Goal: Information Seeking & Learning: Learn about a topic

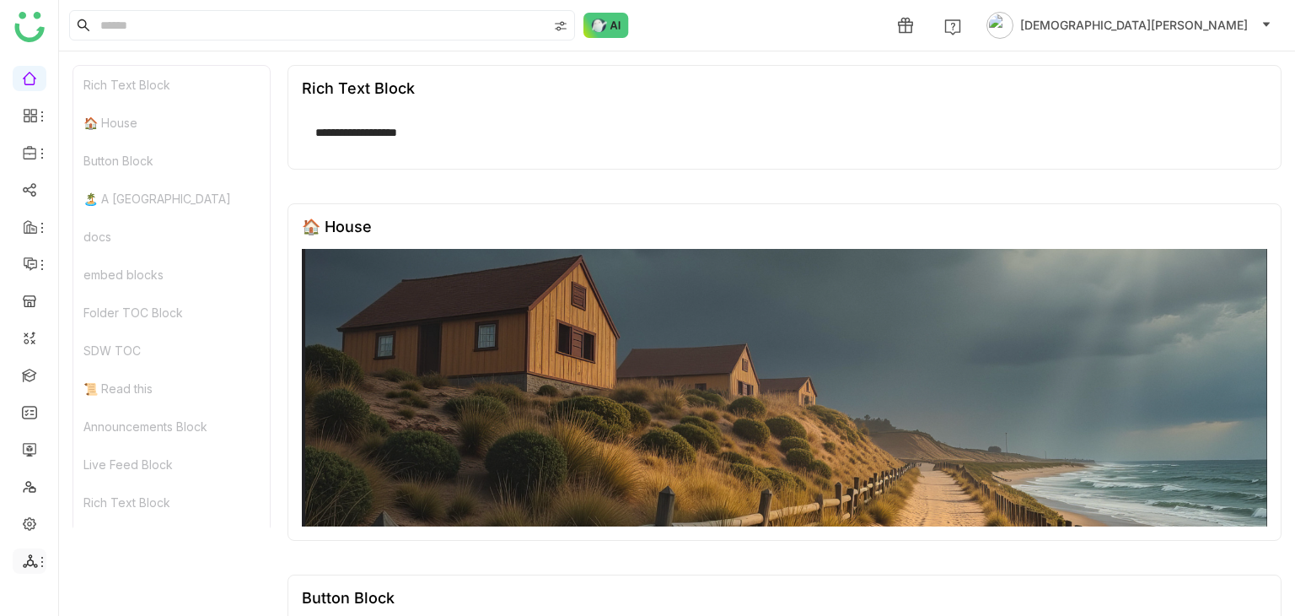
click at [26, 557] on icon at bounding box center [30, 560] width 15 height 15
click at [100, 464] on link "List" at bounding box center [120, 468] width 116 height 12
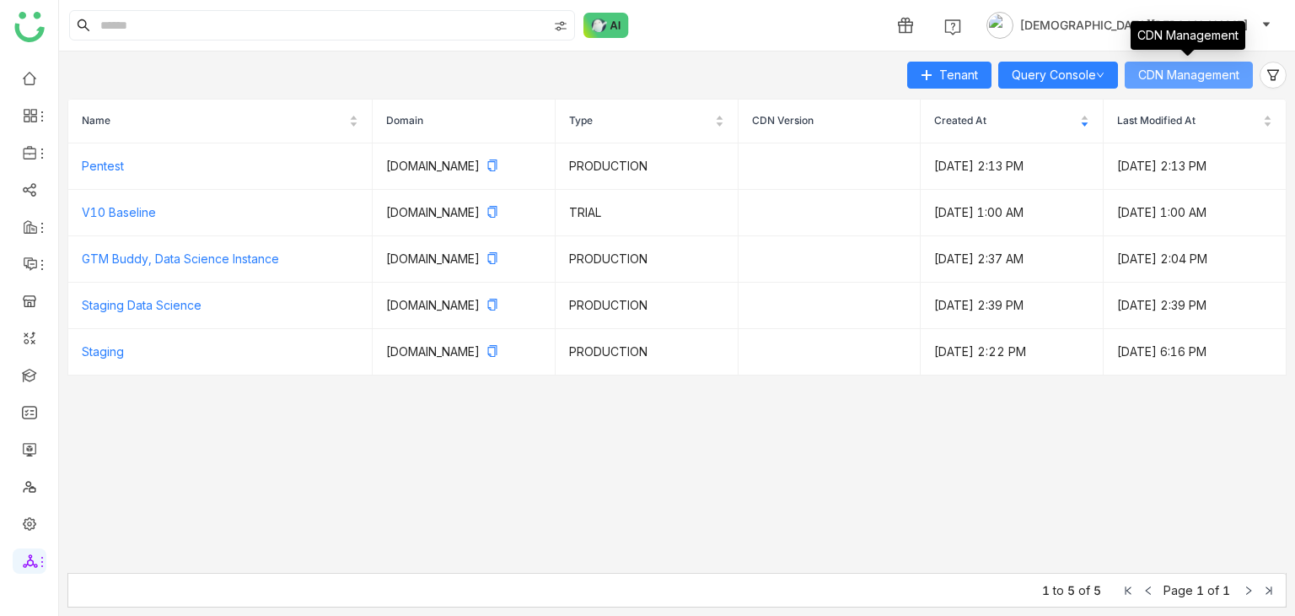
click at [1162, 79] on span "CDN Management" at bounding box center [1188, 75] width 101 height 19
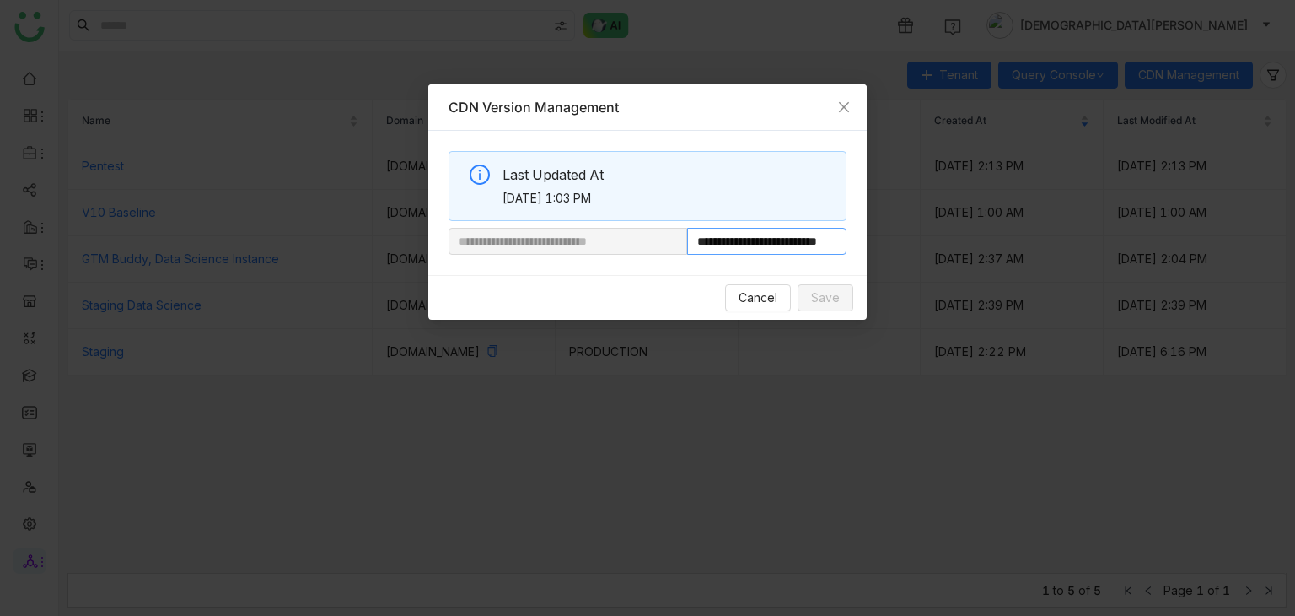
scroll to position [0, 55]
drag, startPoint x: 743, startPoint y: 243, endPoint x: 969, endPoint y: 241, distance: 226.0
click at [969, 241] on nz-modal-container "**********" at bounding box center [647, 308] width 1295 height 616
paste input "text"
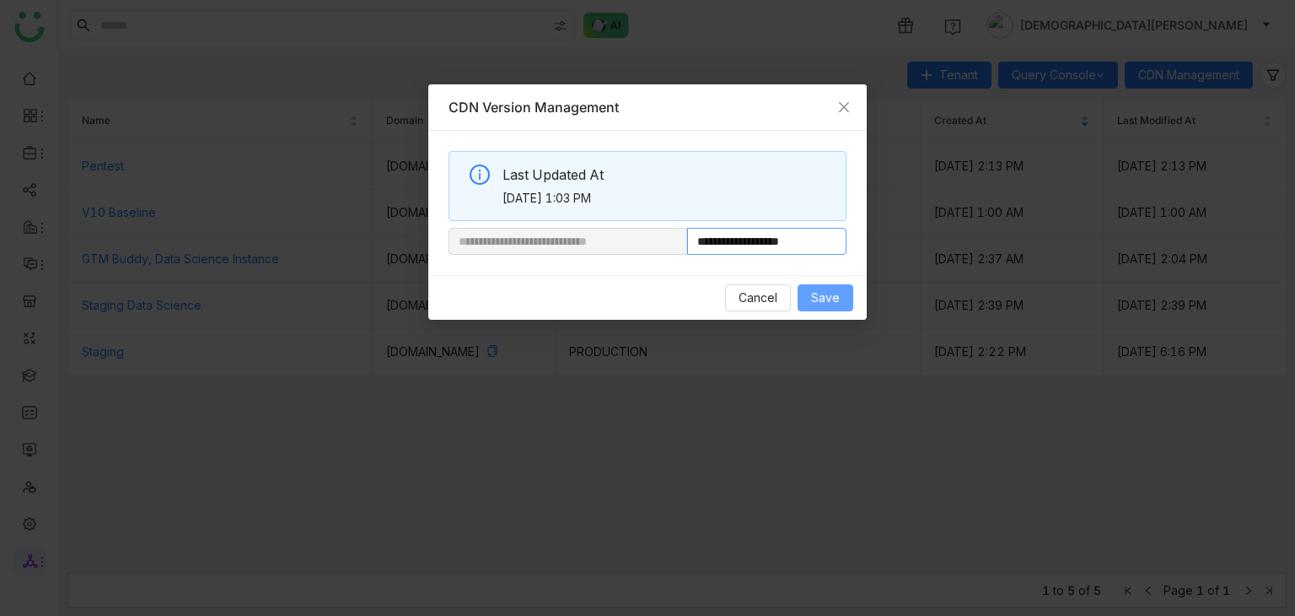
type input "**********"
click at [826, 291] on span "Save" at bounding box center [825, 297] width 29 height 19
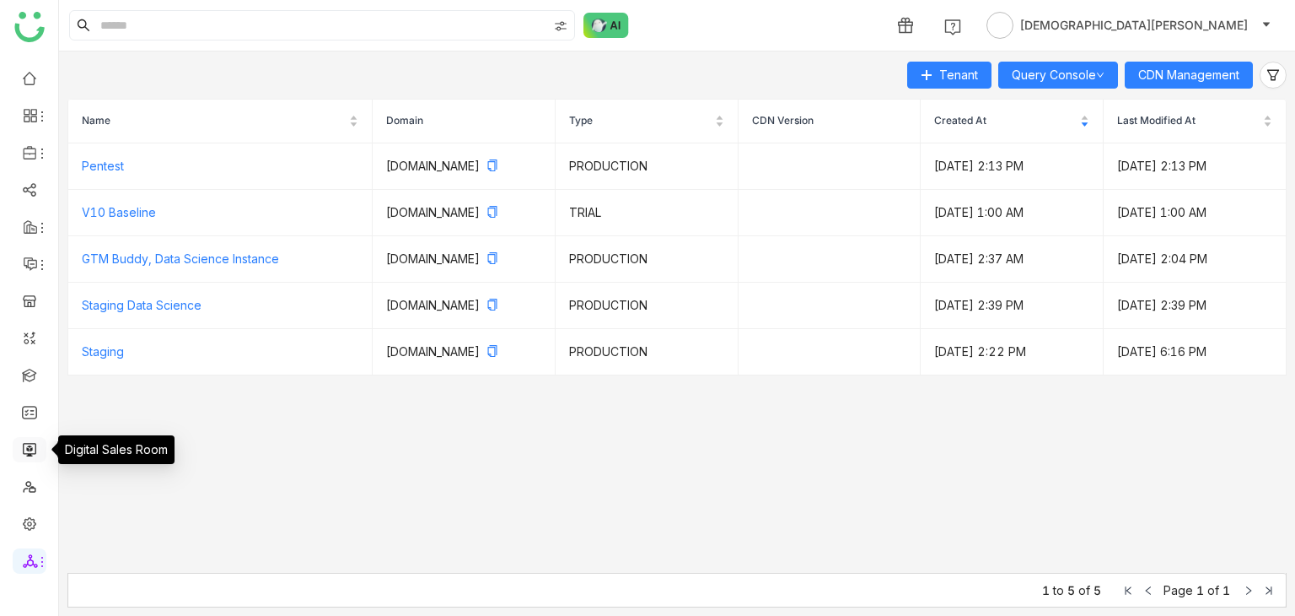
click at [22, 442] on link at bounding box center [29, 448] width 15 height 14
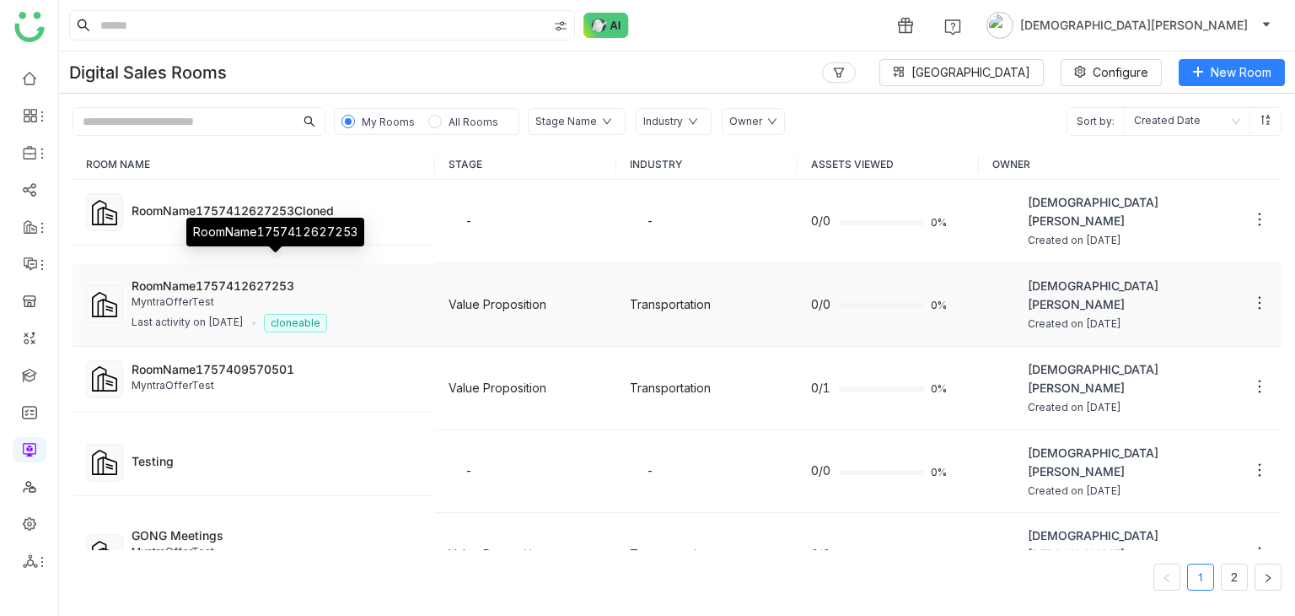
click at [226, 277] on div "RoomName1757412627253" at bounding box center [277, 286] width 290 height 18
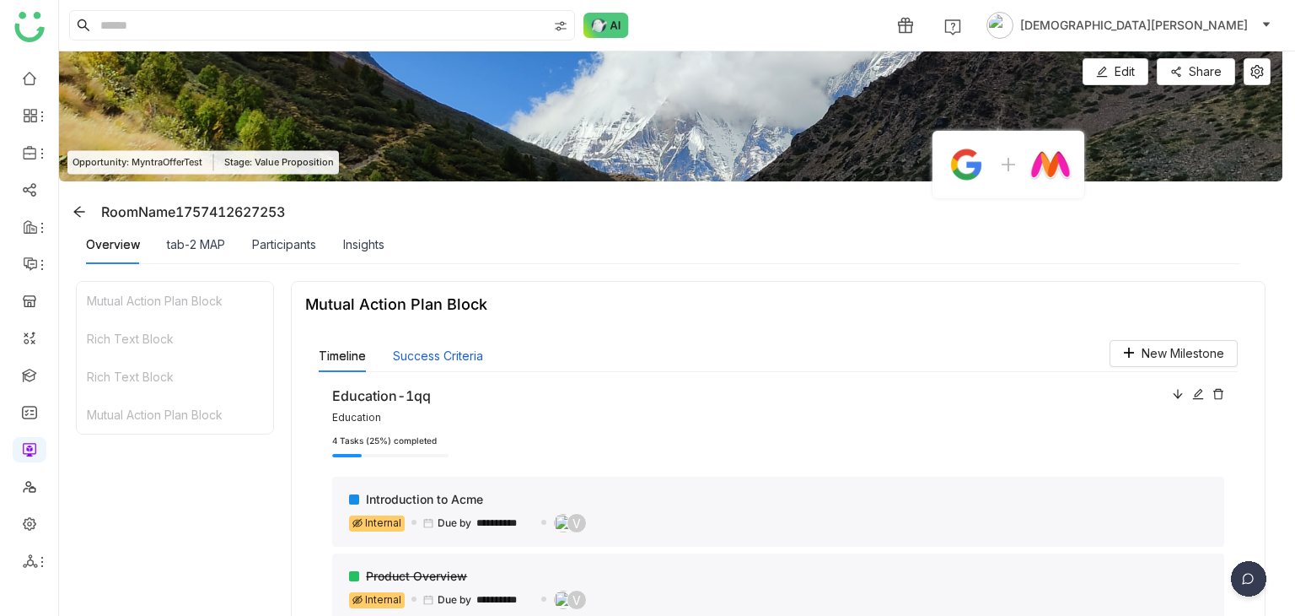
click at [476, 354] on button "Success Criteria" at bounding box center [438, 356] width 90 height 19
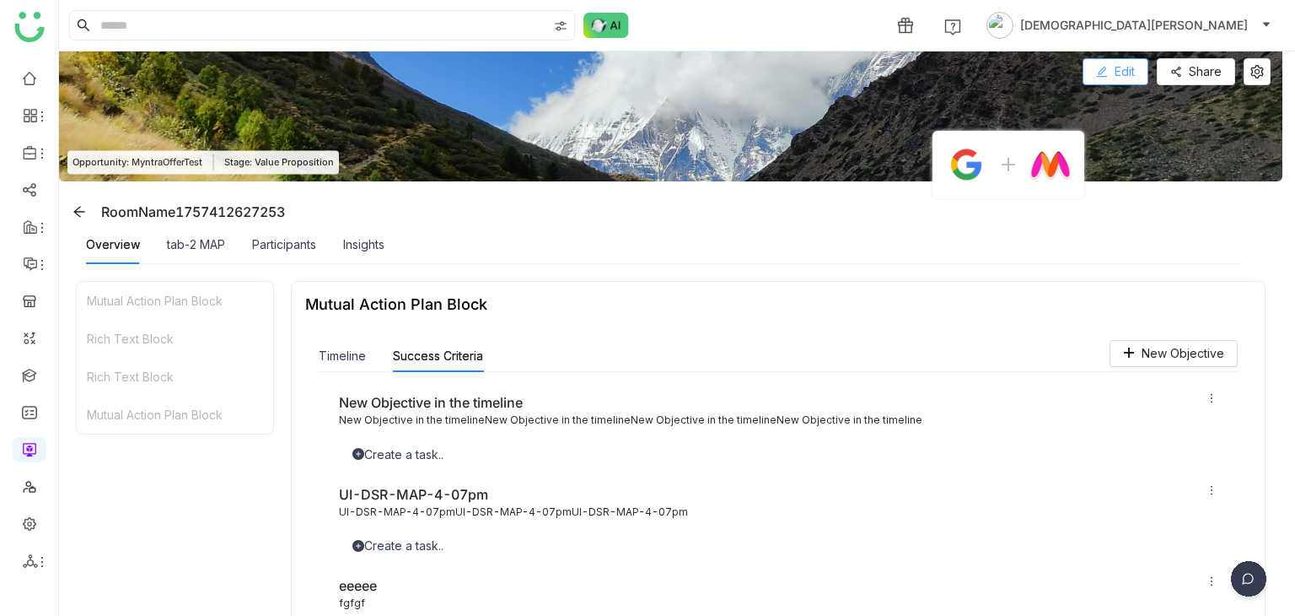
click at [1109, 82] on button "Edit" at bounding box center [1116, 71] width 66 height 27
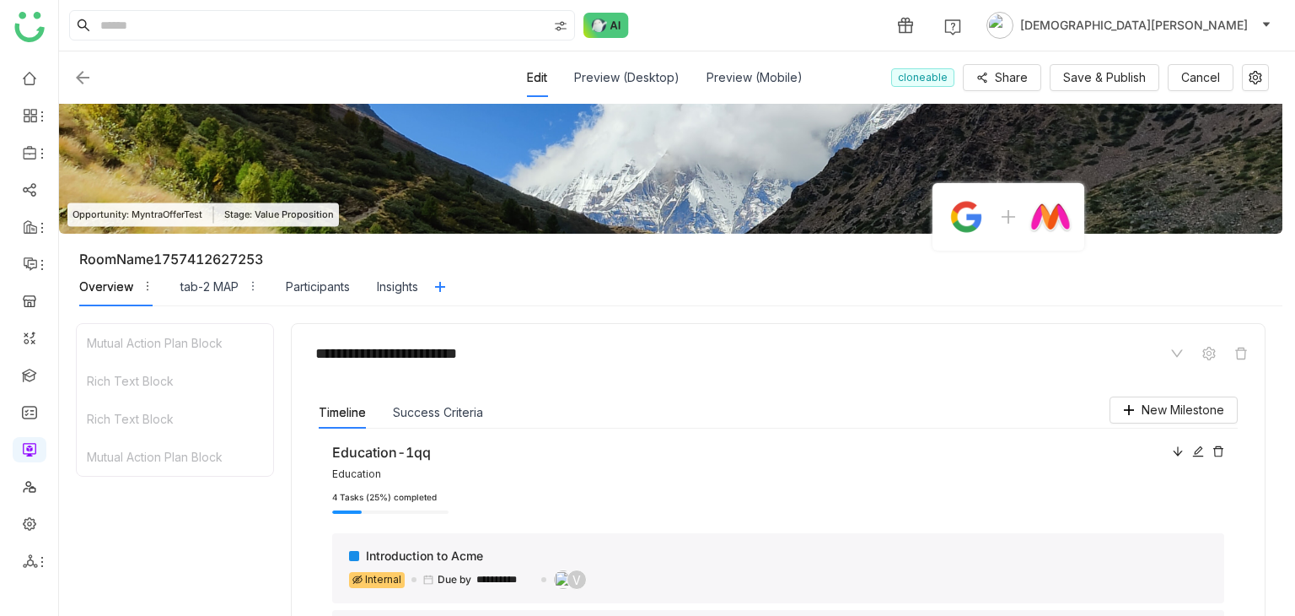
click at [428, 424] on div "Success Criteria" at bounding box center [438, 412] width 90 height 32
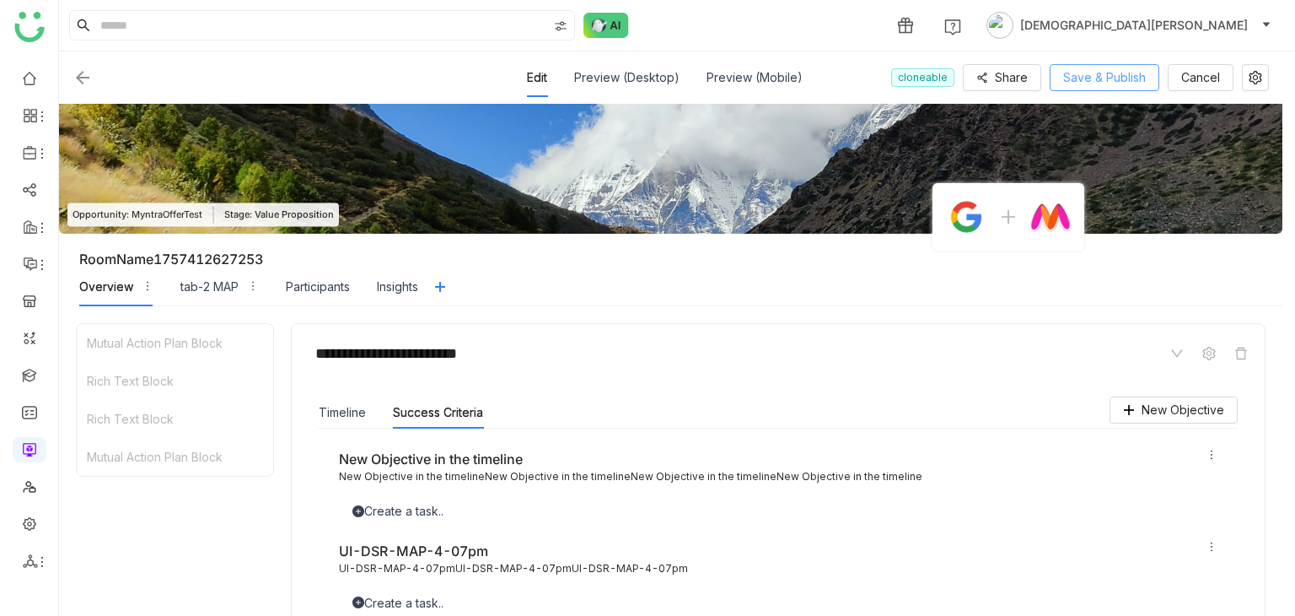
click at [1086, 64] on button "Save & Publish" at bounding box center [1105, 77] width 110 height 27
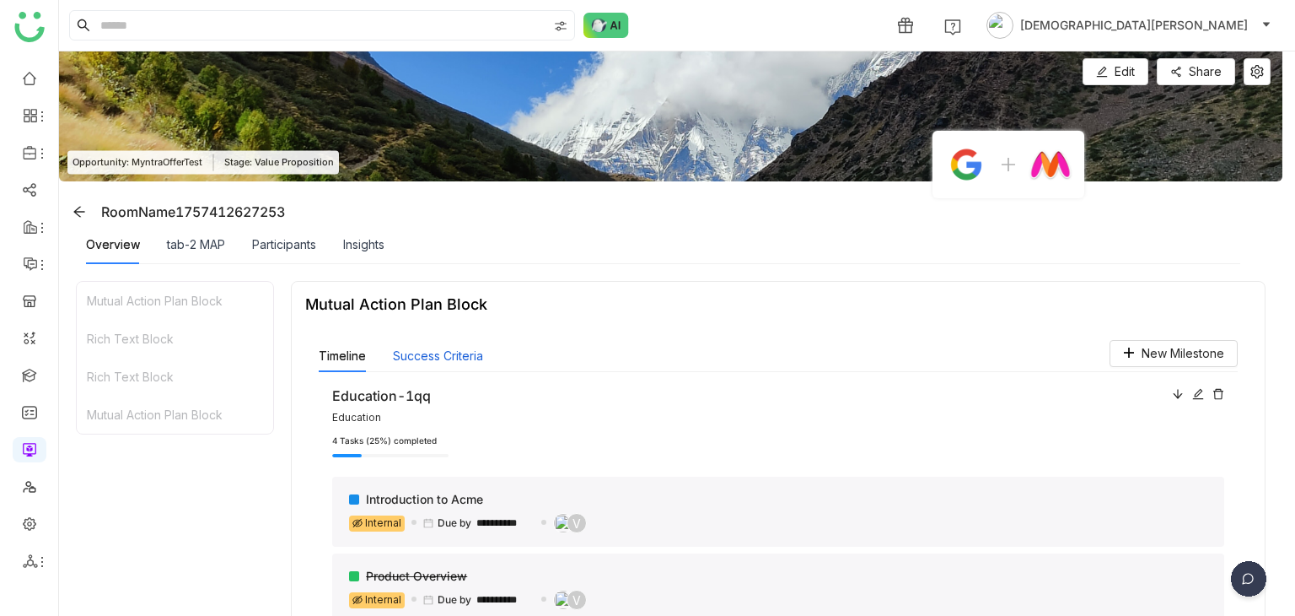
click at [449, 355] on button "Success Criteria" at bounding box center [438, 356] width 90 height 19
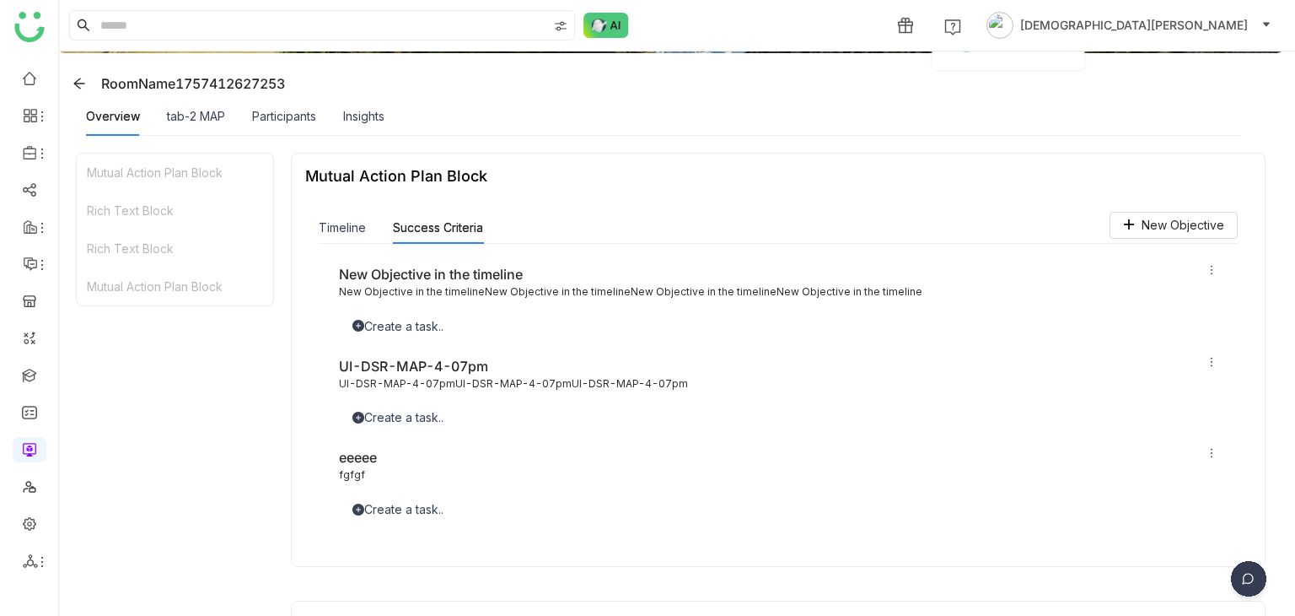
scroll to position [130, 0]
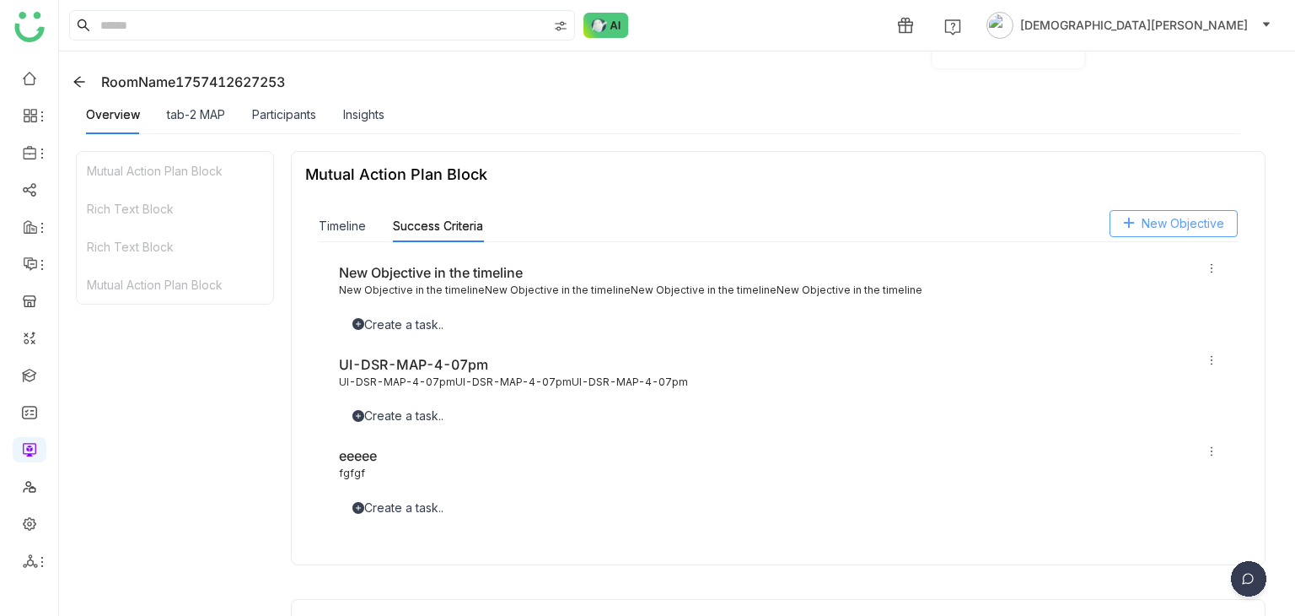
click at [1192, 219] on span "New Objective" at bounding box center [1183, 223] width 83 height 19
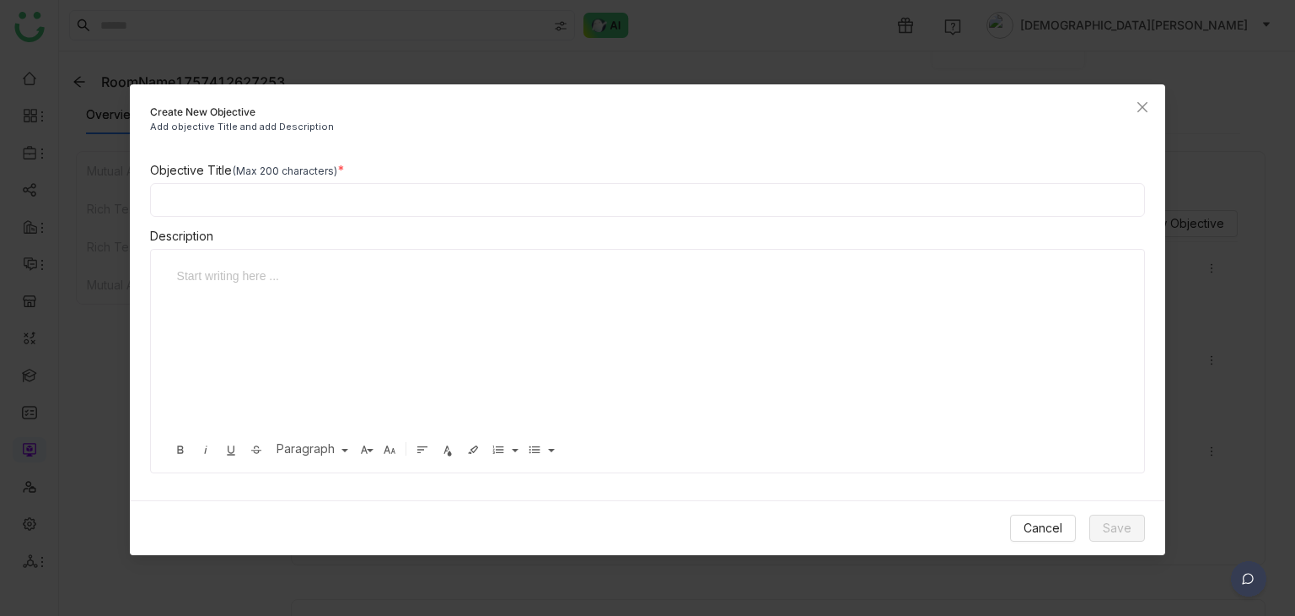
click at [394, 196] on input at bounding box center [648, 200] width 996 height 34
type input "******"
click at [234, 304] on div at bounding box center [642, 350] width 948 height 169
click at [1127, 514] on button "Save" at bounding box center [1118, 527] width 56 height 27
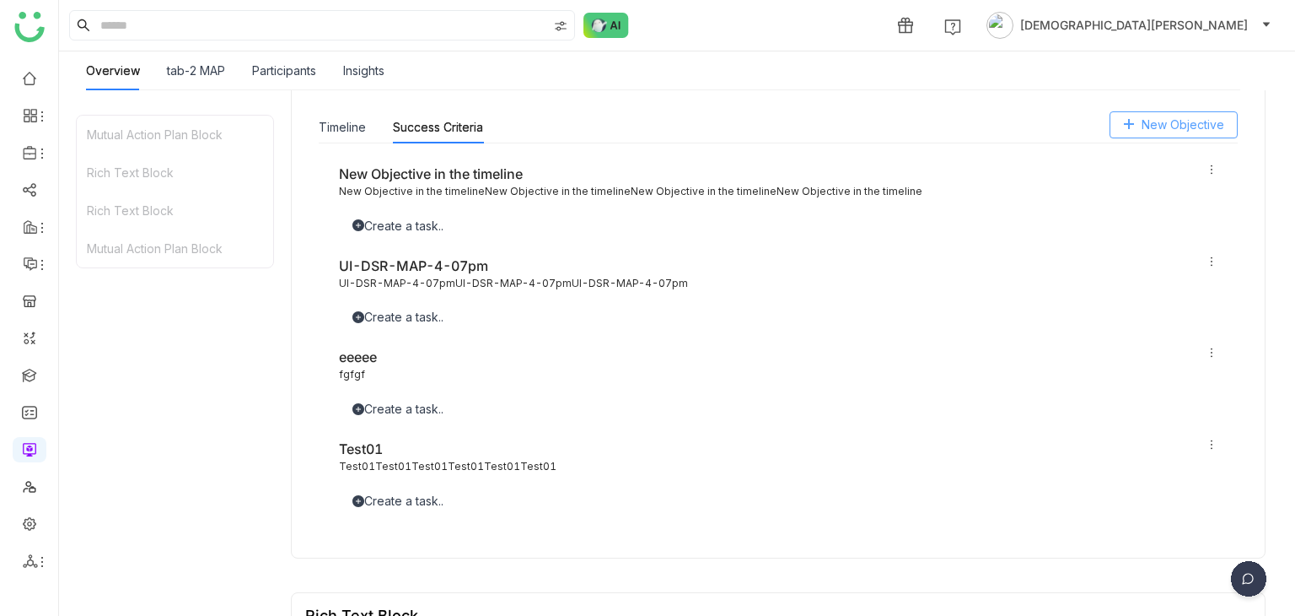
scroll to position [262, 0]
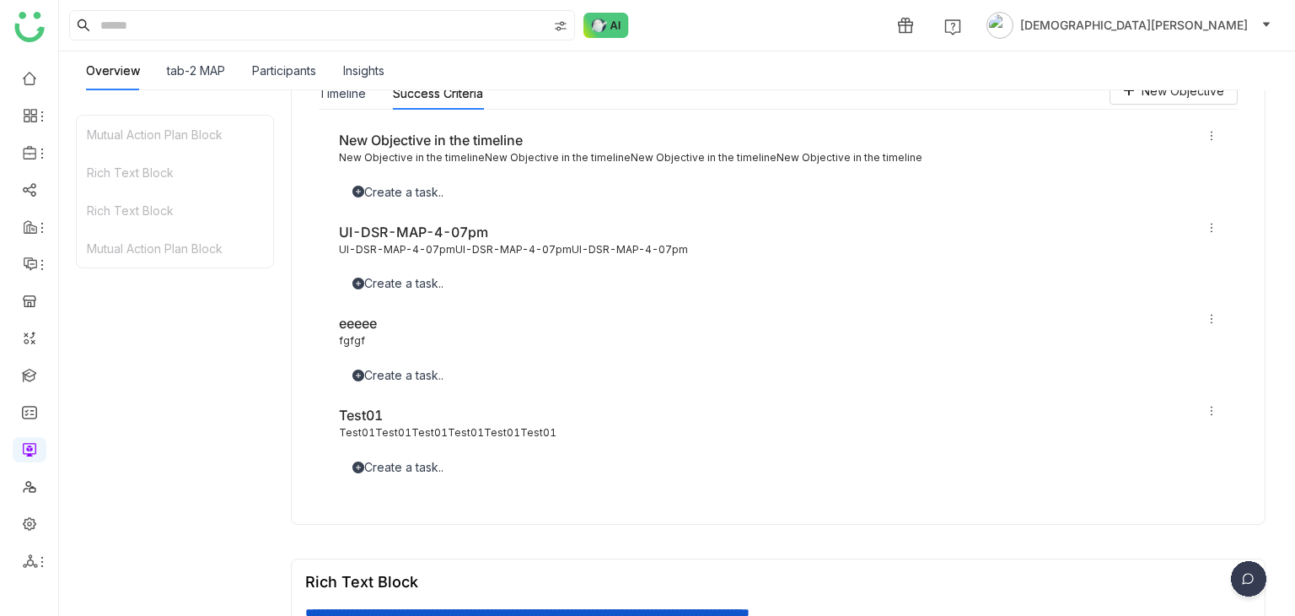
drag, startPoint x: 385, startPoint y: 412, endPoint x: 312, endPoint y: 422, distance: 73.1
click at [312, 422] on div "**********" at bounding box center [778, 287] width 946 height 446
click at [439, 390] on div "New Objective in the timeline New Objective in the timelineNew Objective in the…" at bounding box center [778, 303] width 879 height 347
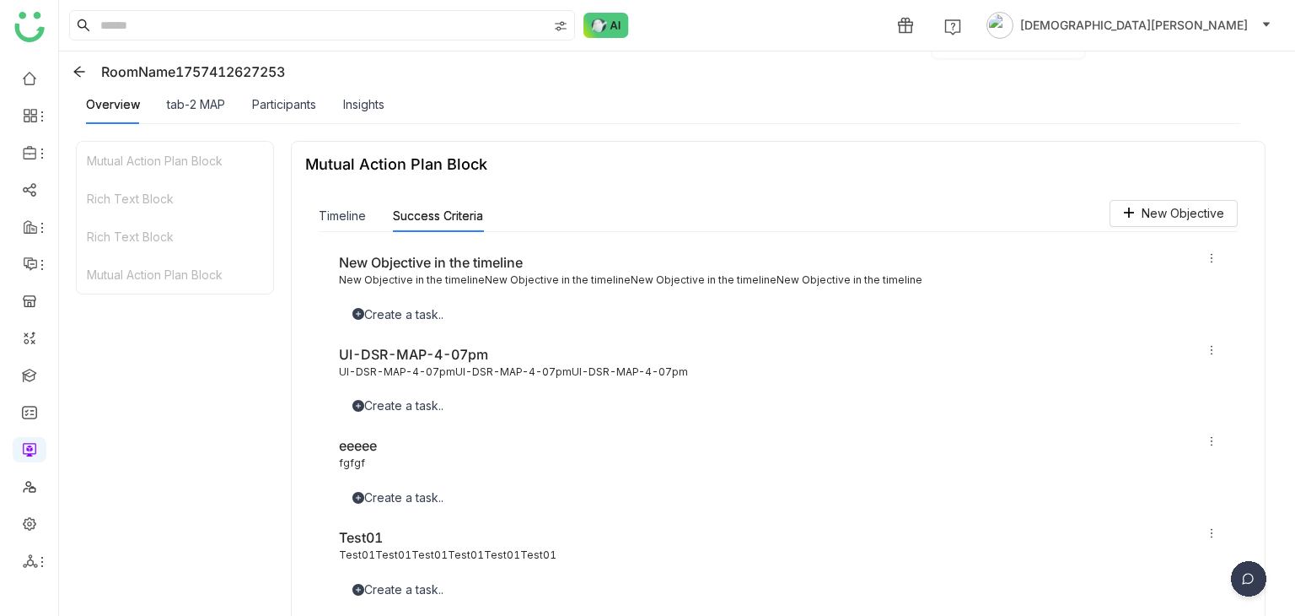
scroll to position [0, 0]
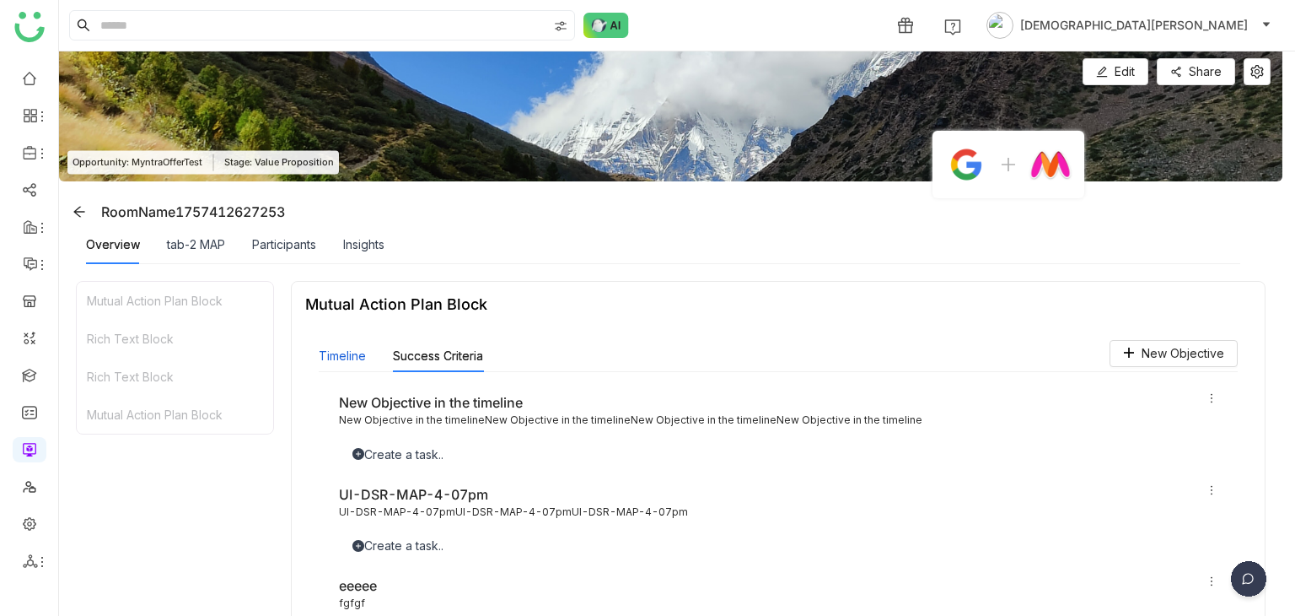
click at [357, 351] on button "Timeline" at bounding box center [342, 356] width 47 height 19
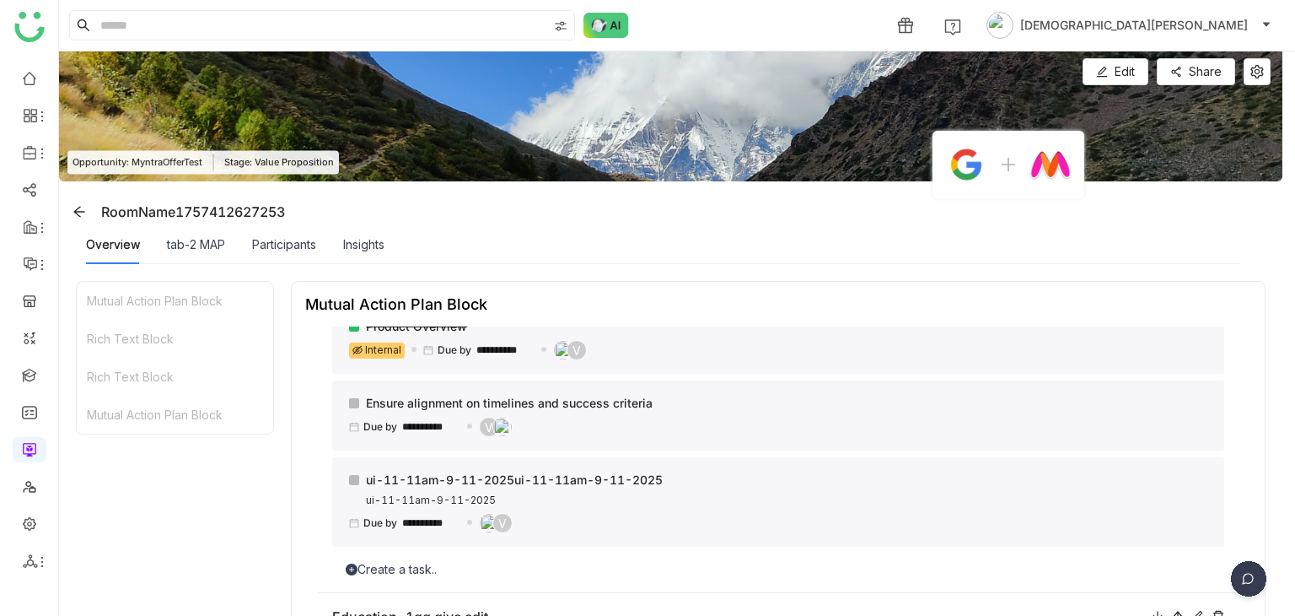
scroll to position [249, 0]
drag, startPoint x: 465, startPoint y: 422, endPoint x: 369, endPoint y: 427, distance: 97.1
click at [369, 427] on div "**********" at bounding box center [408, 428] width 118 height 16
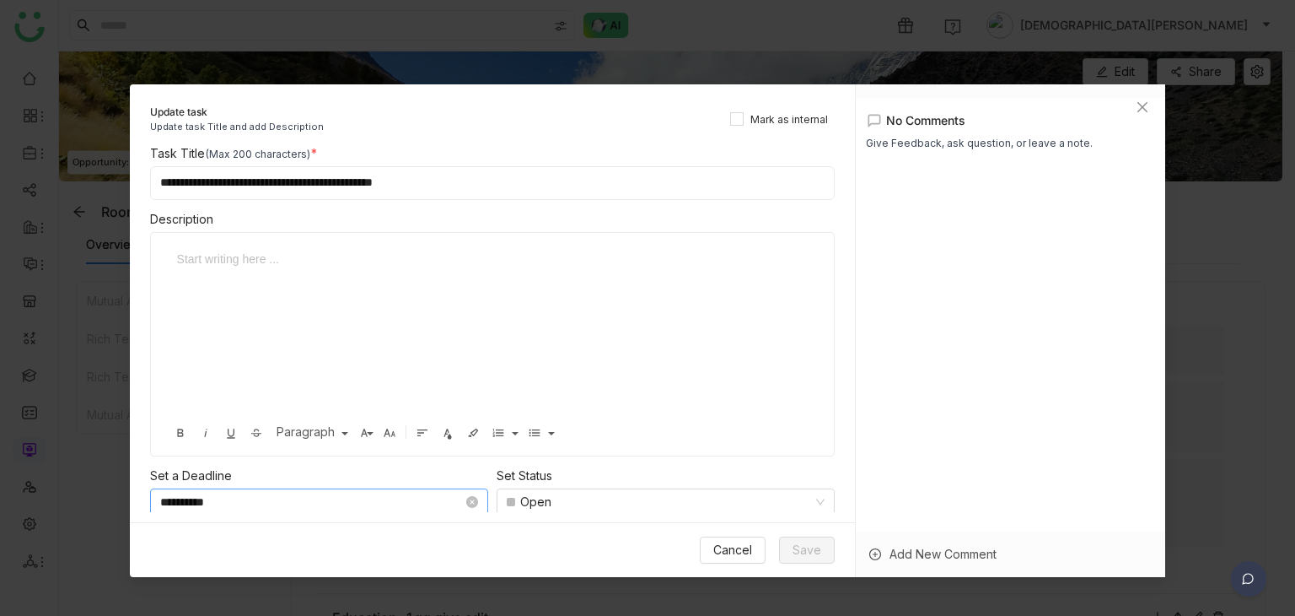
click at [236, 503] on input "**********" at bounding box center [311, 501] width 303 height 19
click at [1148, 109] on icon "Close" at bounding box center [1142, 106] width 13 height 13
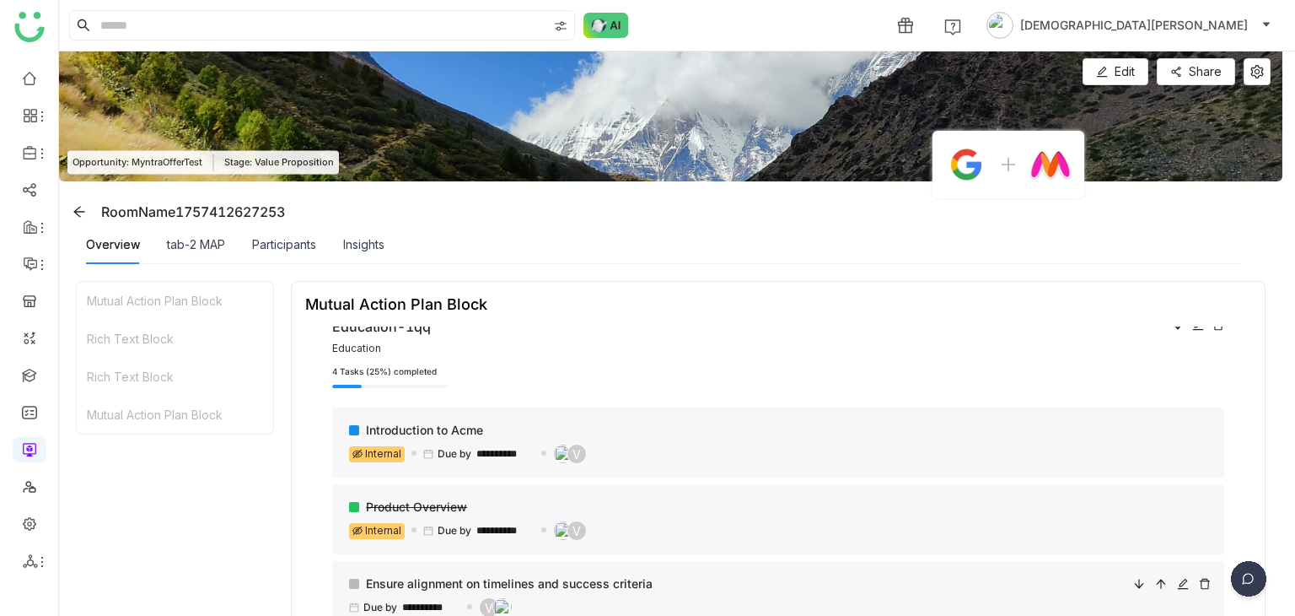
scroll to position [0, 0]
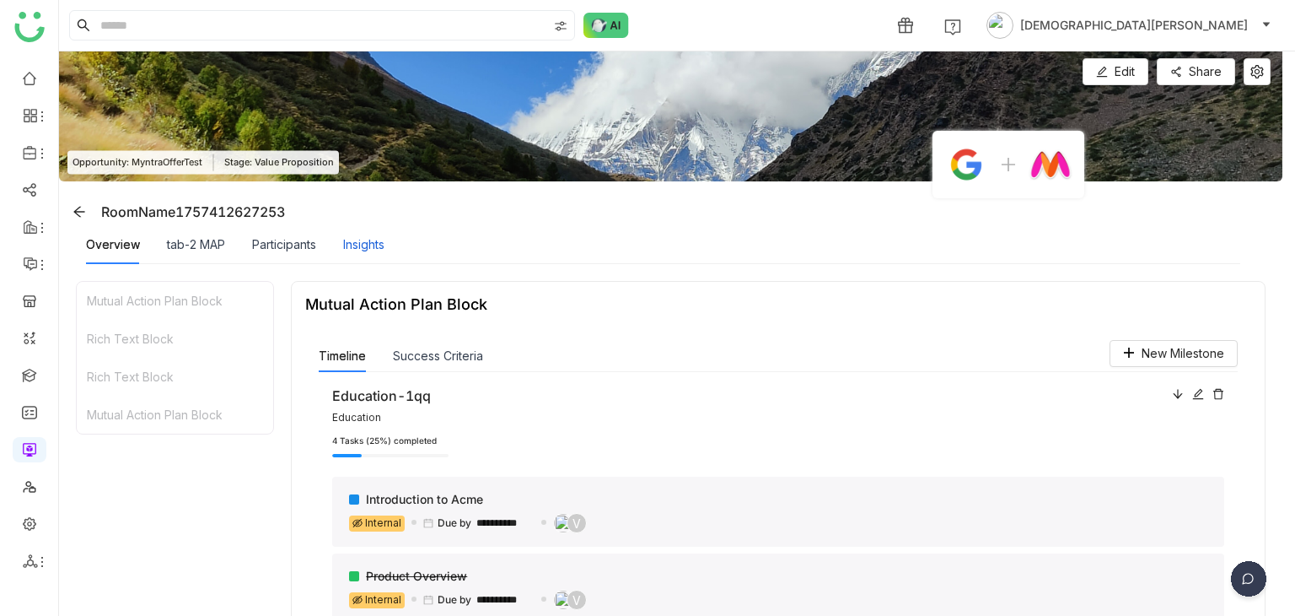
click at [361, 237] on div "Insights" at bounding box center [363, 244] width 41 height 19
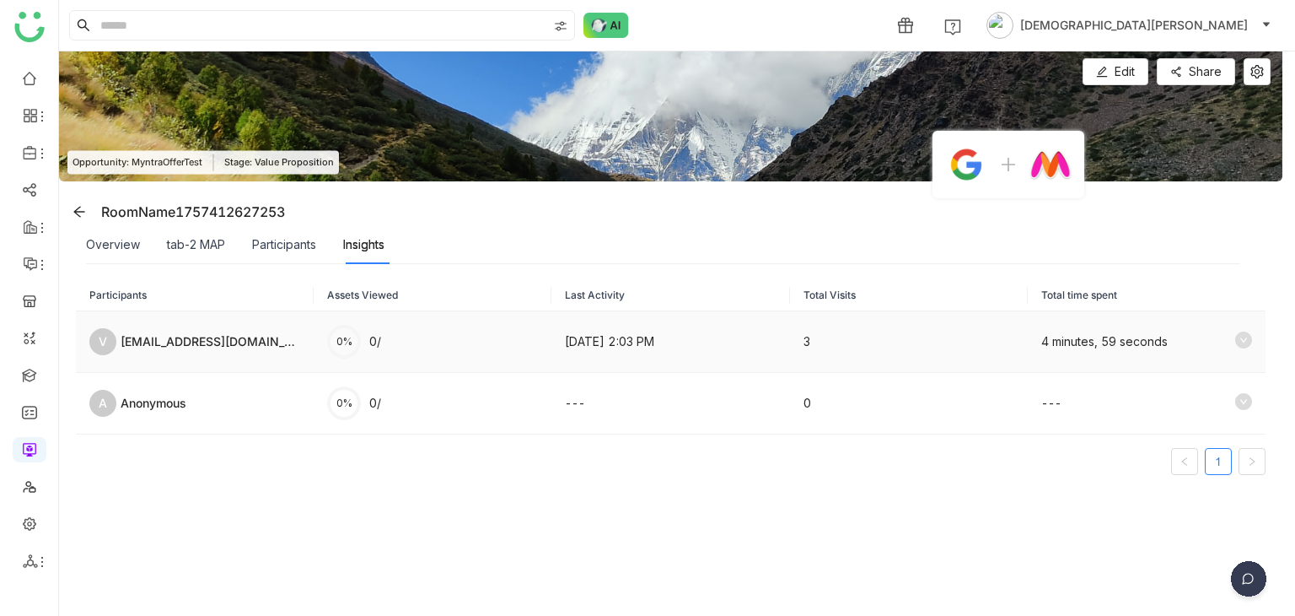
click at [258, 335] on div "vishnureddyy1998@gmsail.com" at bounding box center [211, 341] width 180 height 19
click at [125, 245] on div "Overview" at bounding box center [113, 244] width 54 height 19
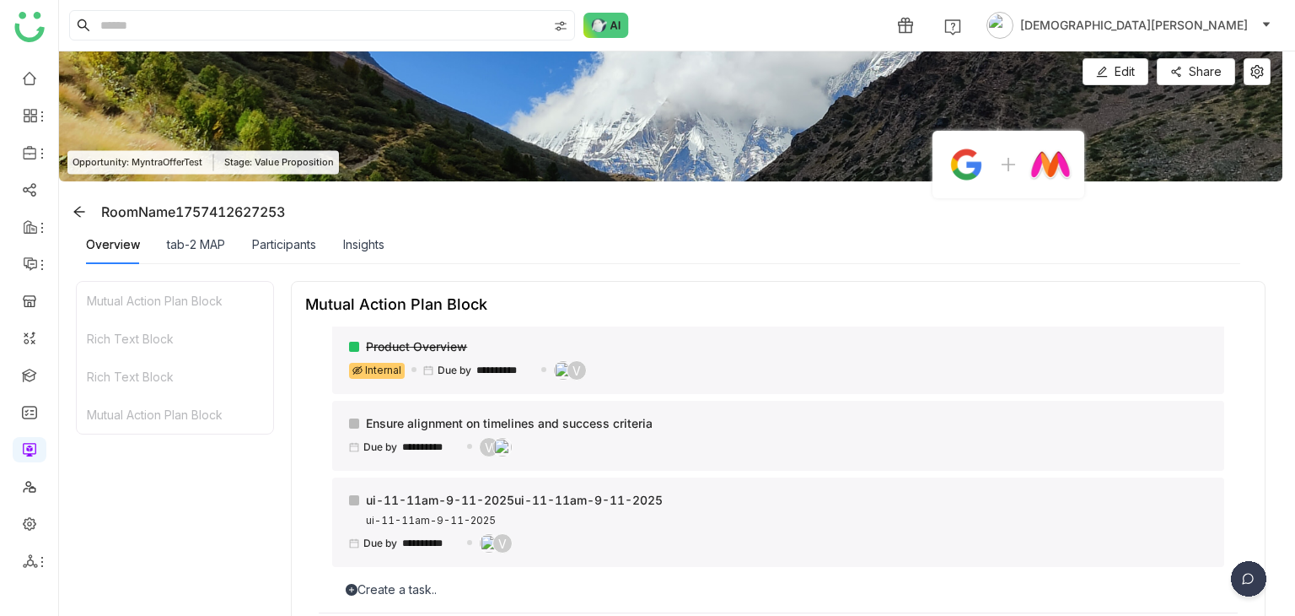
scroll to position [229, 0]
click at [581, 450] on div "**********" at bounding box center [780, 447] width 862 height 20
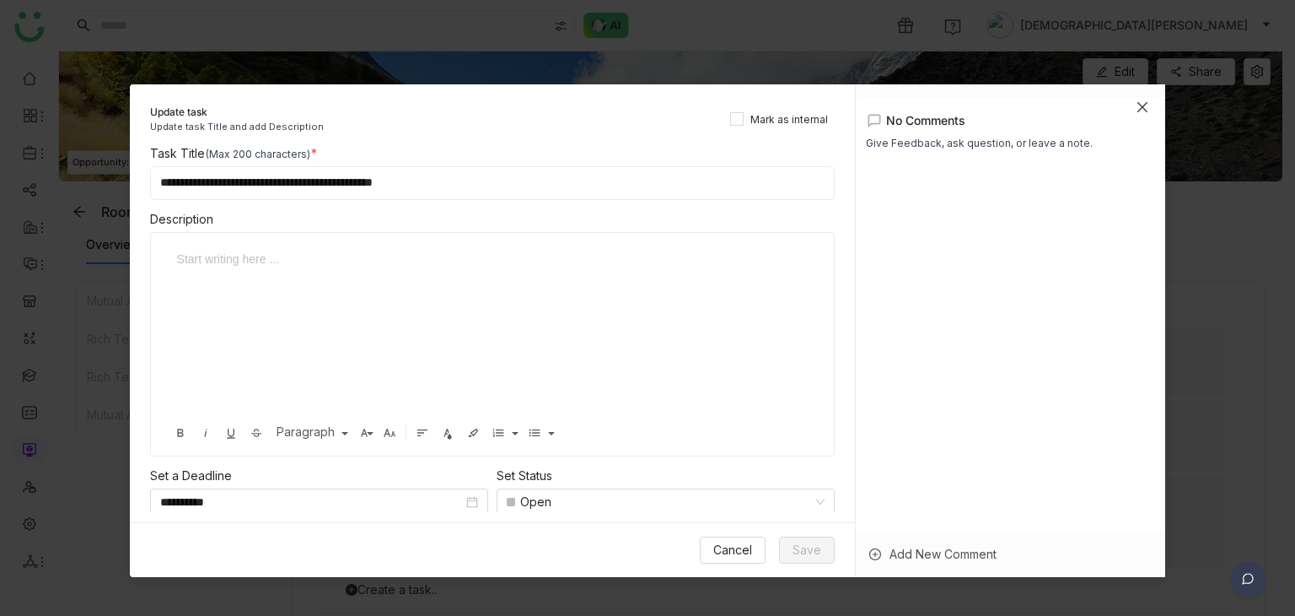
click at [1147, 109] on icon "Close" at bounding box center [1142, 106] width 13 height 13
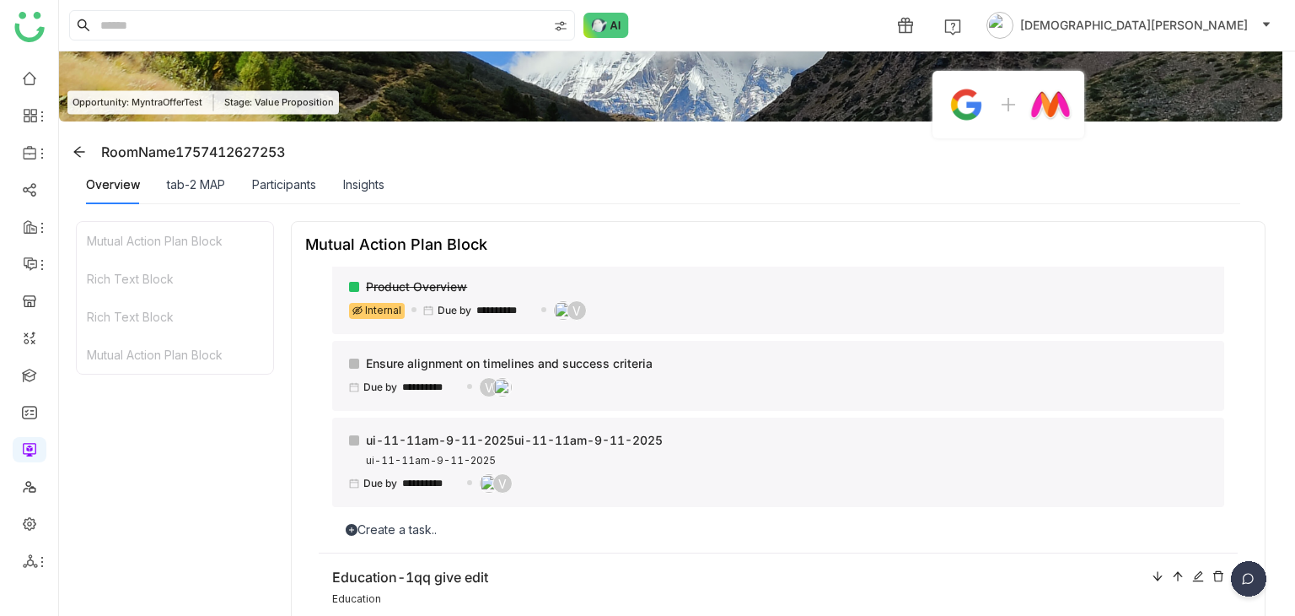
scroll to position [0, 0]
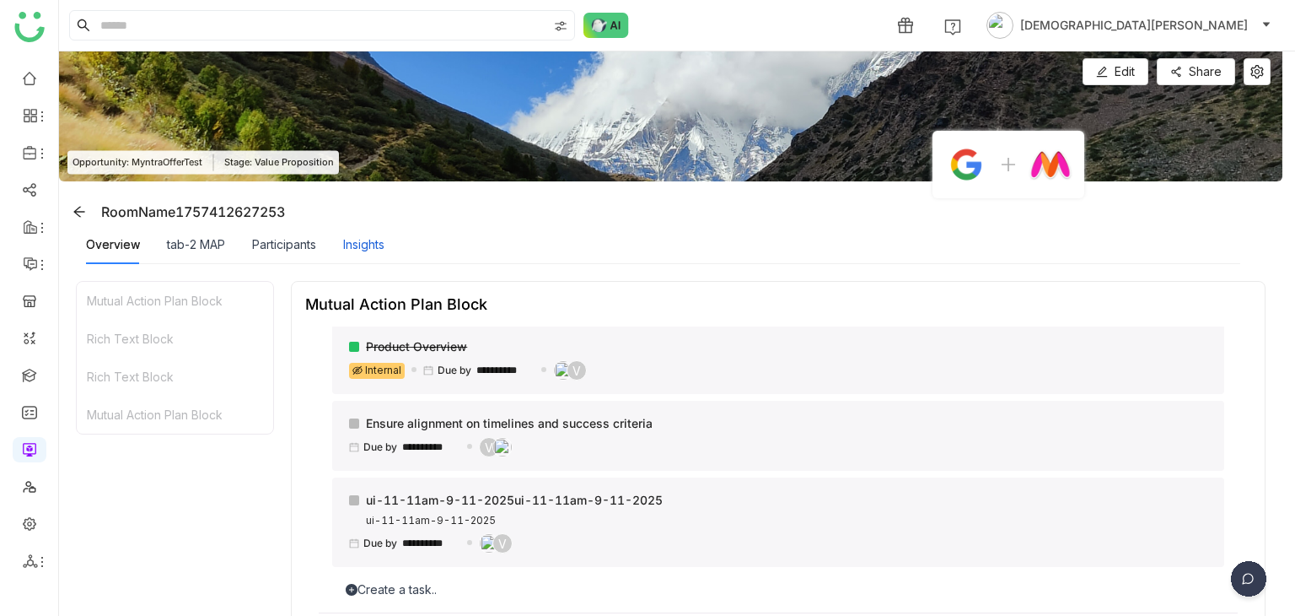
click at [369, 240] on div "Insights" at bounding box center [363, 244] width 41 height 19
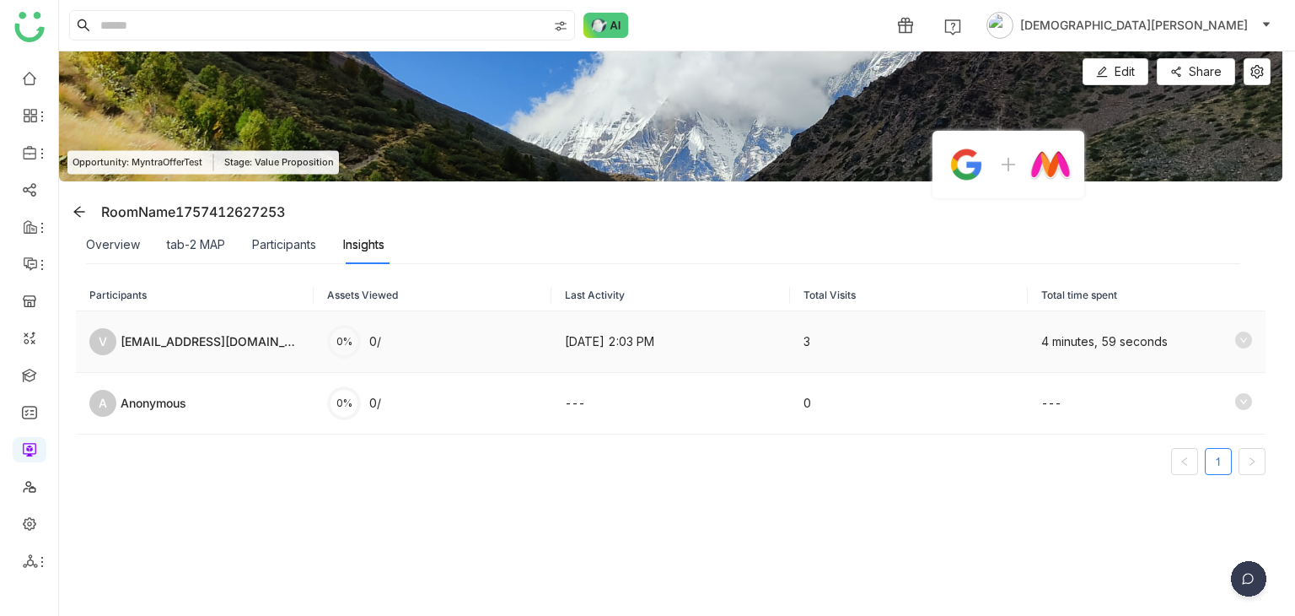
drag, startPoint x: 386, startPoint y: 347, endPoint x: 358, endPoint y: 346, distance: 28.7
click at [355, 346] on td "0% 0/" at bounding box center [433, 342] width 238 height 62
click at [129, 256] on div "Overview" at bounding box center [113, 244] width 54 height 39
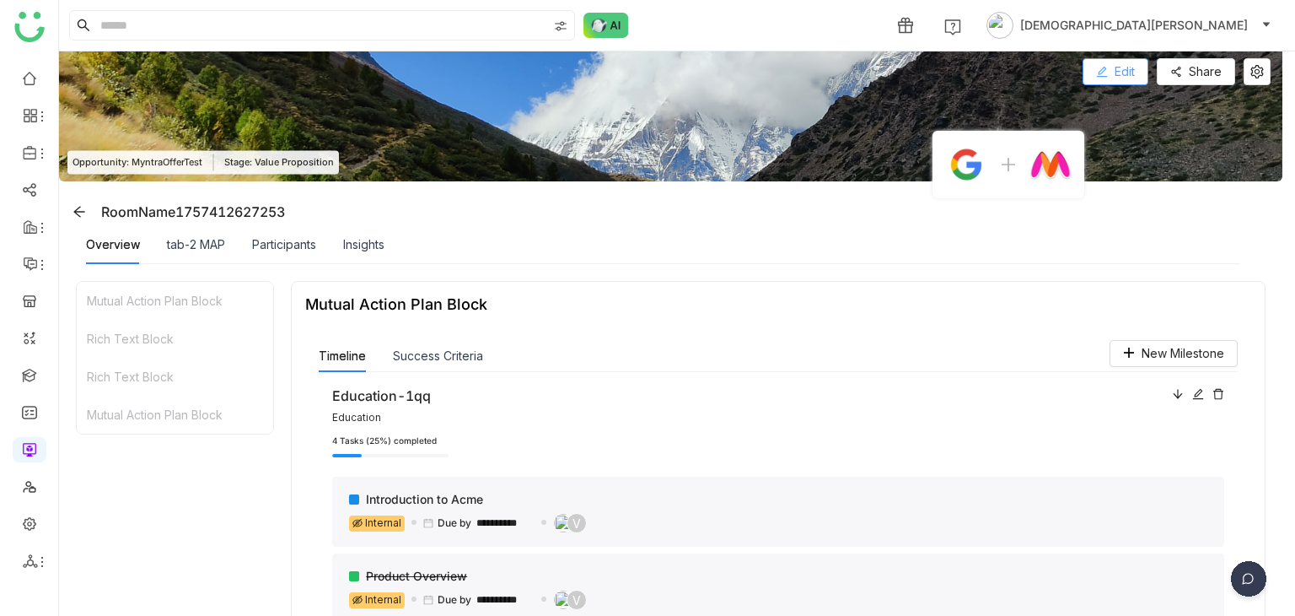
scroll to position [458, 0]
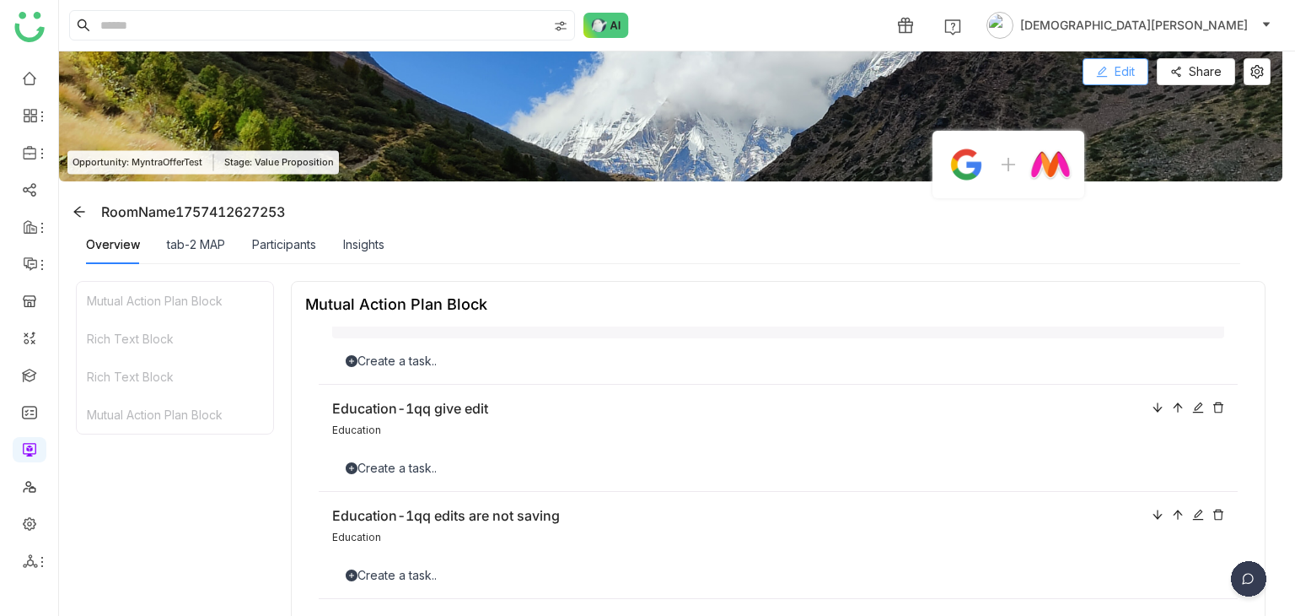
click at [1133, 78] on span "Edit" at bounding box center [1125, 71] width 20 height 19
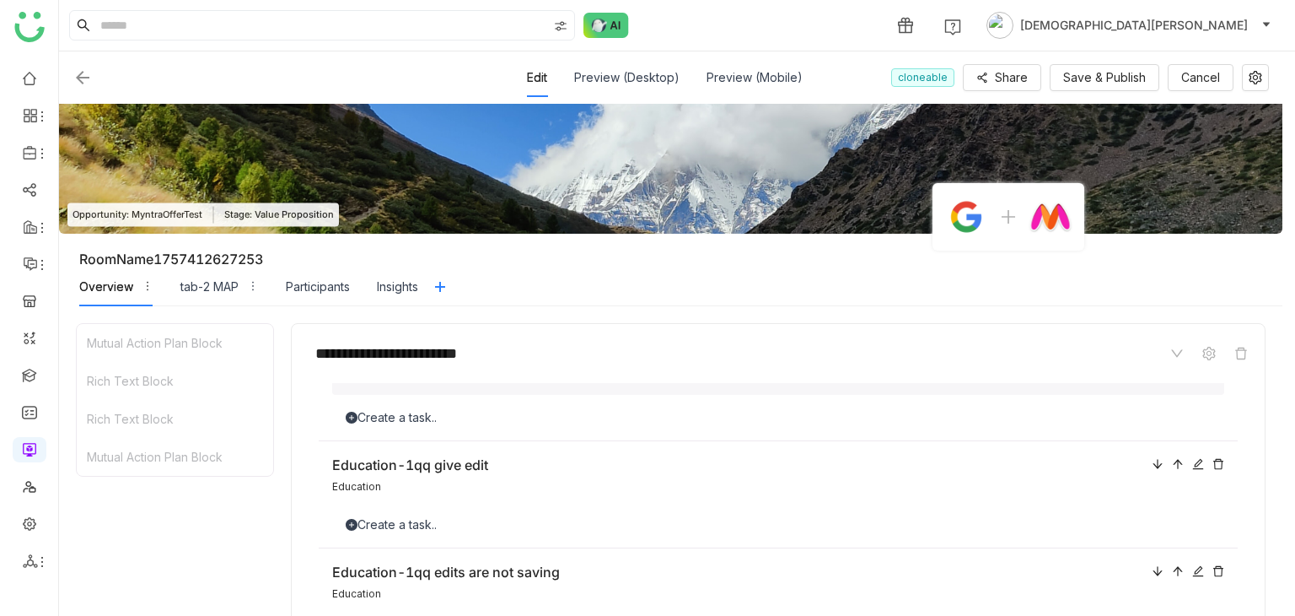
scroll to position [675, 0]
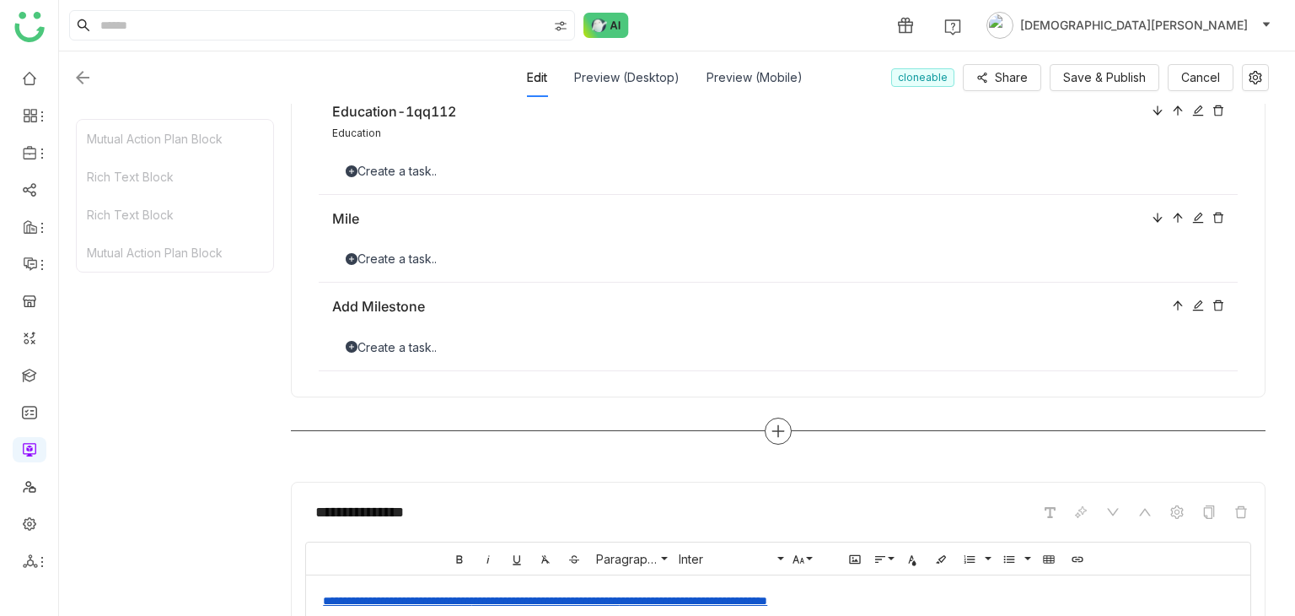
click at [771, 432] on icon at bounding box center [778, 430] width 15 height 15
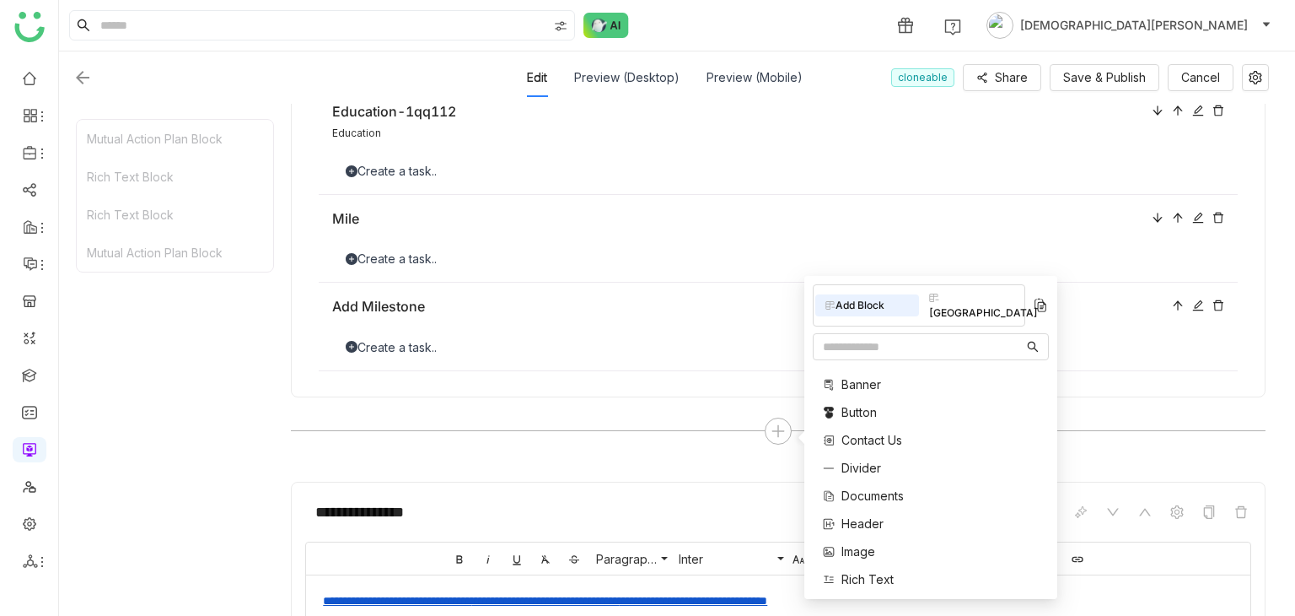
click at [880, 487] on span "Documents" at bounding box center [873, 496] width 62 height 18
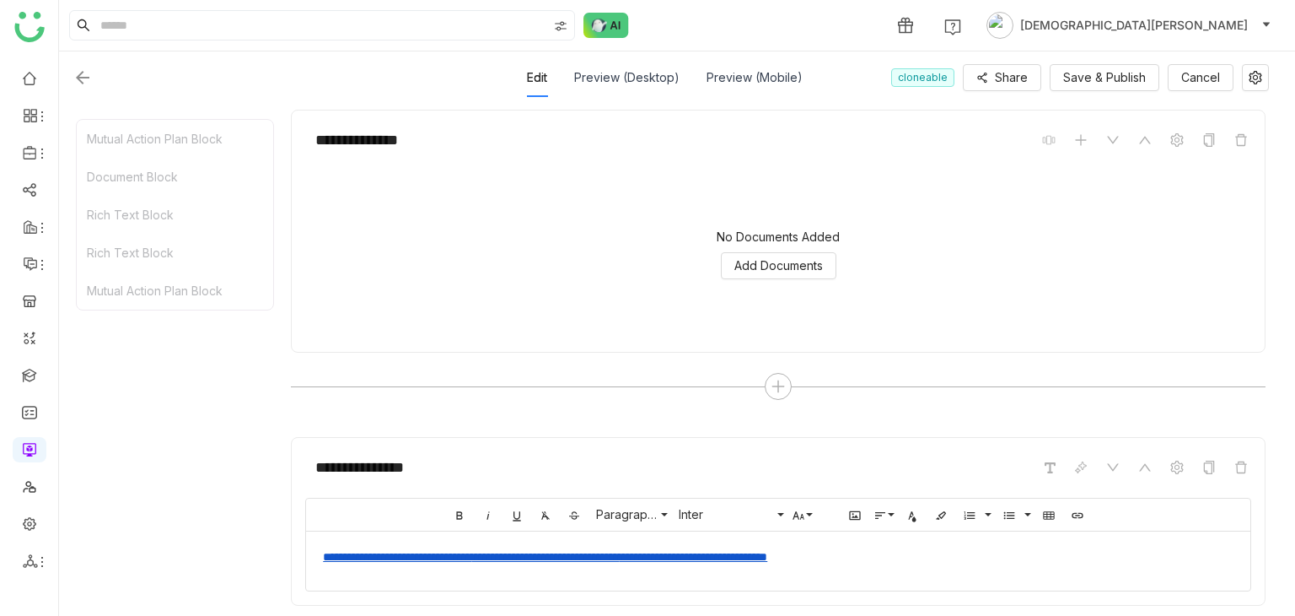
scroll to position [1047, 0]
click at [789, 275] on body "**********" at bounding box center [647, 308] width 1295 height 616
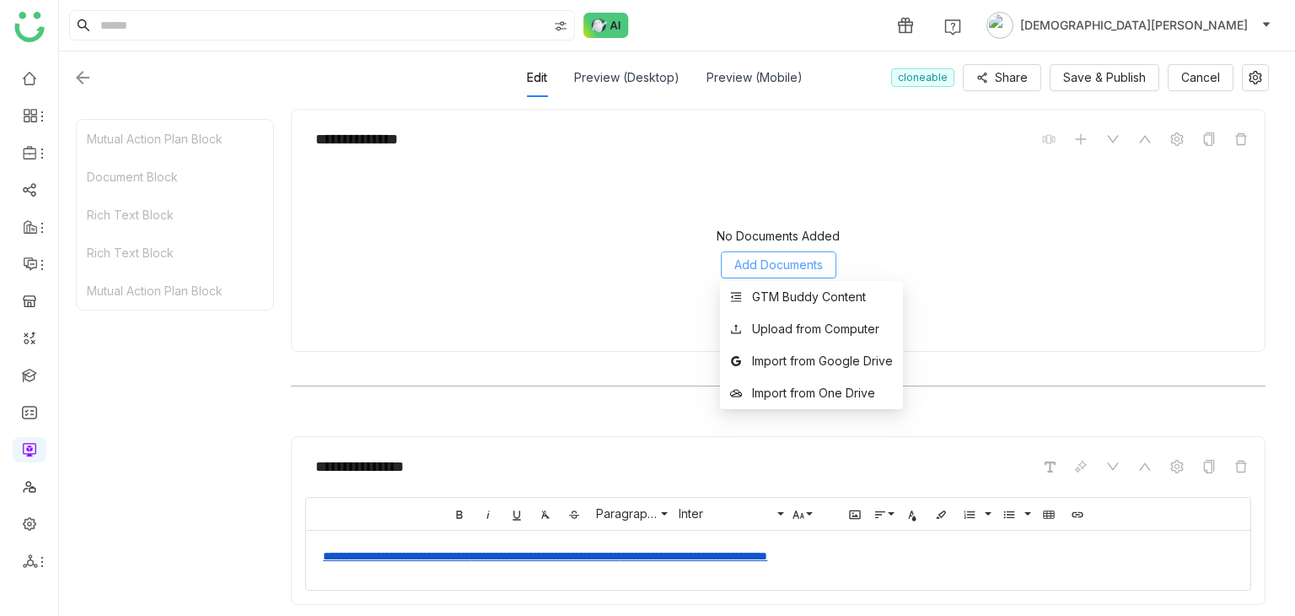
click at [789, 267] on span "Add Documents" at bounding box center [779, 265] width 89 height 19
click at [791, 293] on div "GTM Buddy Content" at bounding box center [809, 297] width 114 height 19
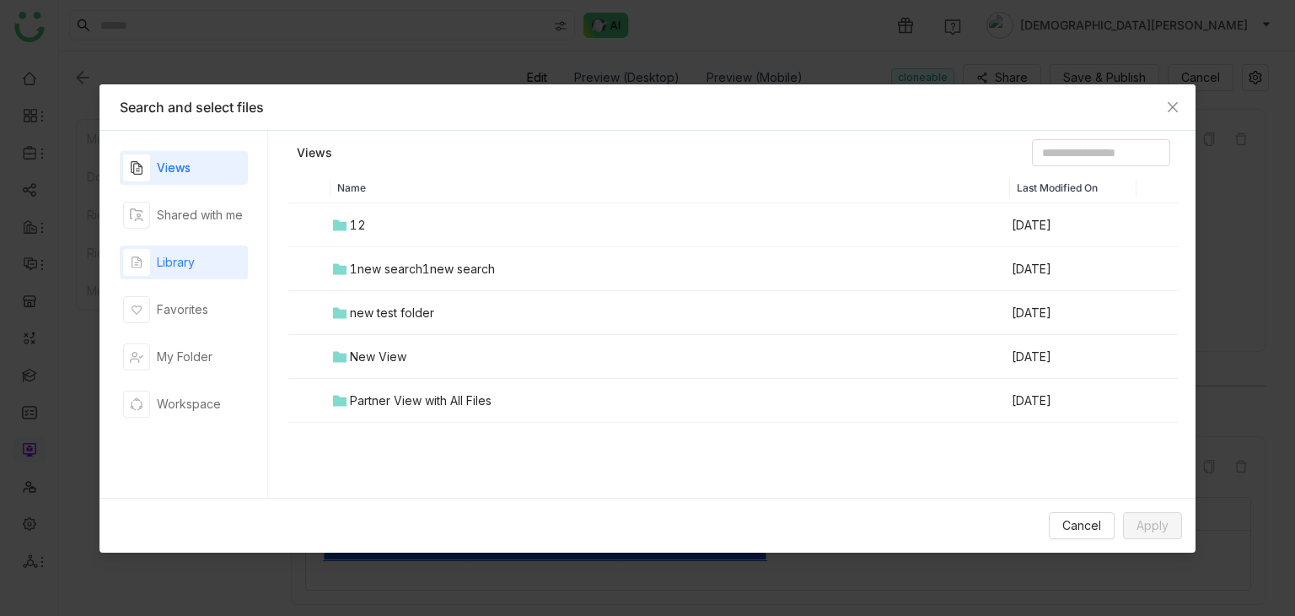
click at [218, 245] on div "Library" at bounding box center [184, 262] width 128 height 34
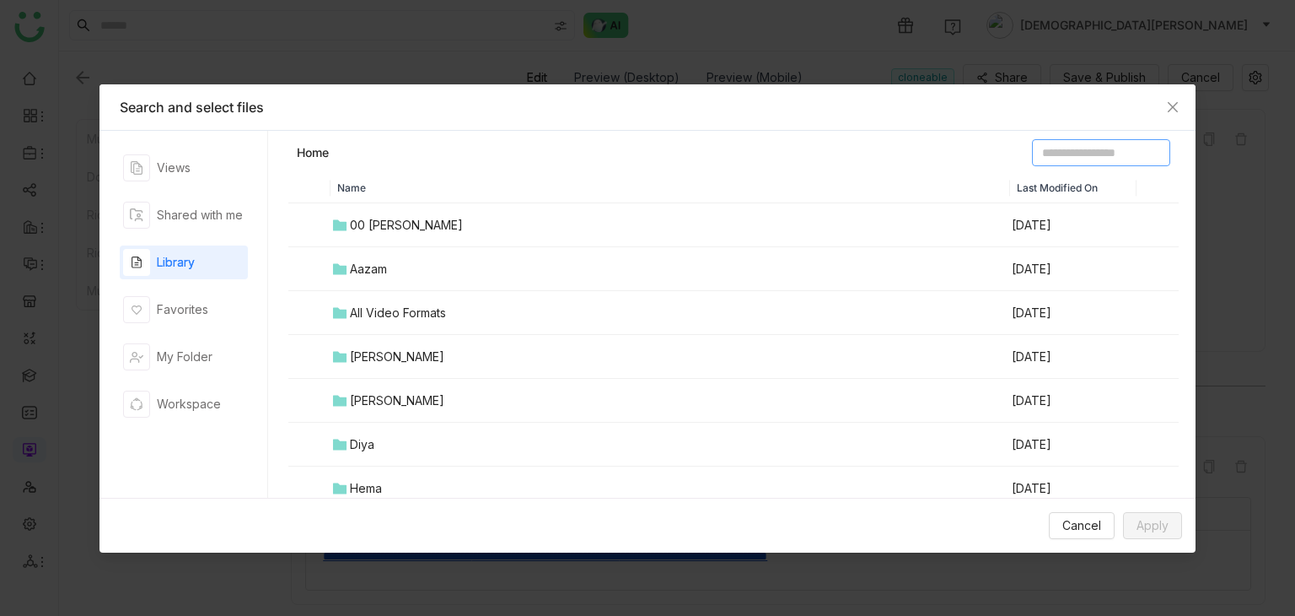
click at [1032, 149] on input at bounding box center [1101, 152] width 138 height 27
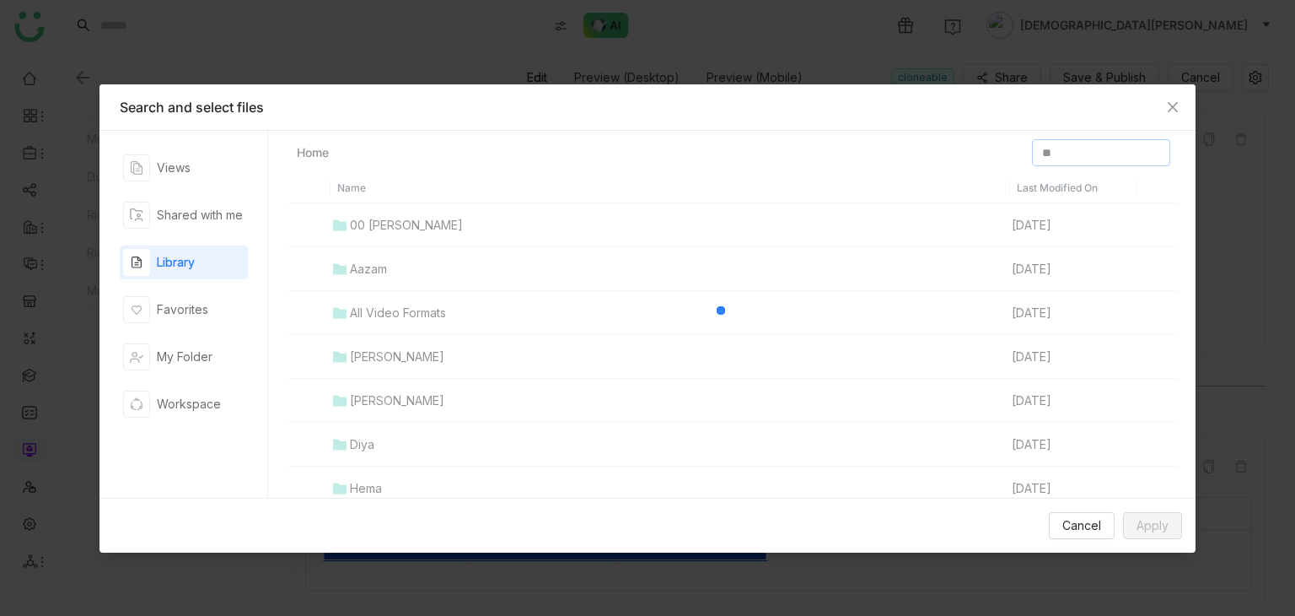
type input "*"
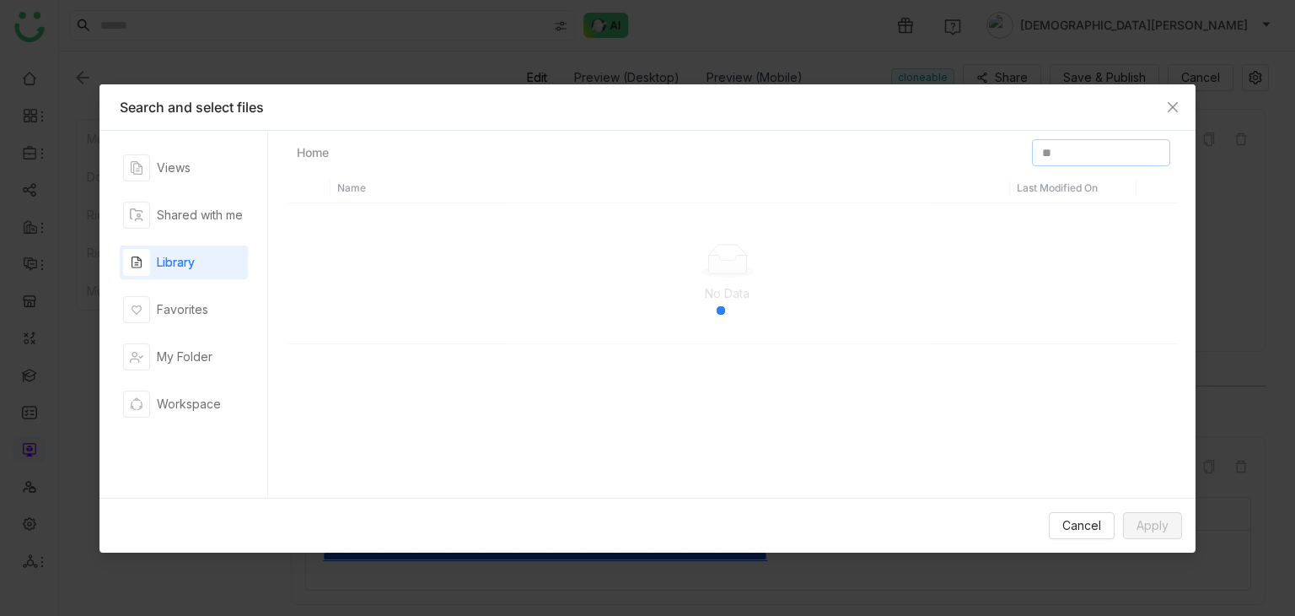
type input "*"
type input "*********"
click at [306, 231] on label at bounding box center [309, 225] width 13 height 19
click at [1157, 519] on span "Apply" at bounding box center [1153, 525] width 32 height 19
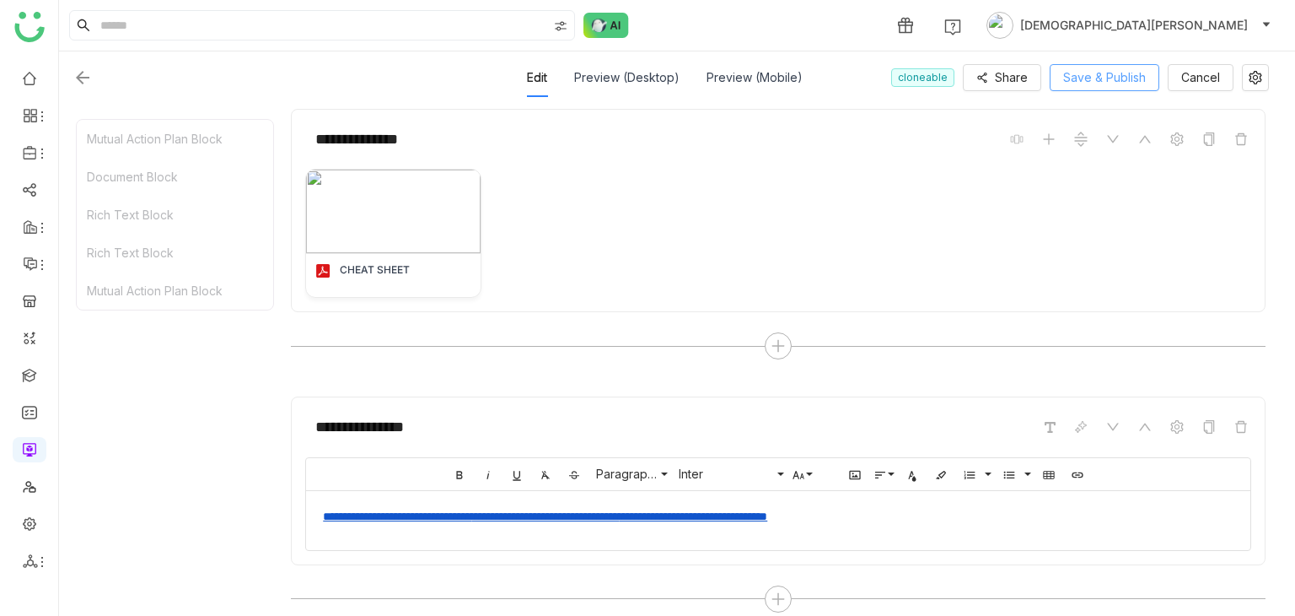
click at [1076, 87] on button "Save & Publish" at bounding box center [1105, 77] width 110 height 27
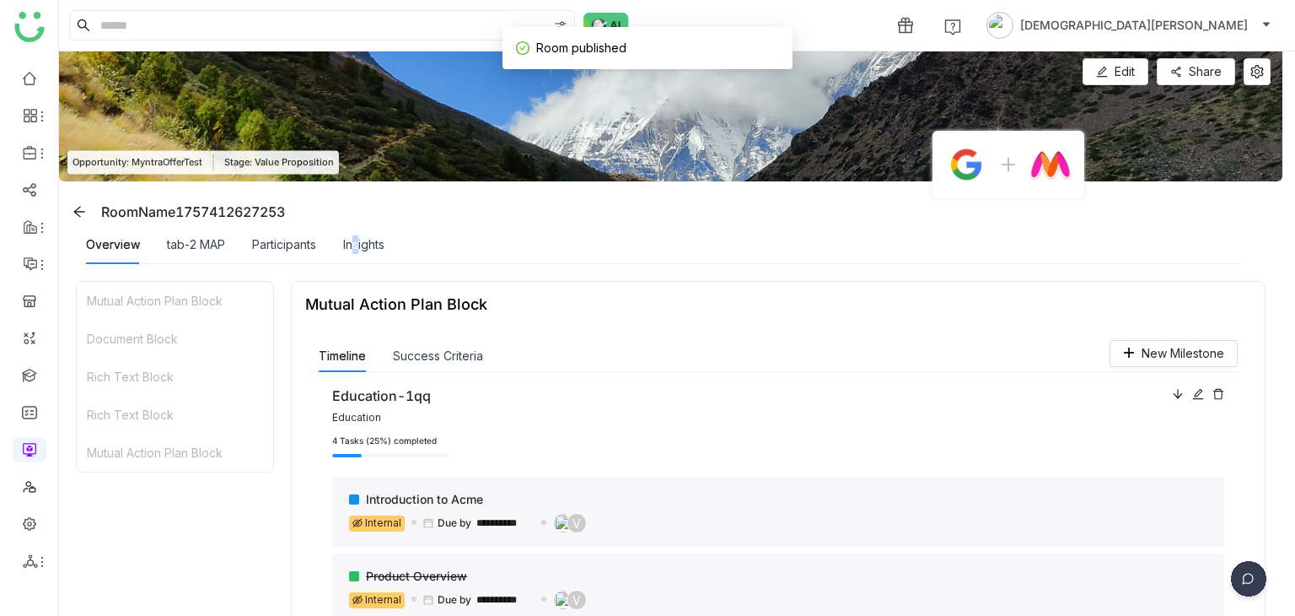
click at [358, 254] on div "Insights" at bounding box center [363, 244] width 41 height 39
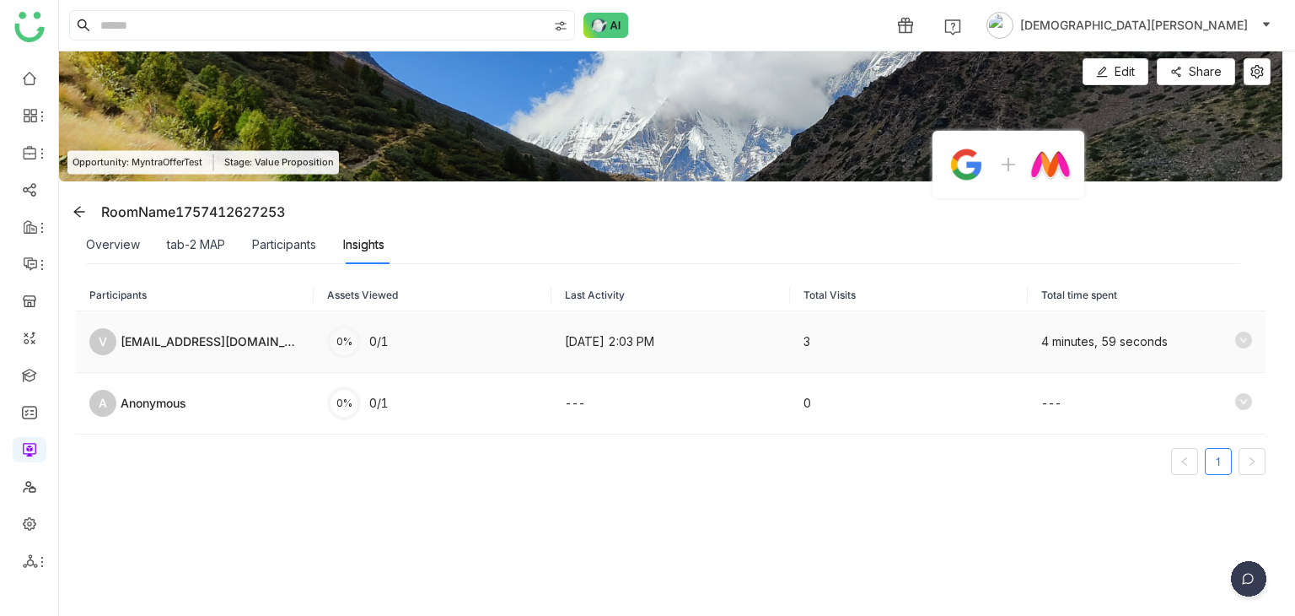
drag, startPoint x: 402, startPoint y: 336, endPoint x: 348, endPoint y: 336, distance: 54.0
click at [348, 336] on td "0% 0/1" at bounding box center [433, 342] width 238 height 62
click at [132, 244] on div "Overview" at bounding box center [113, 244] width 54 height 19
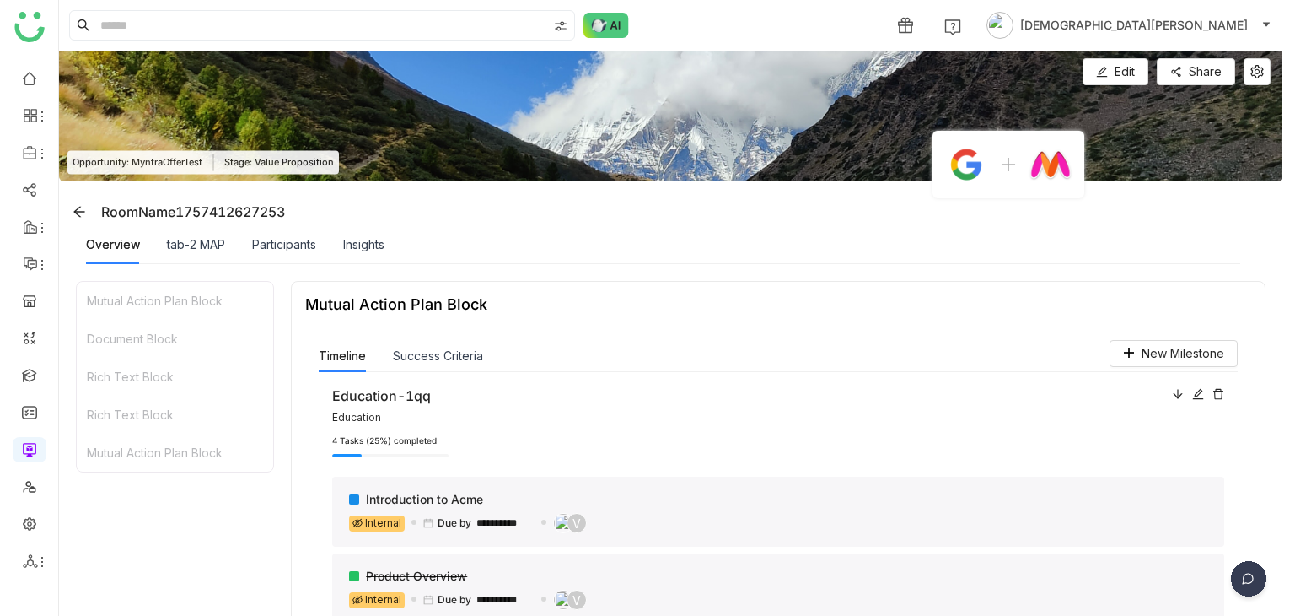
click at [1137, 94] on img at bounding box center [671, 116] width 1224 height 130
click at [1135, 80] on span "Edit" at bounding box center [1125, 71] width 20 height 19
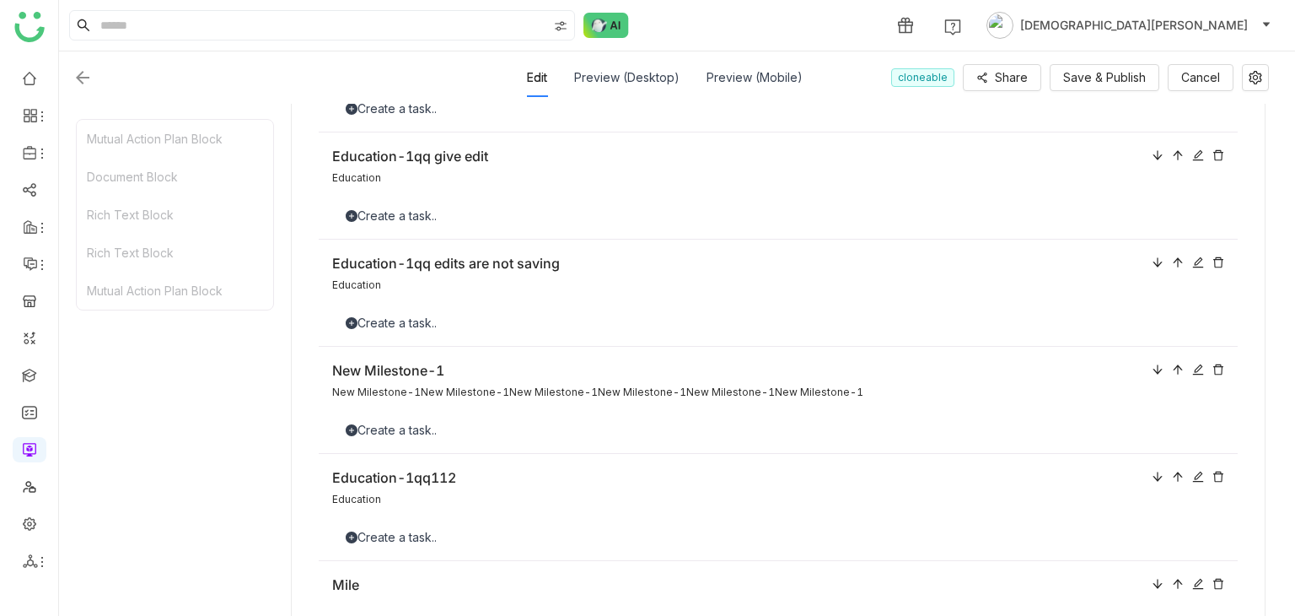
scroll to position [590, 0]
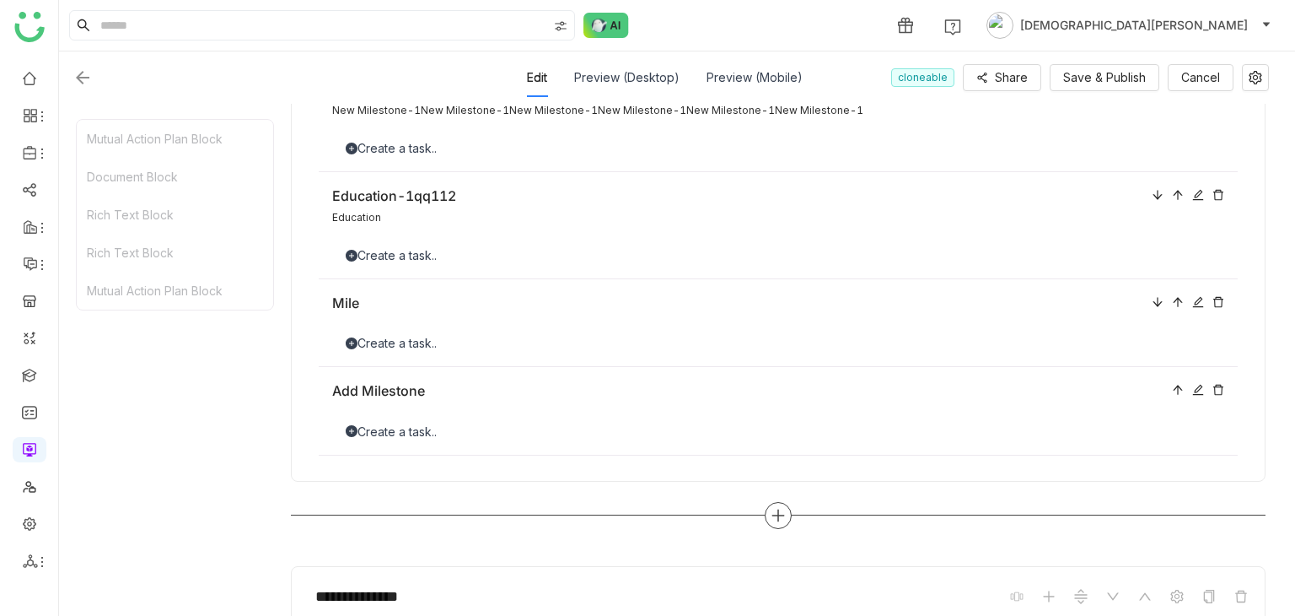
click at [771, 510] on icon at bounding box center [778, 515] width 15 height 15
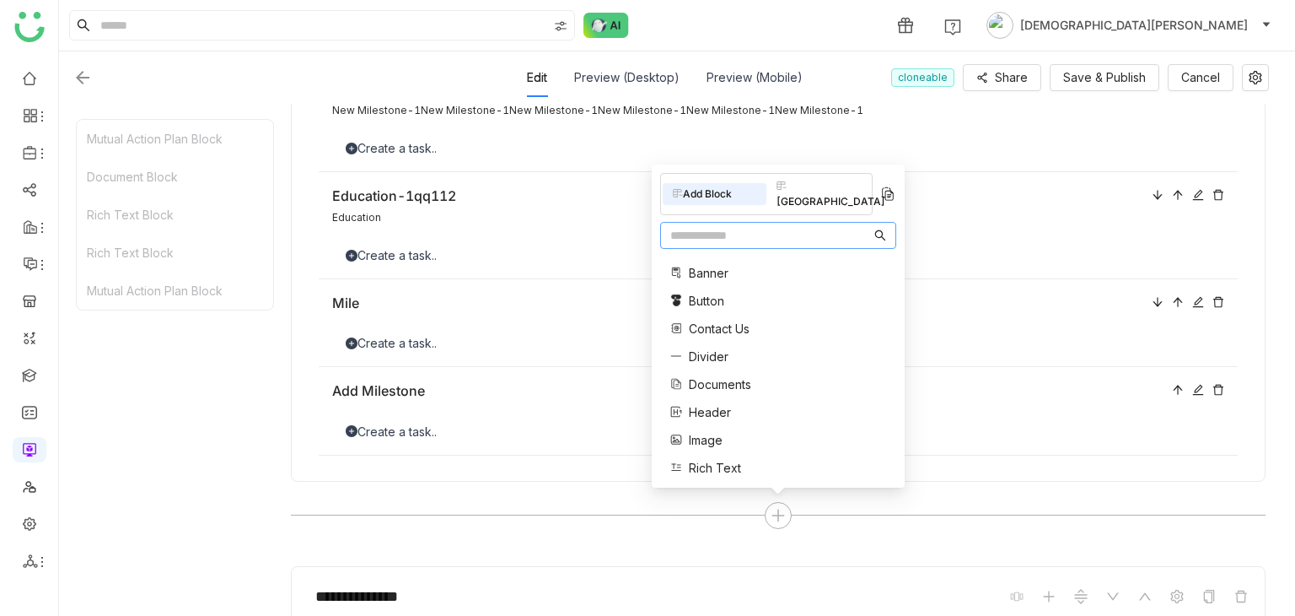
click at [769, 407] on div "Header" at bounding box center [726, 412] width 113 height 18
click at [719, 407] on span "Header" at bounding box center [710, 412] width 42 height 18
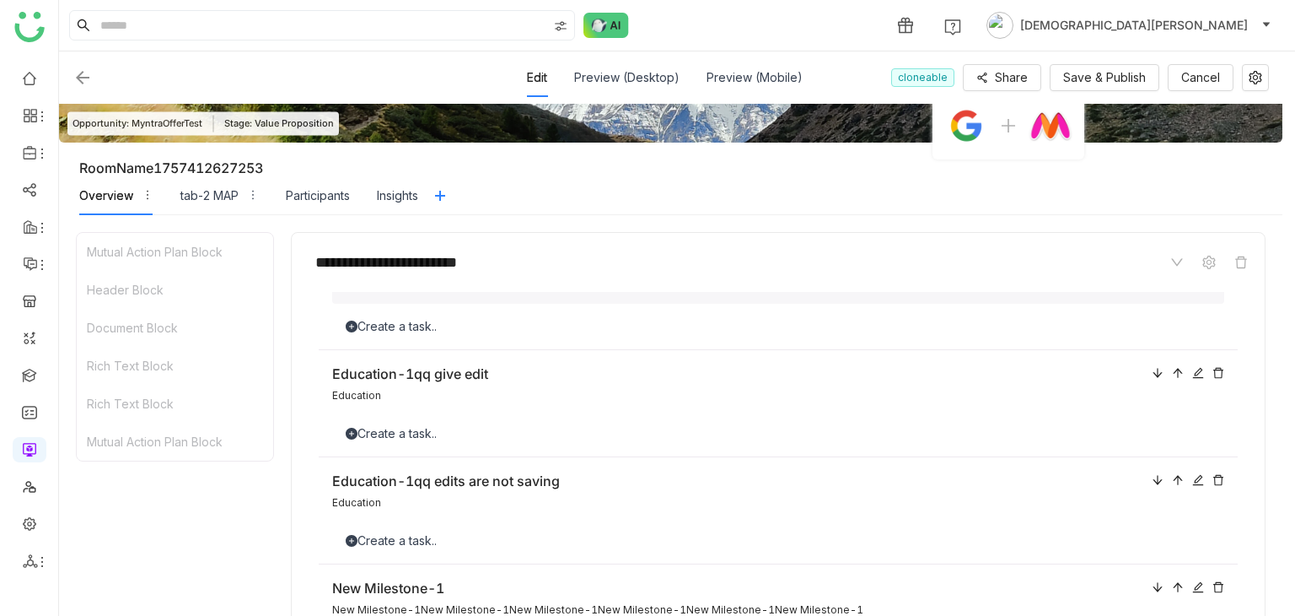
scroll to position [0, 0]
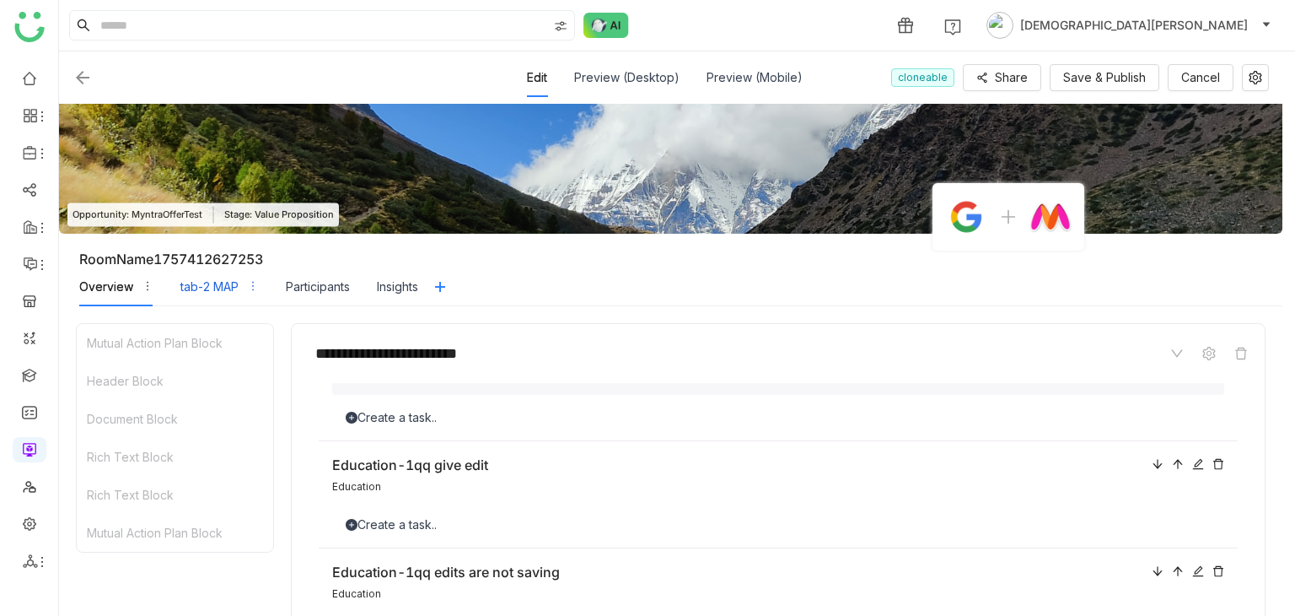
click at [206, 291] on div "tab-2 MAP" at bounding box center [209, 286] width 58 height 19
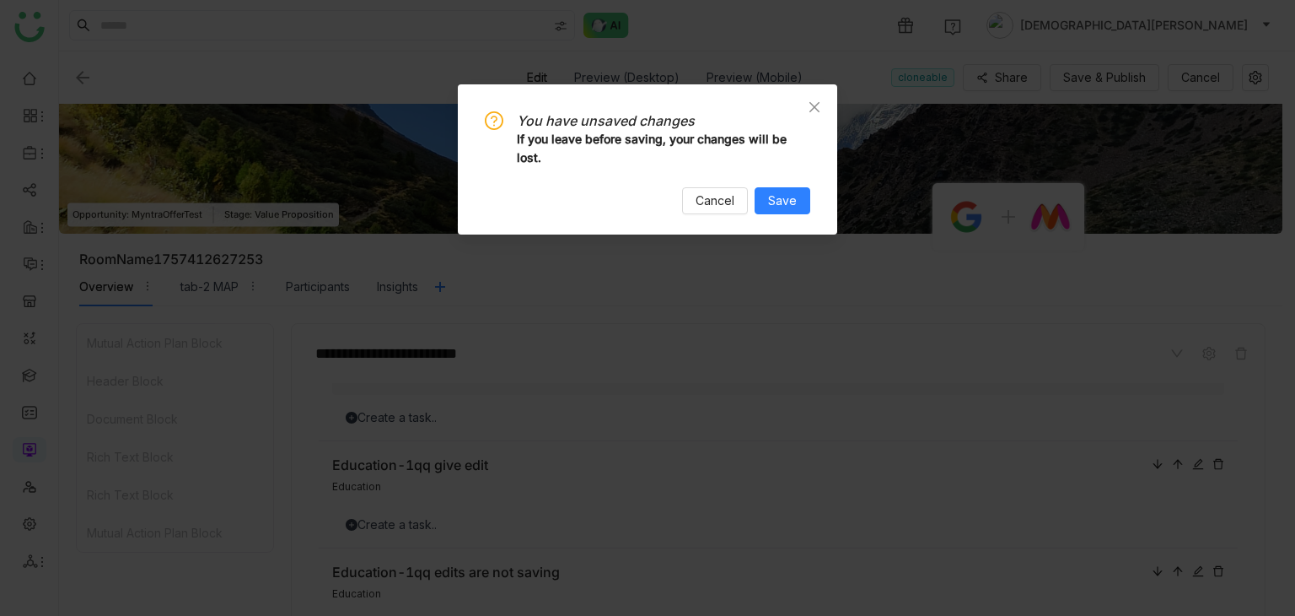
click at [811, 200] on div "You have unsaved changes If you leave before saving, your changes will be lost.…" at bounding box center [647, 159] width 379 height 150
click at [799, 203] on button "Save" at bounding box center [783, 200] width 56 height 27
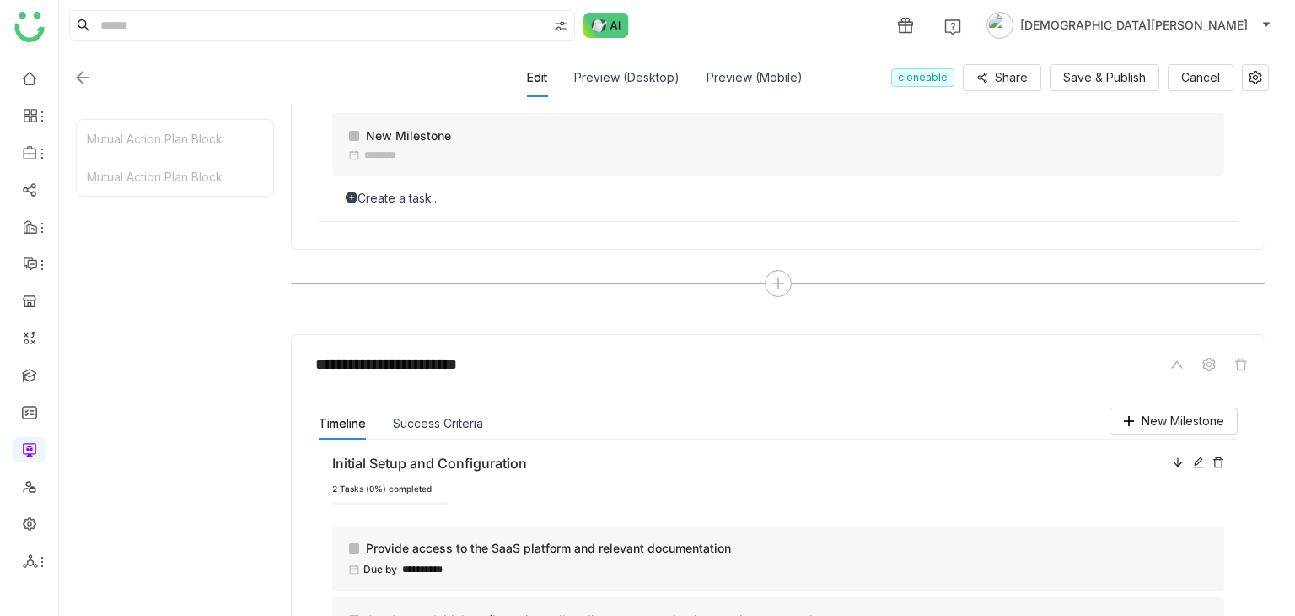
scroll to position [169, 0]
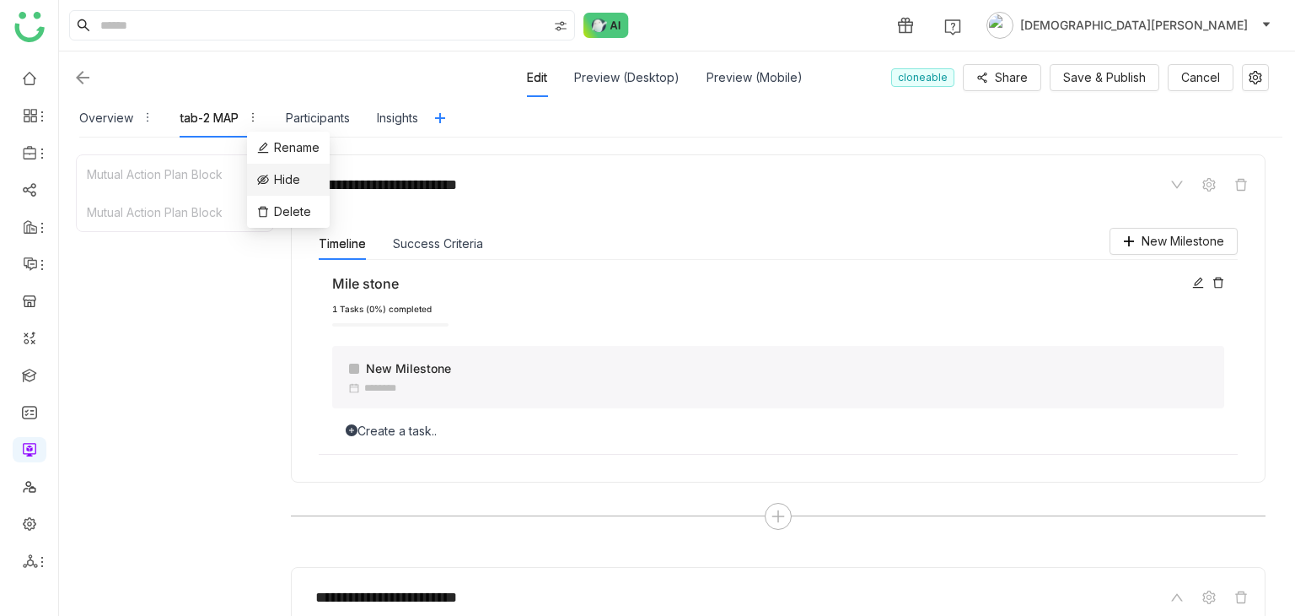
click at [283, 181] on span "Hide" at bounding box center [287, 179] width 26 height 19
click at [283, 119] on icon "button" at bounding box center [283, 117] width 12 height 12
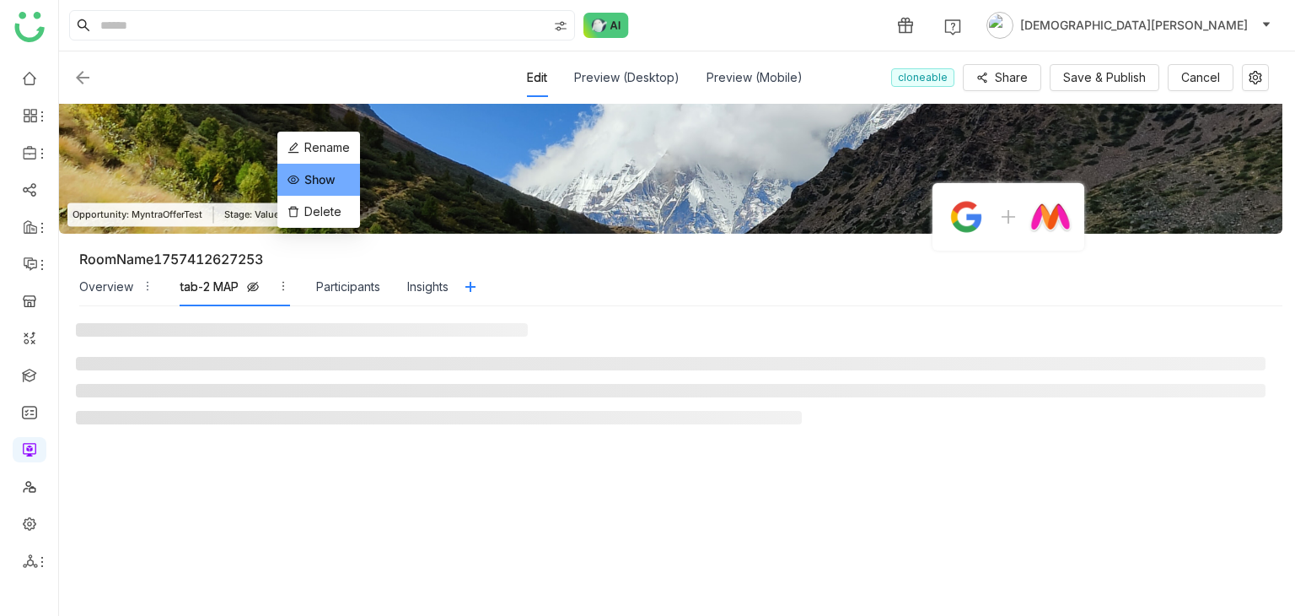
scroll to position [0, 0]
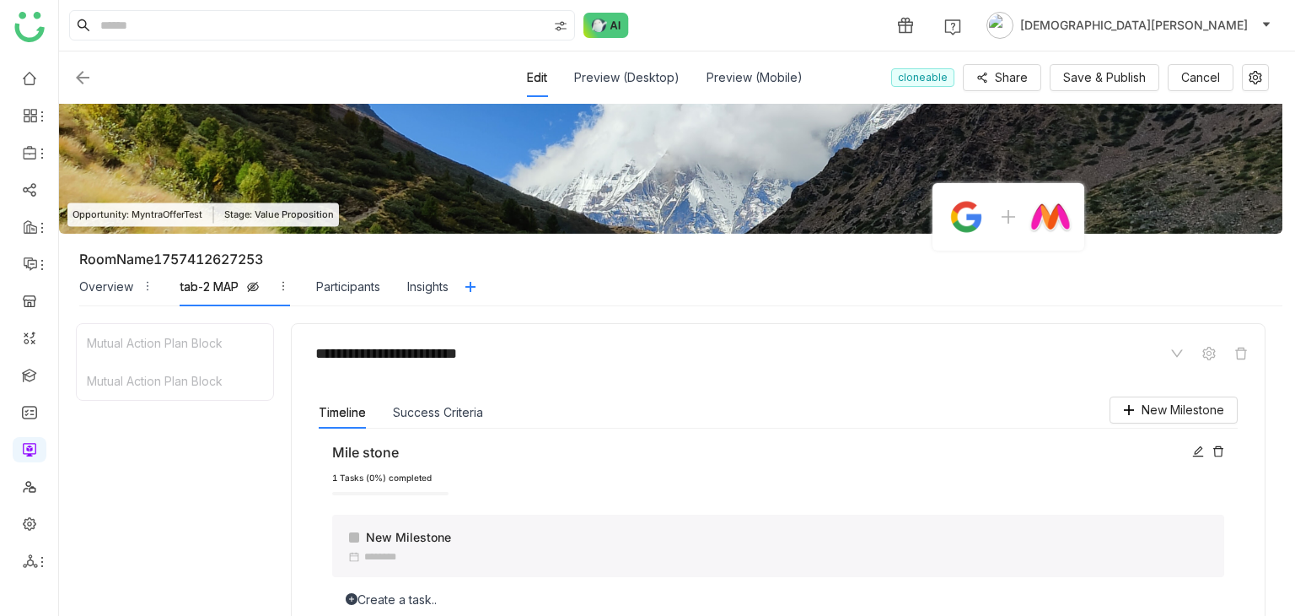
click at [294, 172] on img at bounding box center [671, 169] width 1224 height 130
click at [283, 280] on icon "button" at bounding box center [283, 286] width 12 height 12
click at [304, 345] on span "Show" at bounding box center [319, 348] width 31 height 19
click at [286, 348] on span "Hide" at bounding box center [287, 348] width 26 height 19
click at [89, 72] on img at bounding box center [83, 77] width 20 height 20
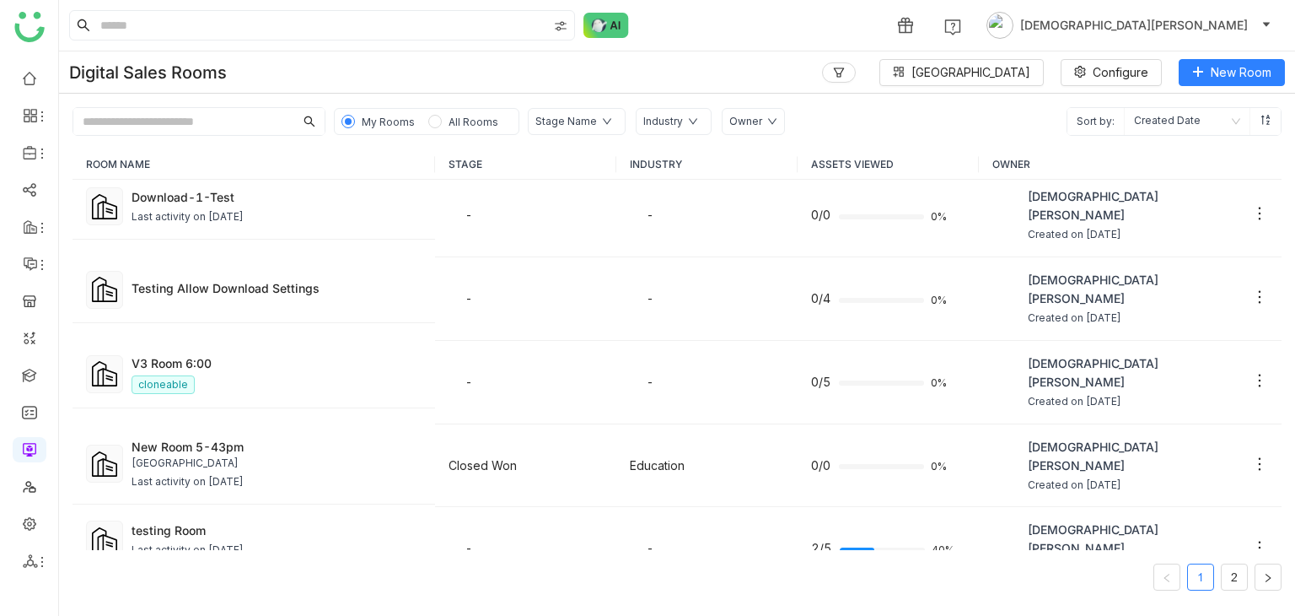
scroll to position [1004, 0]
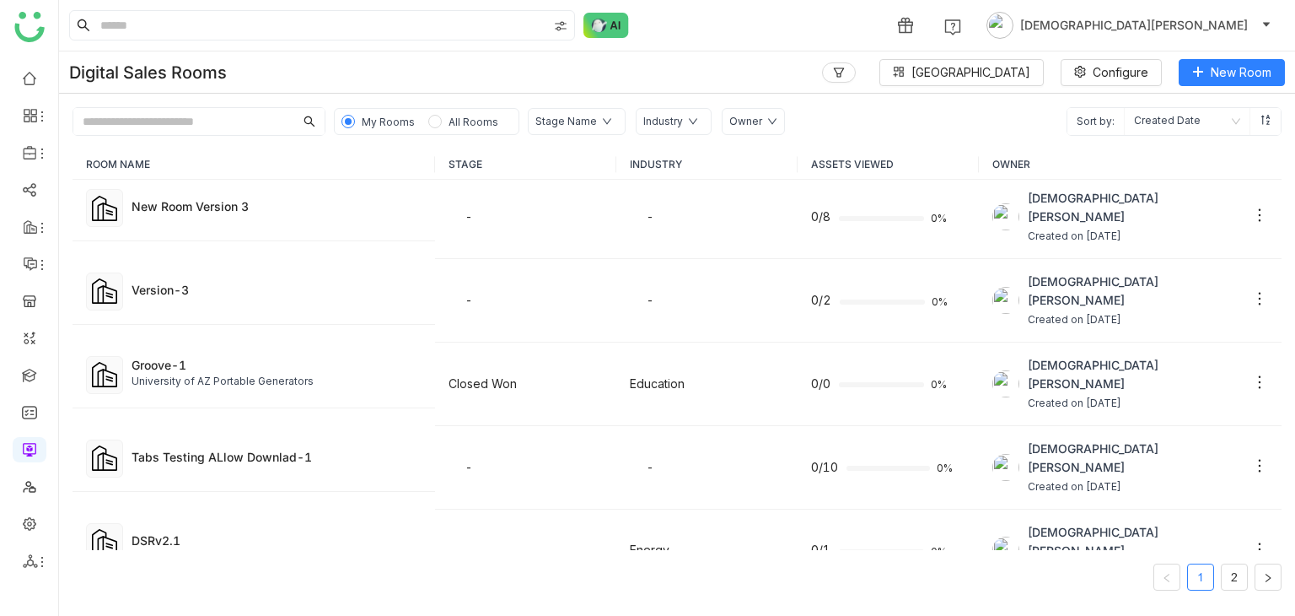
click at [237, 132] on input "text" at bounding box center [183, 121] width 221 height 27
click at [442, 112] on span "All Rooms" at bounding box center [473, 121] width 63 height 19
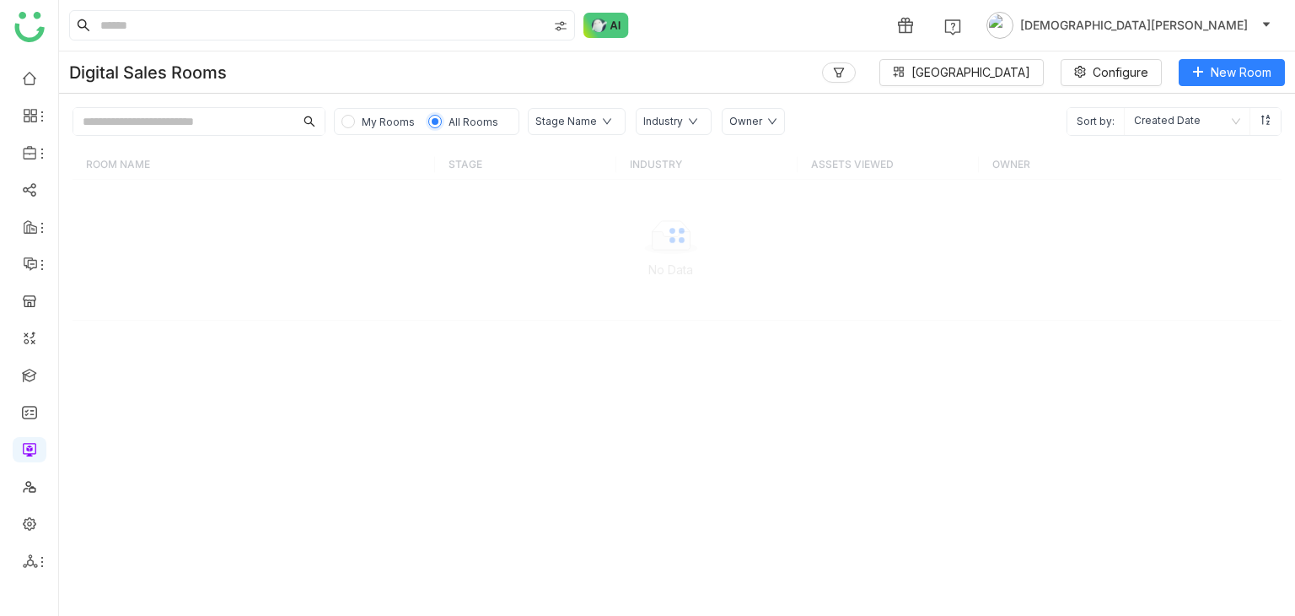
scroll to position [0, 0]
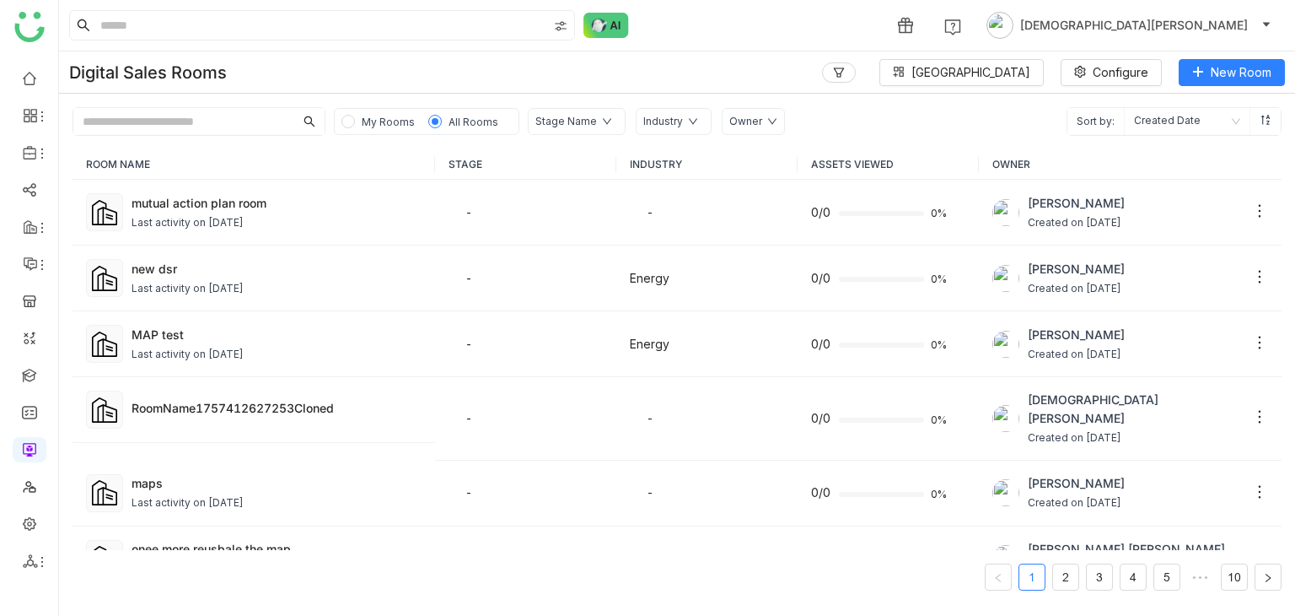
click at [135, 122] on input "text" at bounding box center [183, 121] width 221 height 27
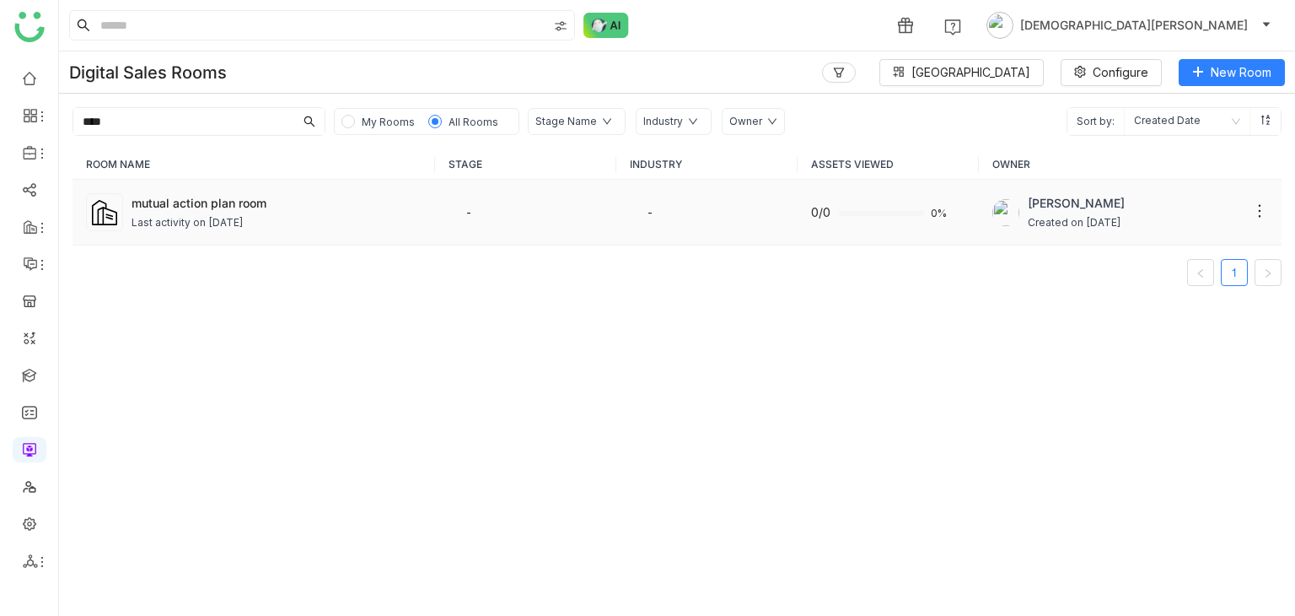
type input "****"
click at [224, 220] on div "Last activity on Sep 11, 2025" at bounding box center [188, 223] width 112 height 16
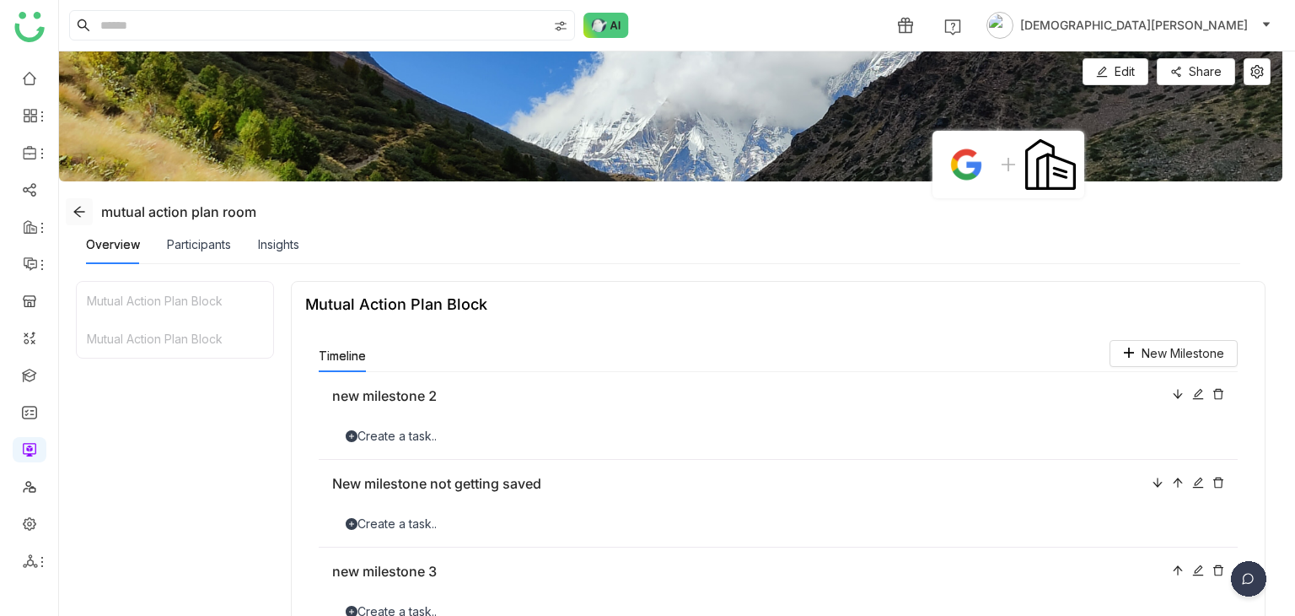
click at [78, 218] on button at bounding box center [79, 211] width 27 height 27
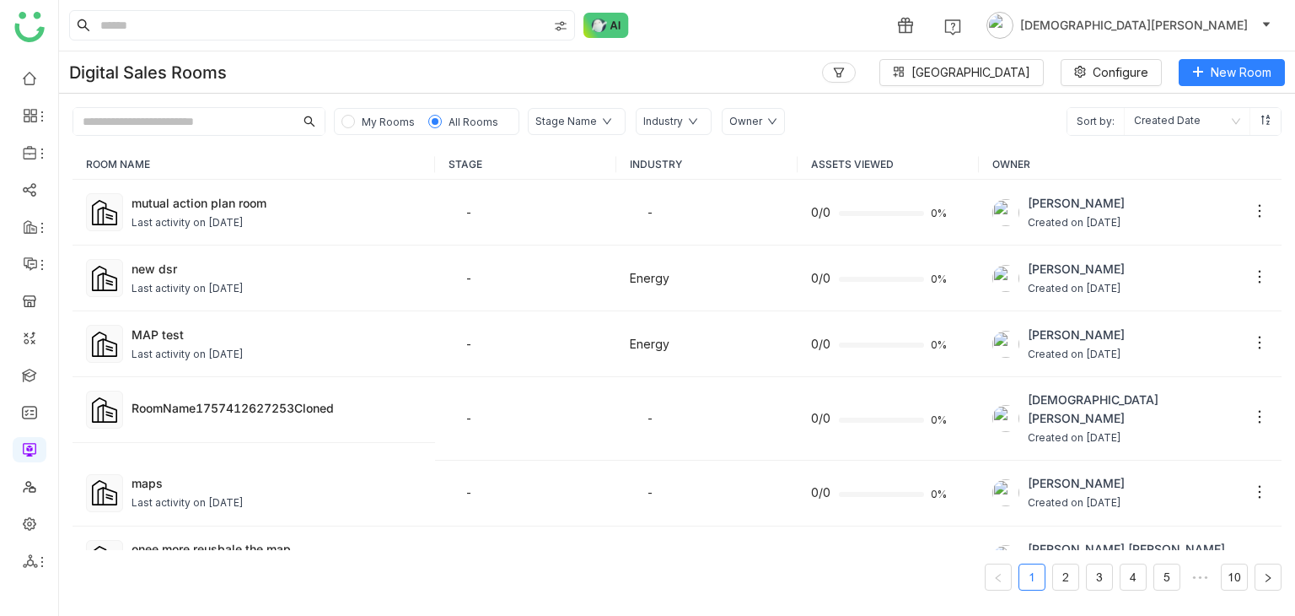
click at [229, 122] on input "text" at bounding box center [183, 121] width 221 height 27
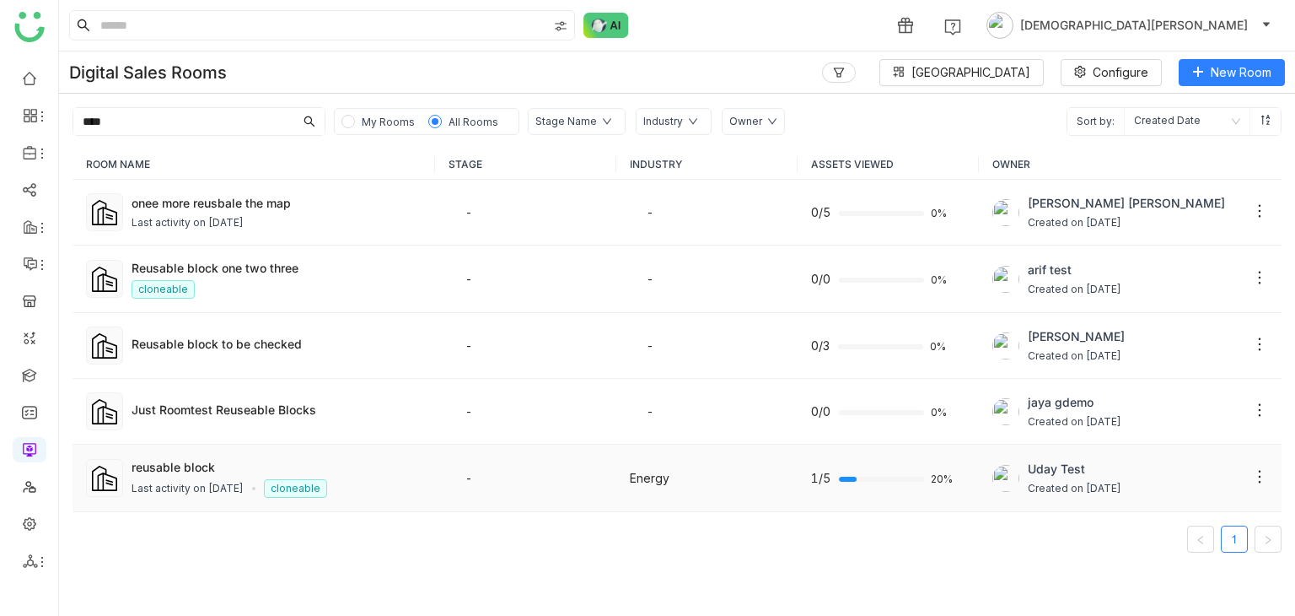
type input "****"
click at [218, 481] on div "Last activity on Aug 26, 2025" at bounding box center [188, 489] width 112 height 16
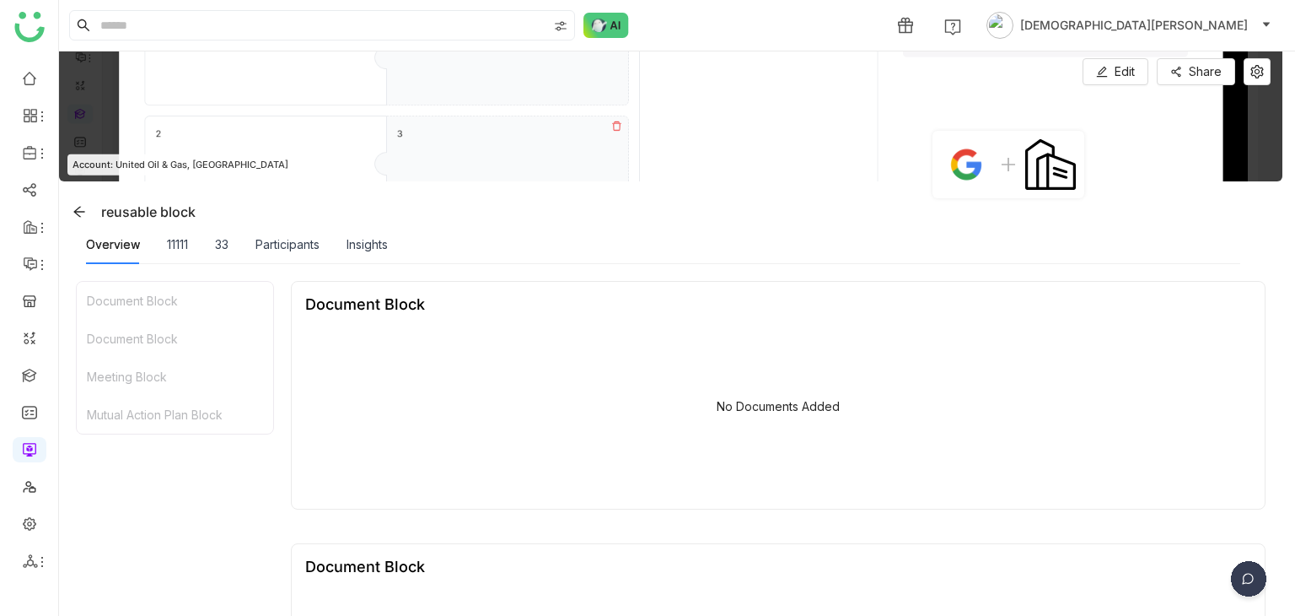
click at [188, 412] on div "Mutual Action Plan Block" at bounding box center [175, 415] width 196 height 38
click at [1118, 65] on span "Edit" at bounding box center [1125, 71] width 20 height 19
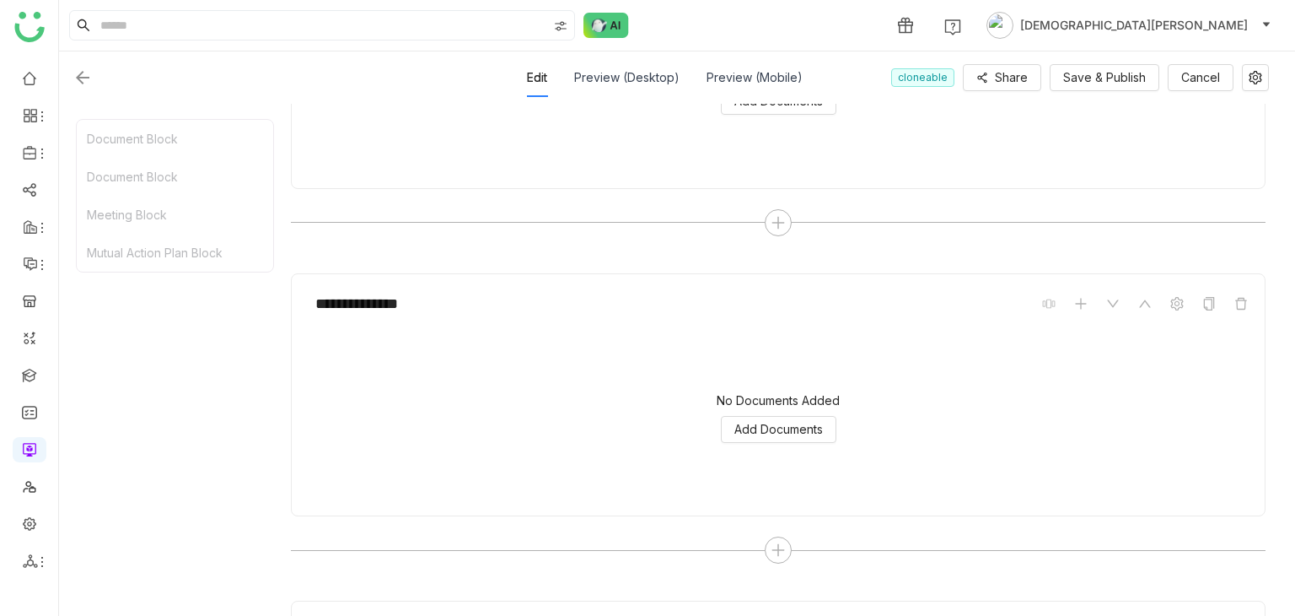
scroll to position [422, 0]
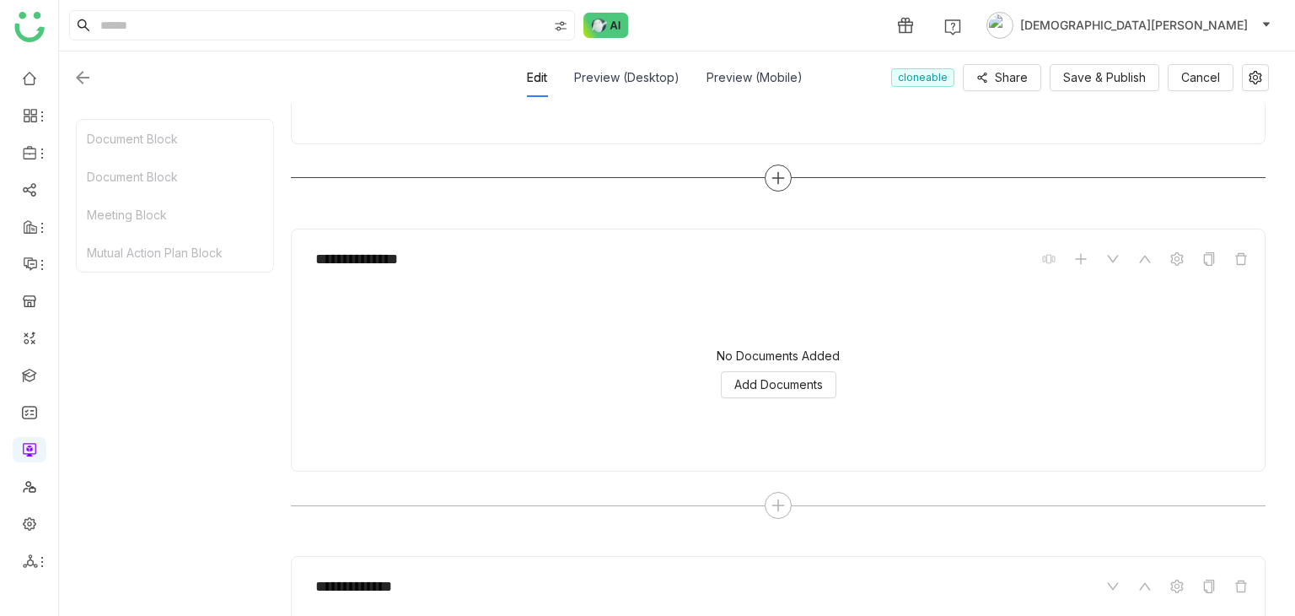
click at [776, 174] on icon at bounding box center [778, 177] width 15 height 15
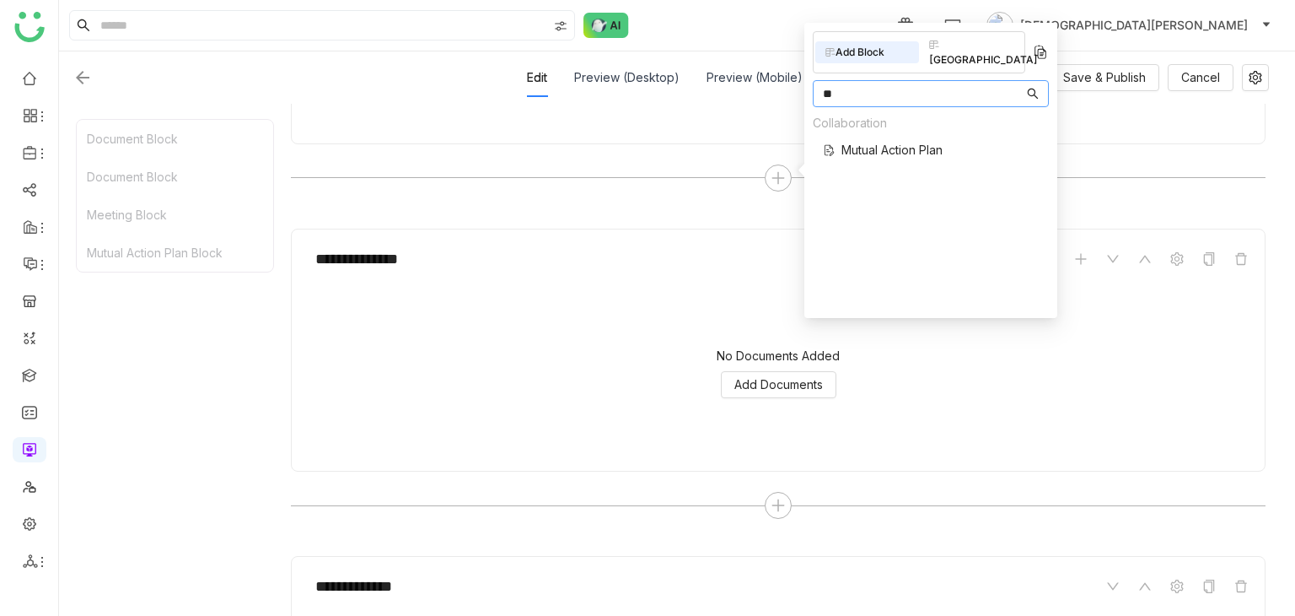
type input "**"
click at [896, 124] on div "Collaboration Mutual Action Plan" at bounding box center [878, 141] width 130 height 55
click at [893, 141] on span "Mutual Action Plan" at bounding box center [892, 150] width 101 height 18
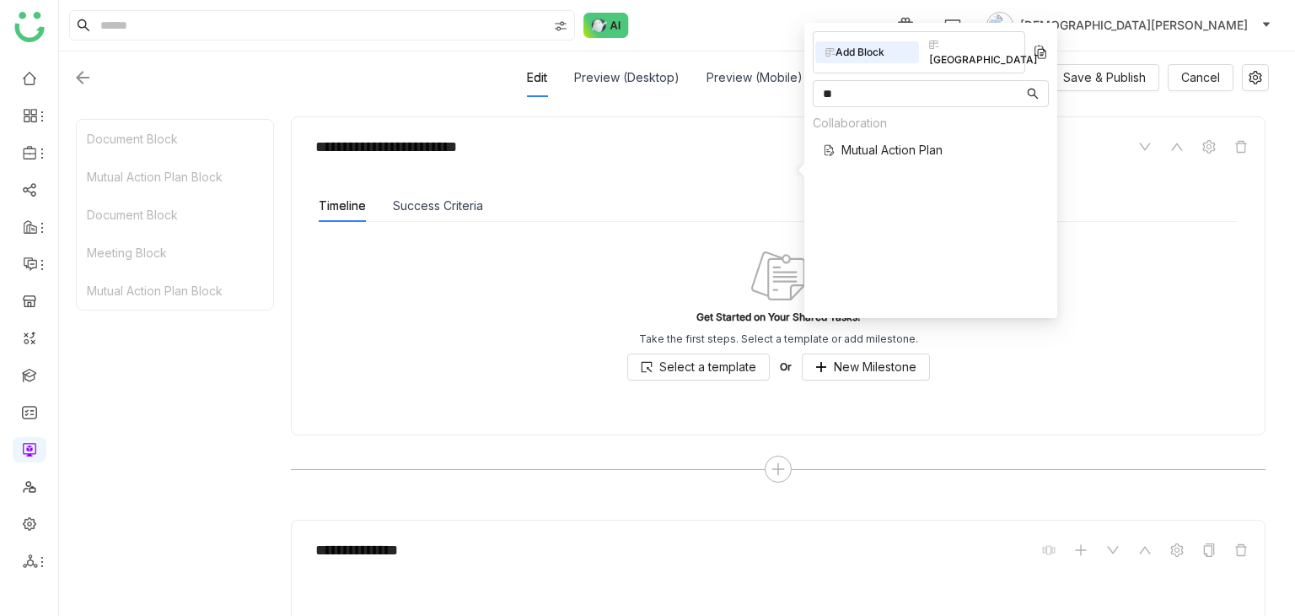
scroll to position [552, 0]
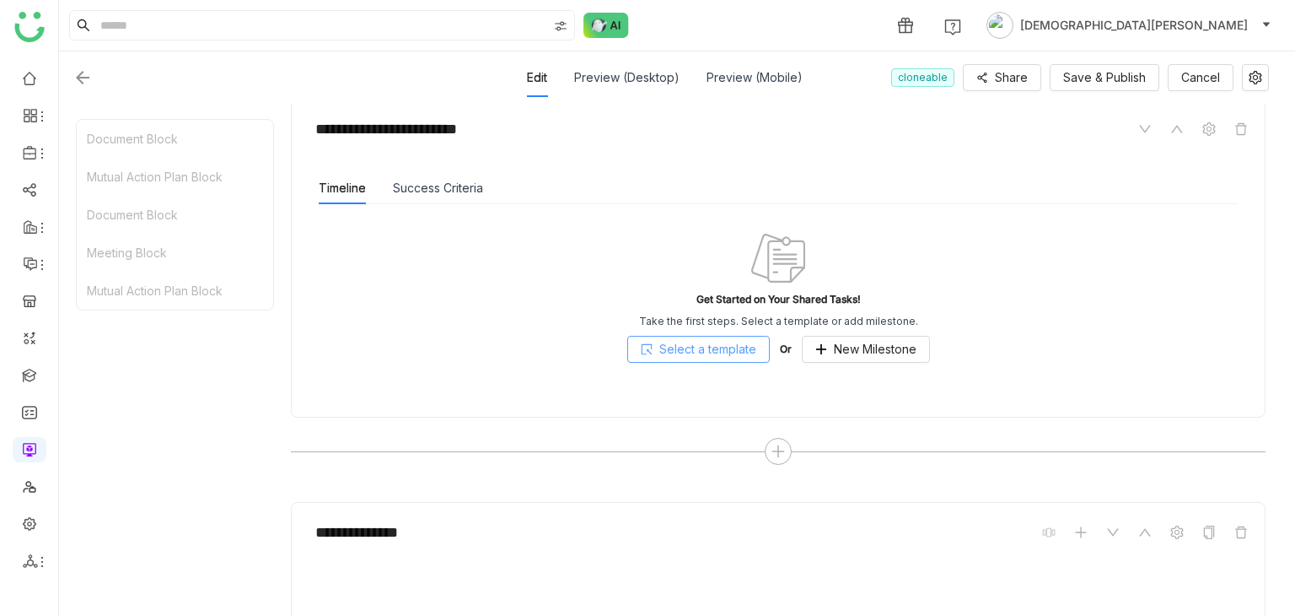
click at [760, 345] on button "Select a template" at bounding box center [698, 349] width 143 height 27
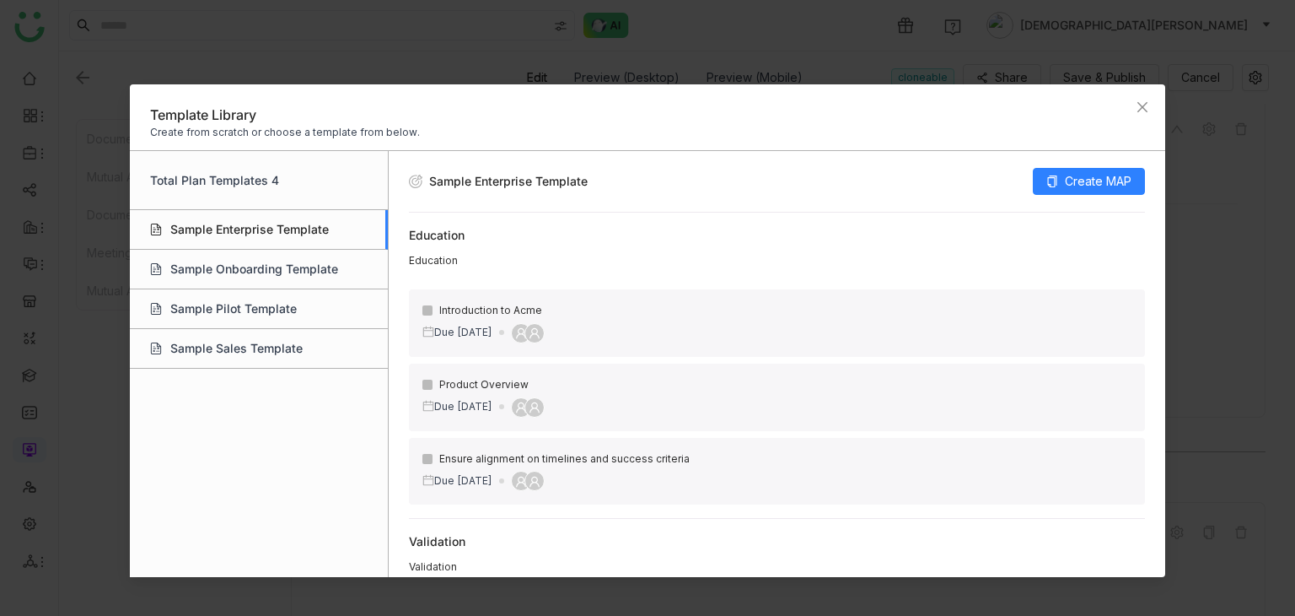
click at [152, 232] on icon at bounding box center [156, 229] width 12 height 12
click at [256, 356] on div "Sample Sales Template" at bounding box center [259, 349] width 258 height 40
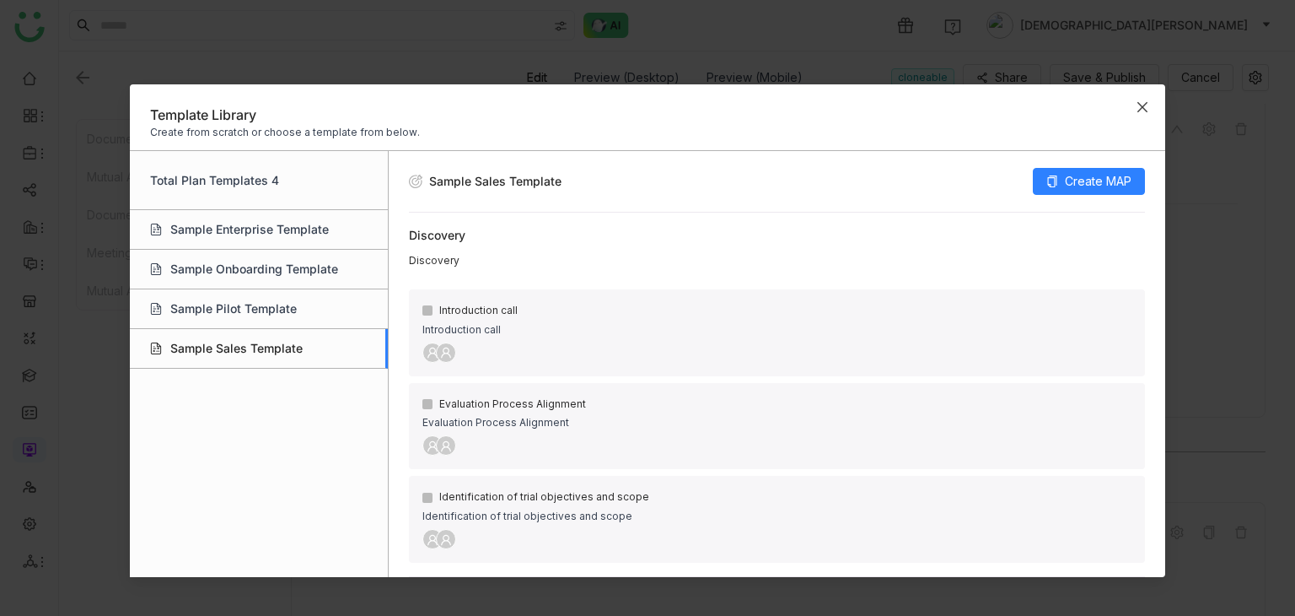
click at [1146, 105] on icon "Close" at bounding box center [1142, 106] width 13 height 13
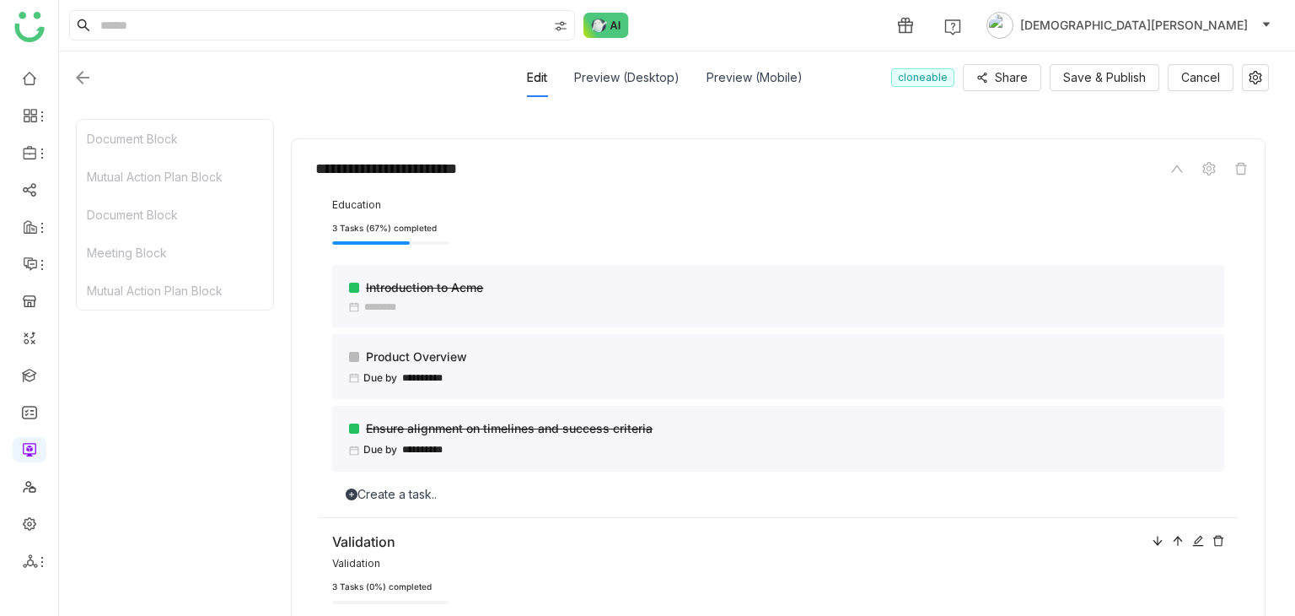
scroll to position [0, 0]
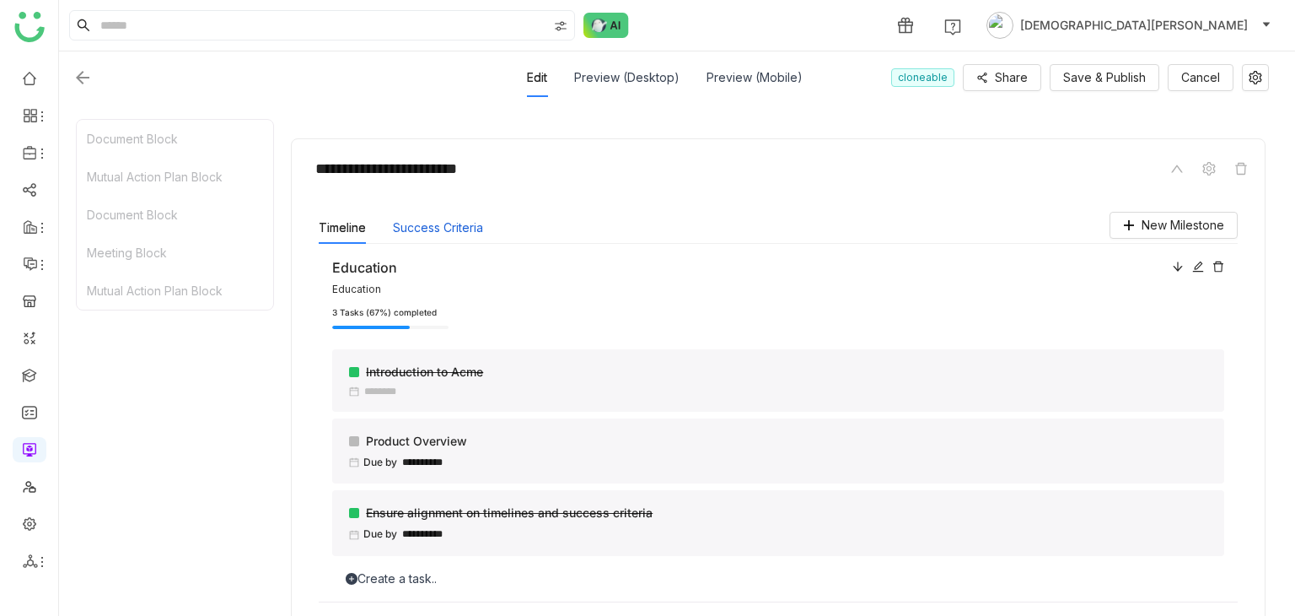
click at [436, 230] on button "Success Criteria" at bounding box center [438, 227] width 90 height 19
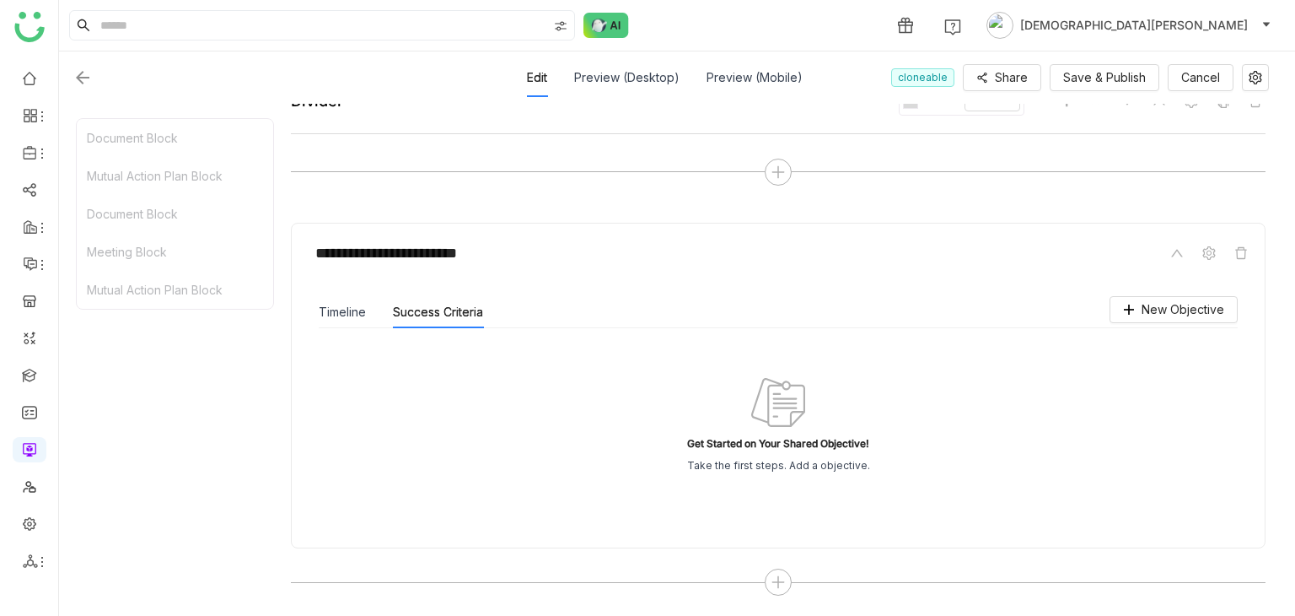
scroll to position [1643, 0]
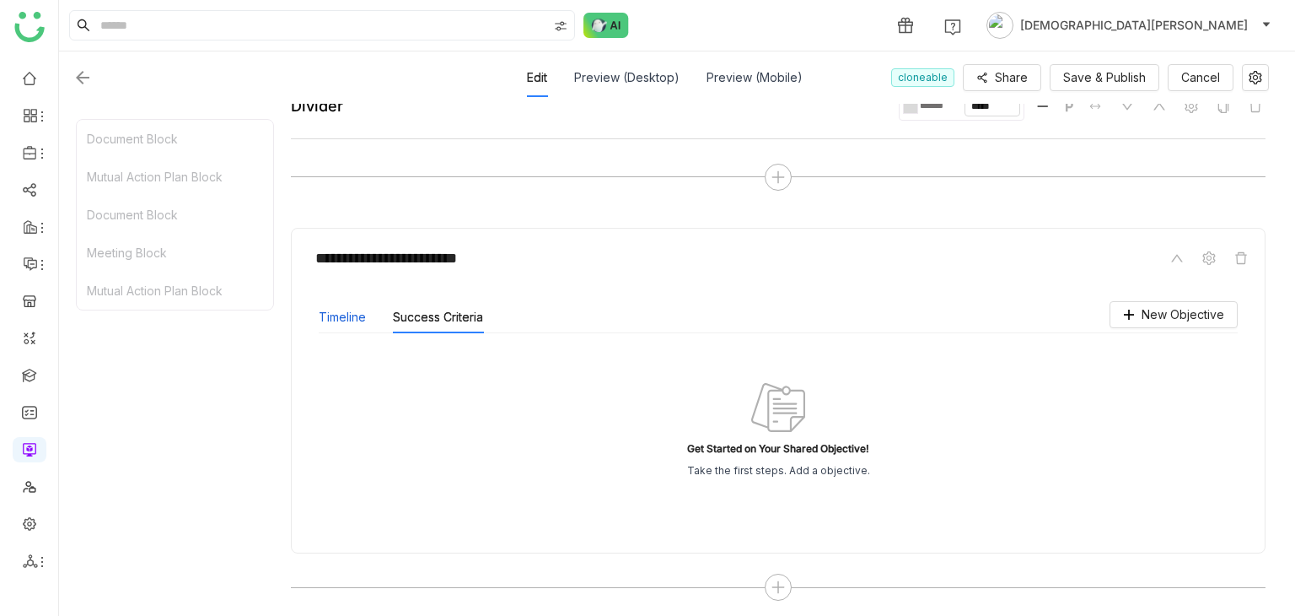
click at [333, 309] on button "Timeline" at bounding box center [342, 317] width 47 height 19
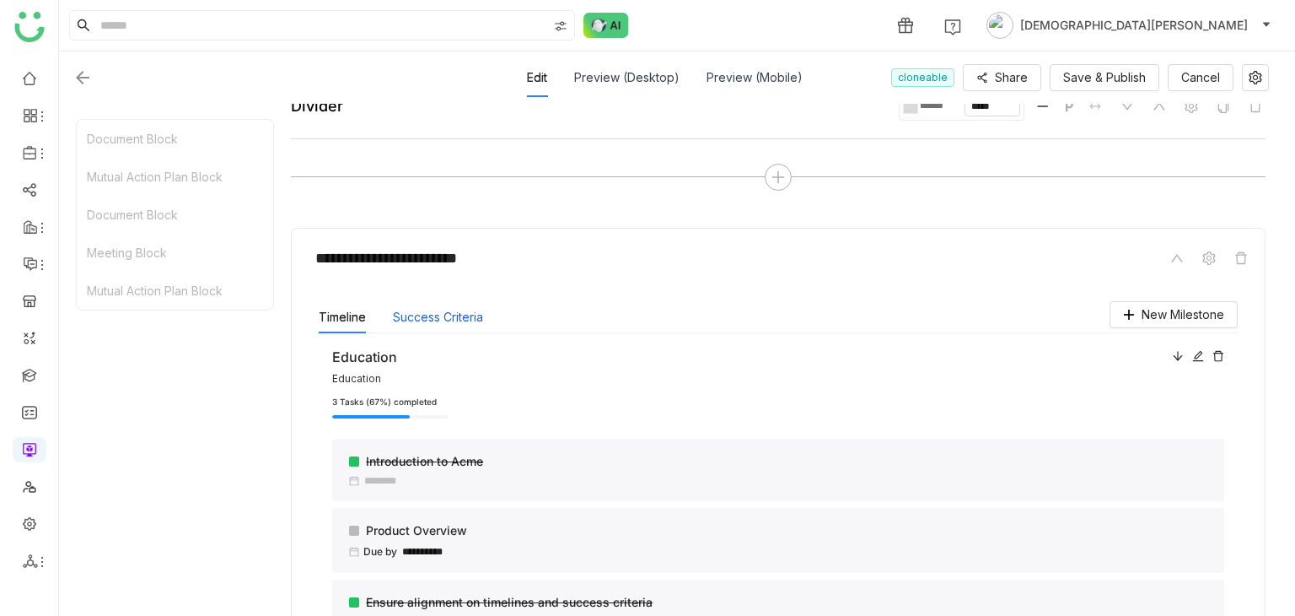
click at [427, 308] on button "Success Criteria" at bounding box center [438, 317] width 90 height 19
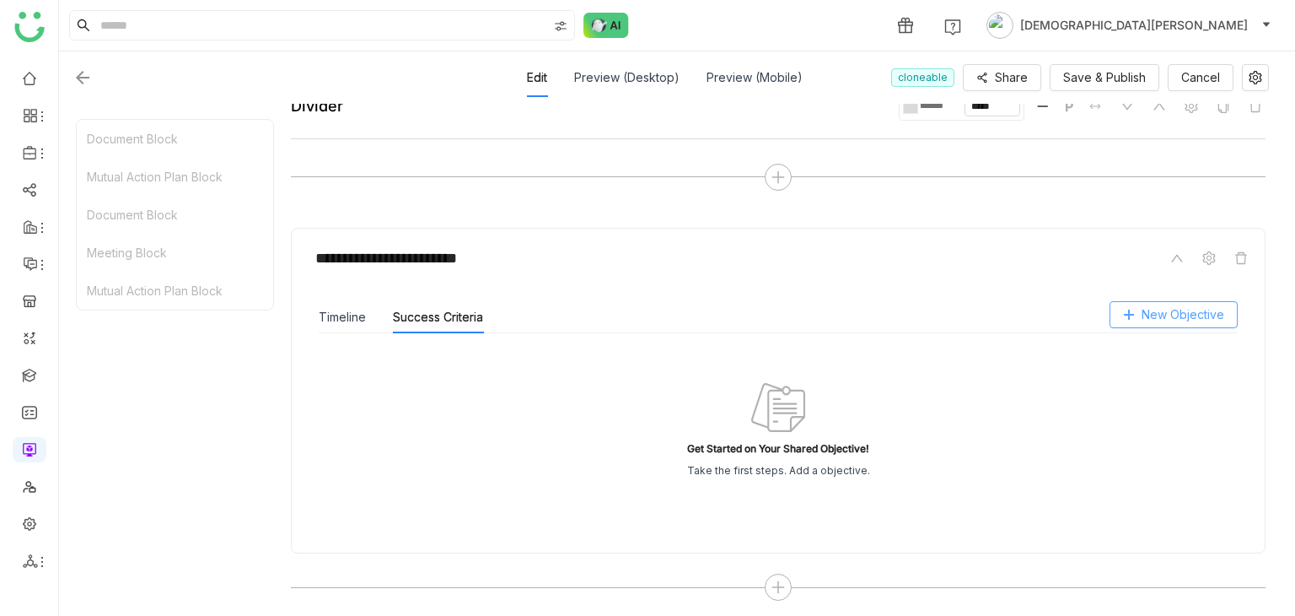
click at [1204, 314] on span "New Objective" at bounding box center [1183, 314] width 83 height 19
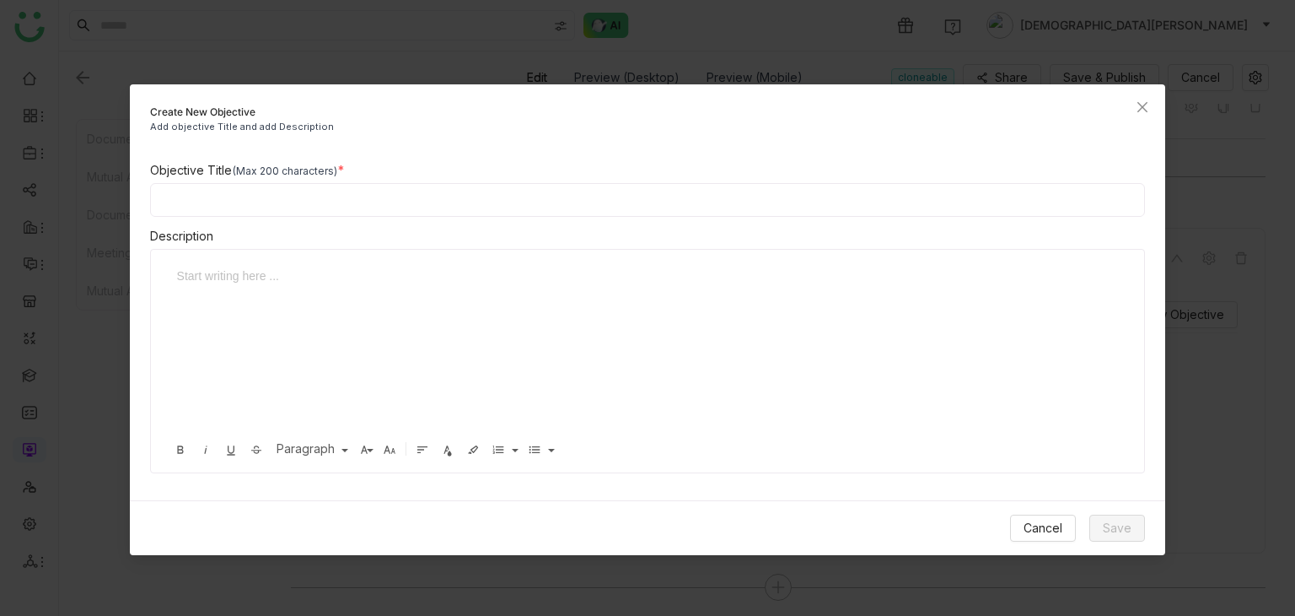
click at [336, 209] on input at bounding box center [648, 200] width 996 height 34
paste input "******"
type input "******"
click at [293, 299] on div at bounding box center [642, 350] width 948 height 169
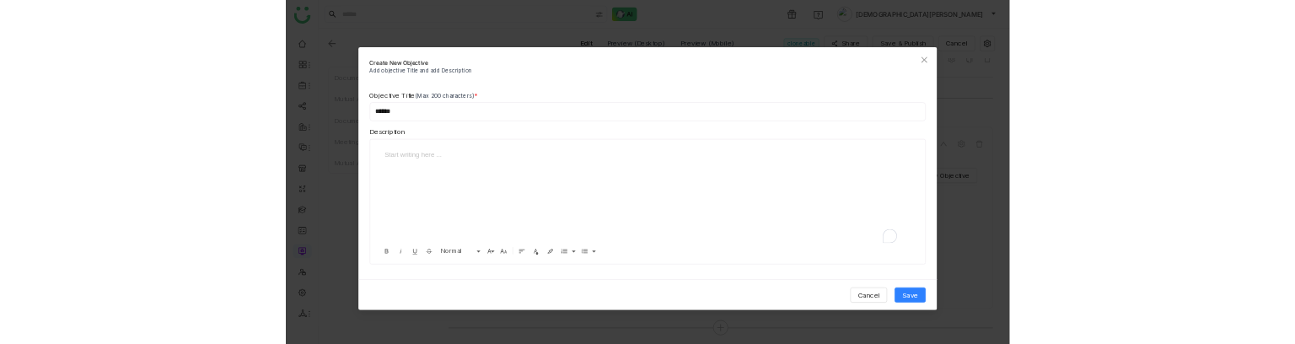
scroll to position [0, 7]
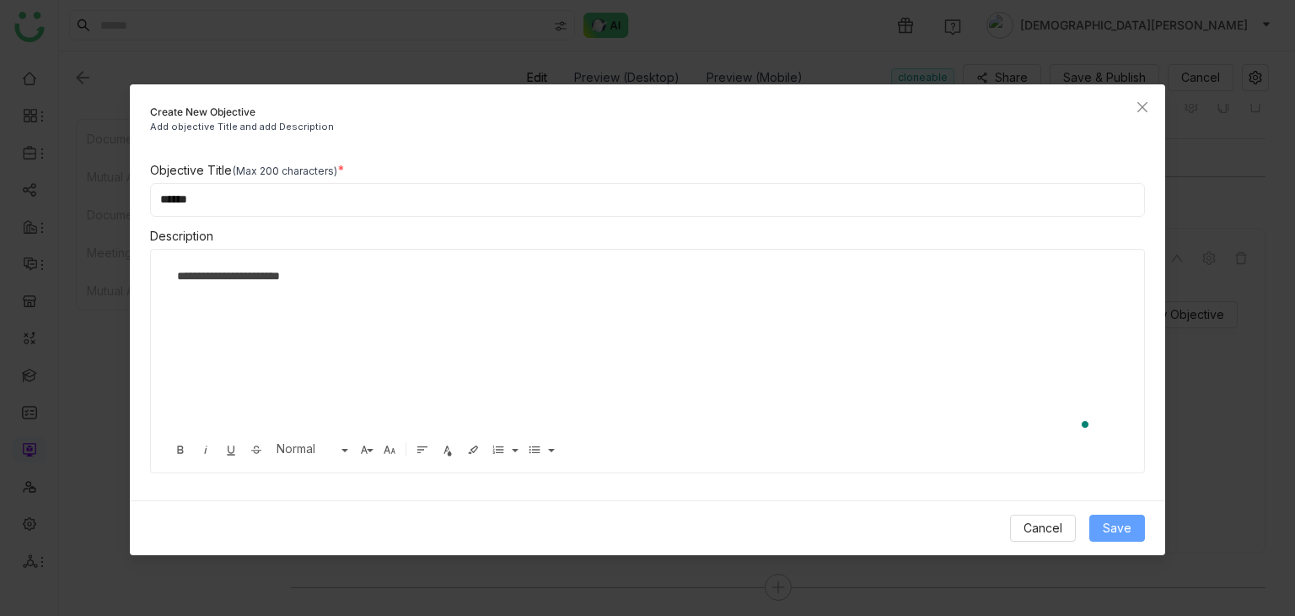
click at [1102, 520] on button "Save" at bounding box center [1118, 527] width 56 height 27
click at [385, 314] on div "**********" at bounding box center [642, 350] width 948 height 169
click at [218, 257] on div "**********" at bounding box center [648, 361] width 996 height 224
click at [298, 302] on div "**********" at bounding box center [642, 350] width 948 height 169
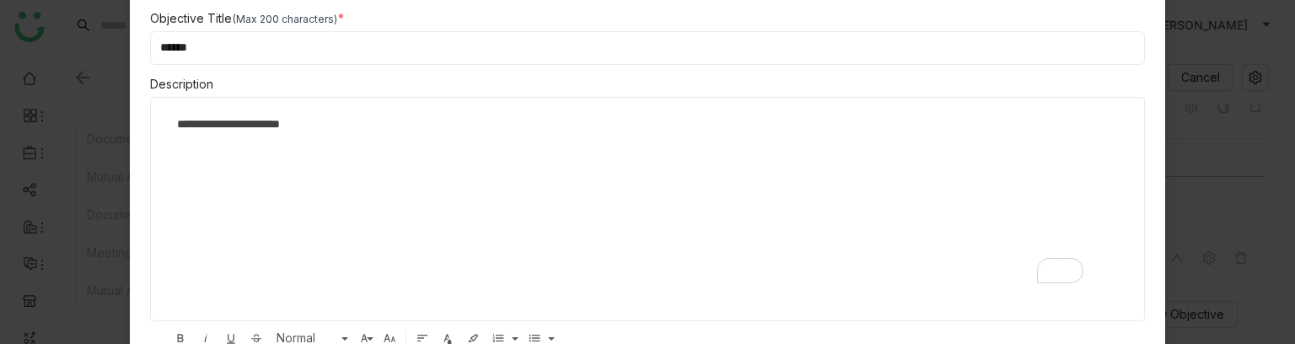
scroll to position [152, 0]
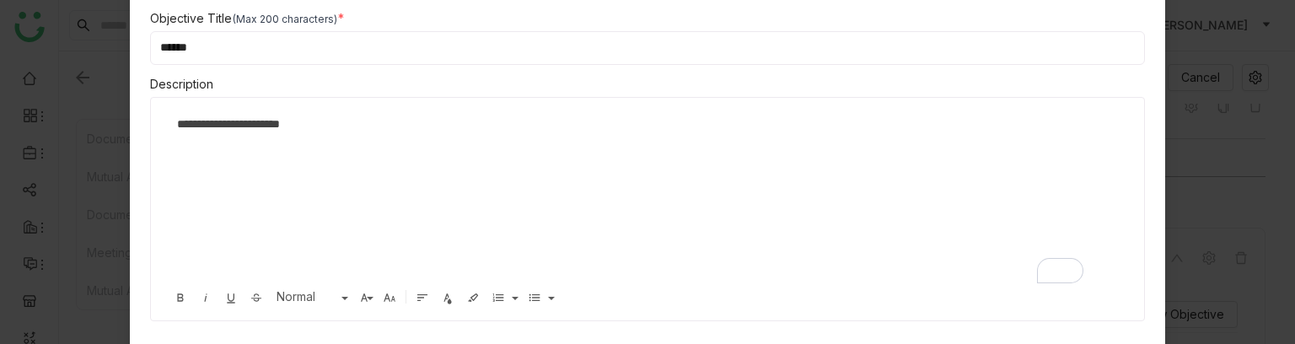
click at [648, 133] on div "**********" at bounding box center [642, 199] width 948 height 169
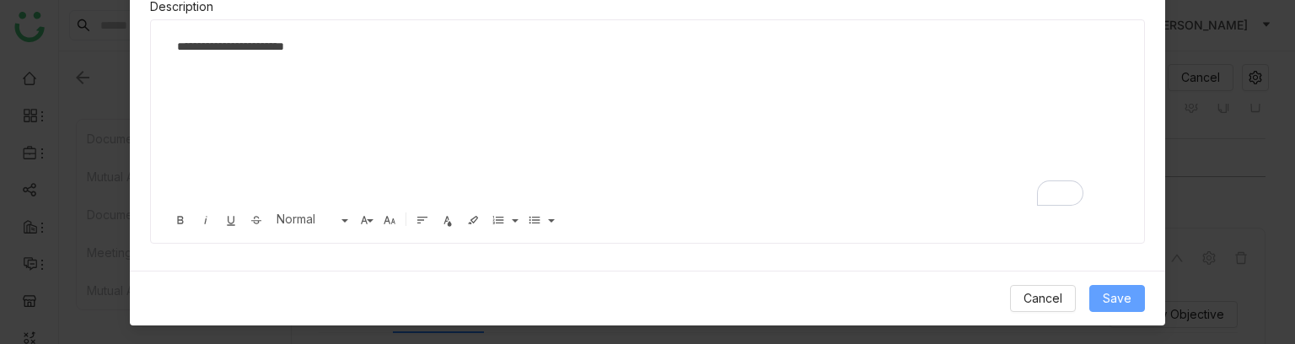
click at [1108, 298] on span "Save" at bounding box center [1117, 298] width 29 height 19
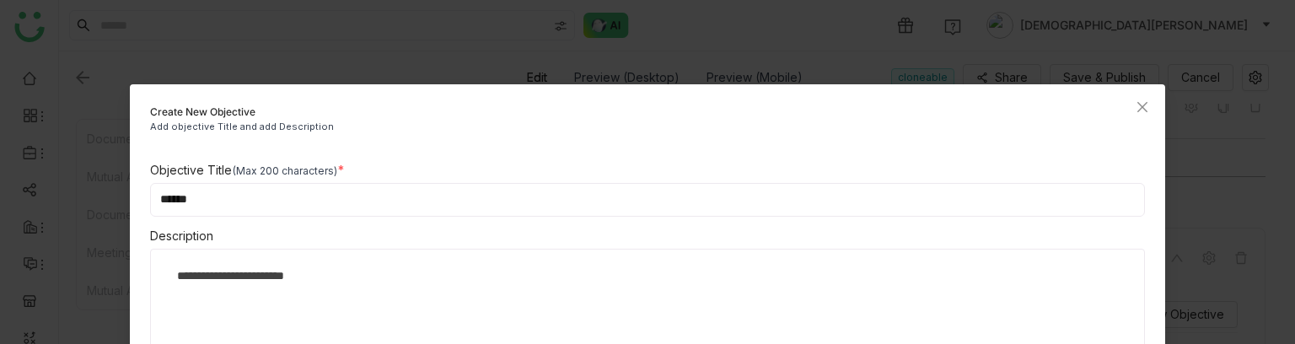
click at [300, 207] on input "******" at bounding box center [648, 200] width 996 height 34
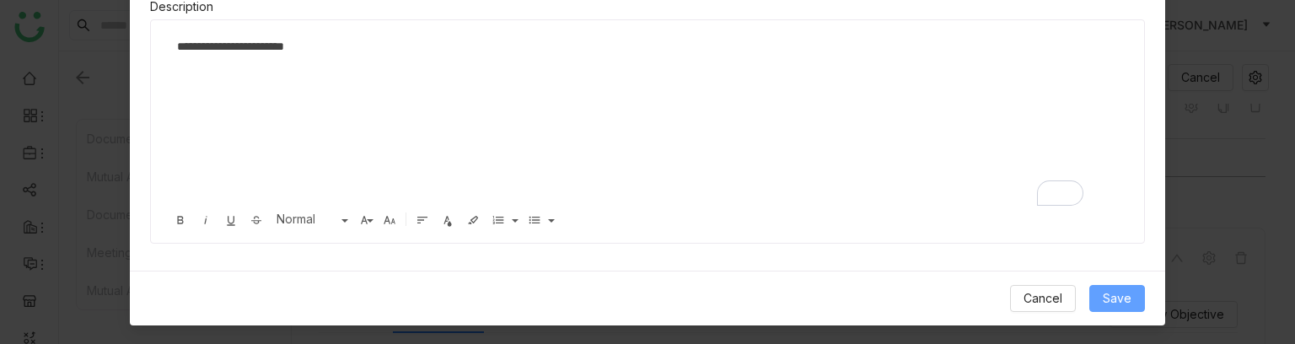
type input "*******"
click at [1108, 296] on span "Save" at bounding box center [1117, 298] width 29 height 19
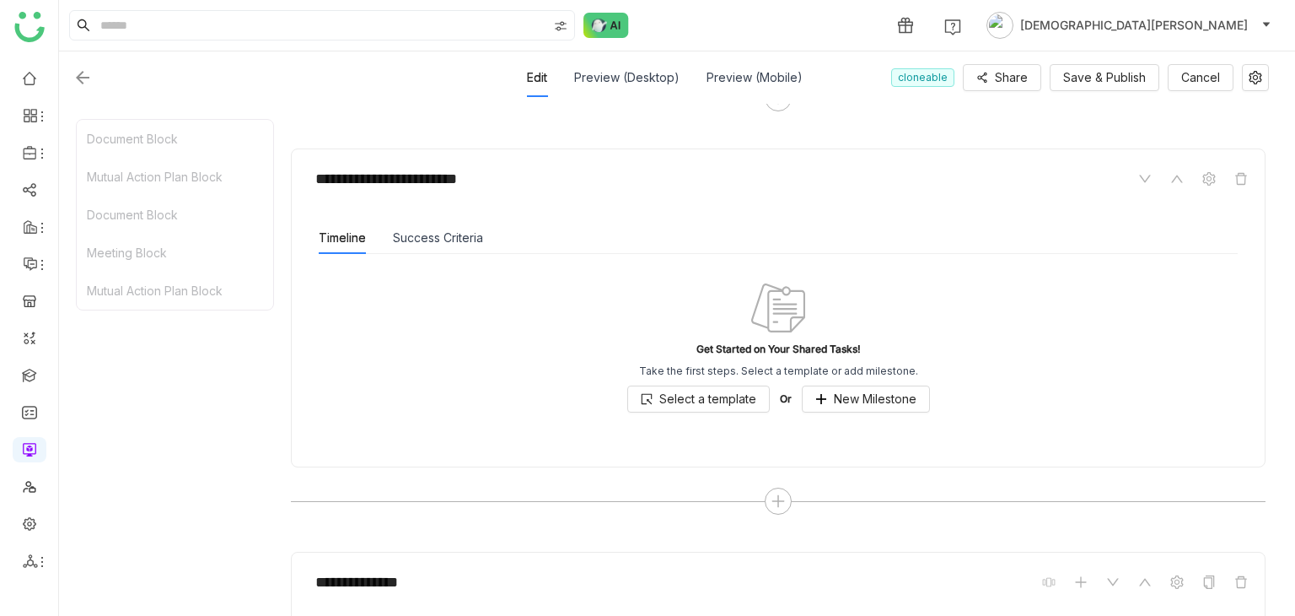
scroll to position [506, 0]
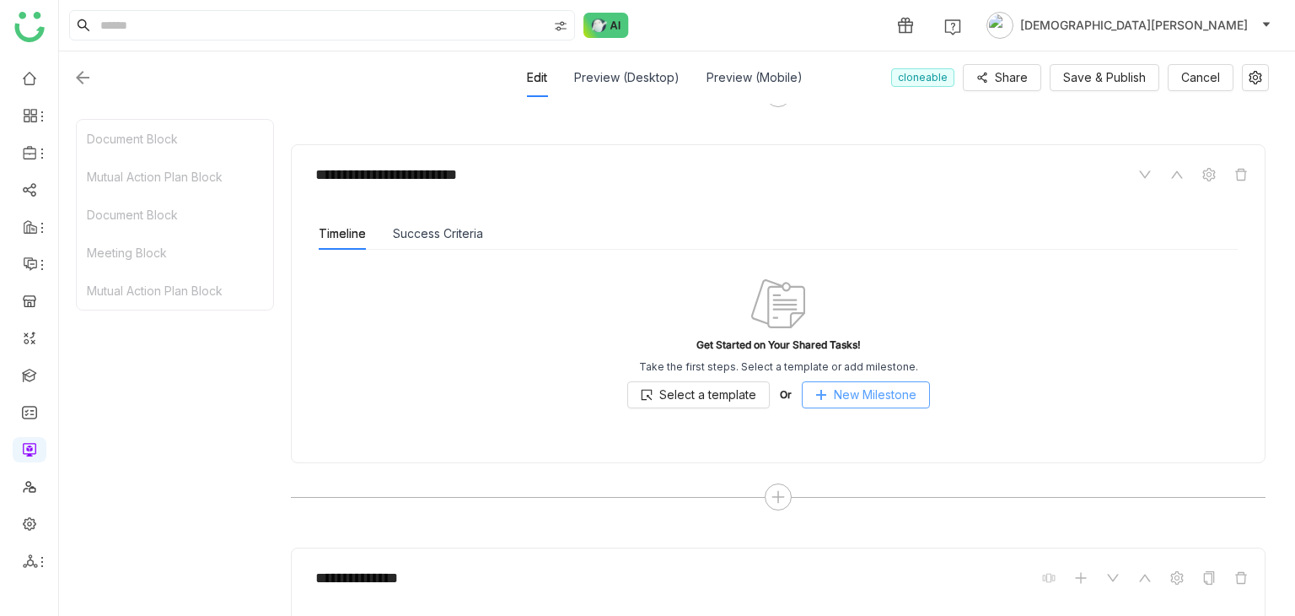
click at [867, 385] on span "New Milestone" at bounding box center [875, 394] width 83 height 19
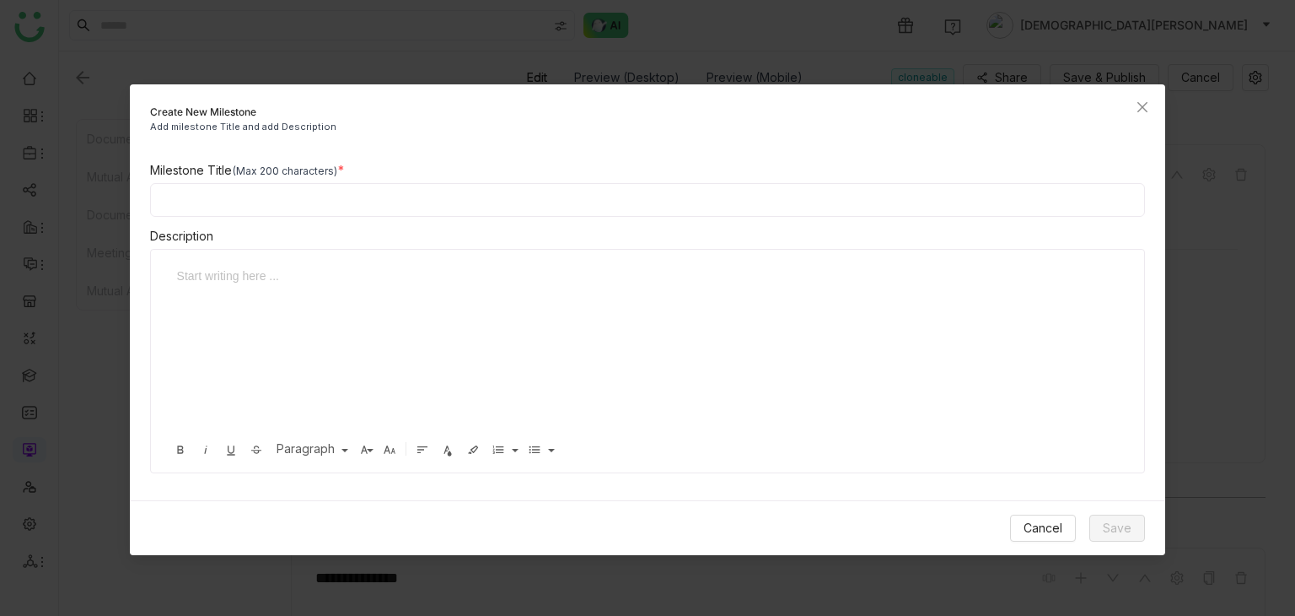
click at [219, 207] on input at bounding box center [648, 200] width 996 height 34
paste input "******"
click at [236, 267] on div at bounding box center [635, 275] width 917 height 19
click at [223, 207] on input "******" at bounding box center [648, 200] width 996 height 34
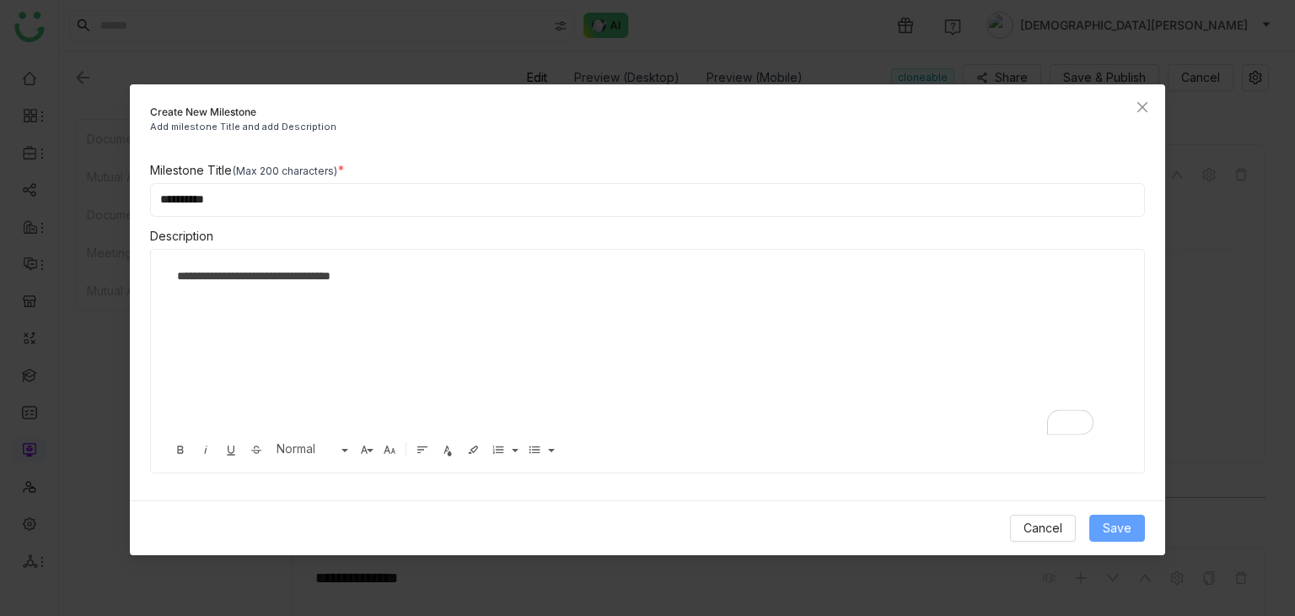
type input "**********"
click at [1138, 525] on button "Save" at bounding box center [1118, 527] width 56 height 27
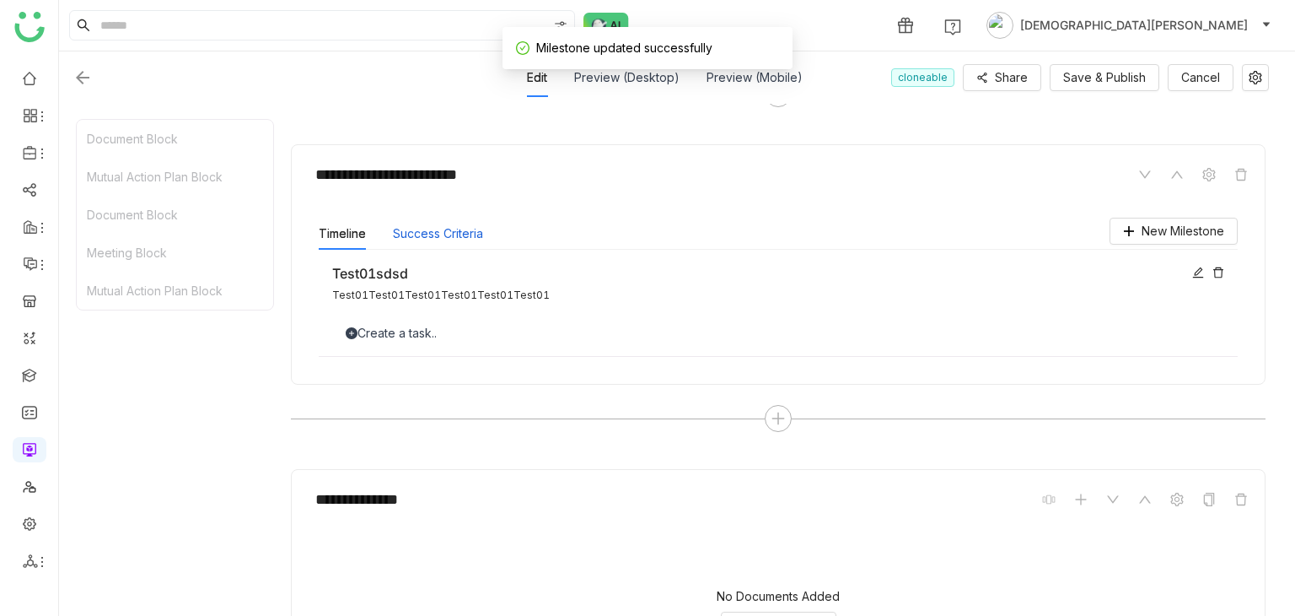
click at [402, 233] on button "Success Criteria" at bounding box center [438, 233] width 90 height 19
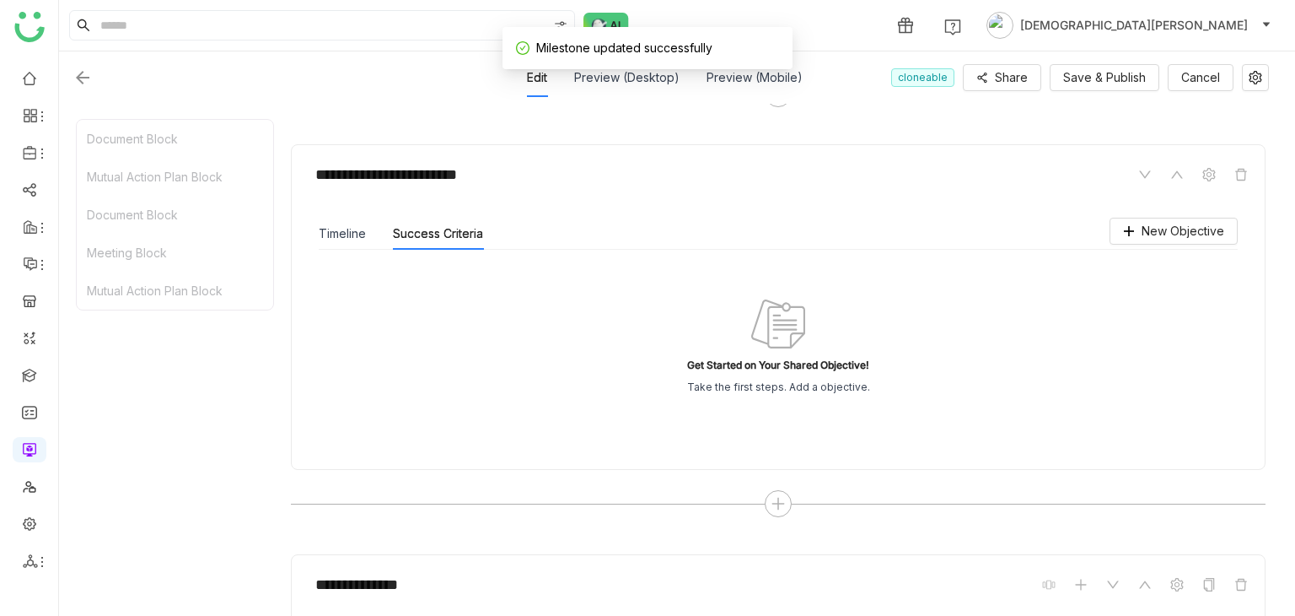
click at [336, 221] on div "Timeline" at bounding box center [342, 234] width 47 height 32
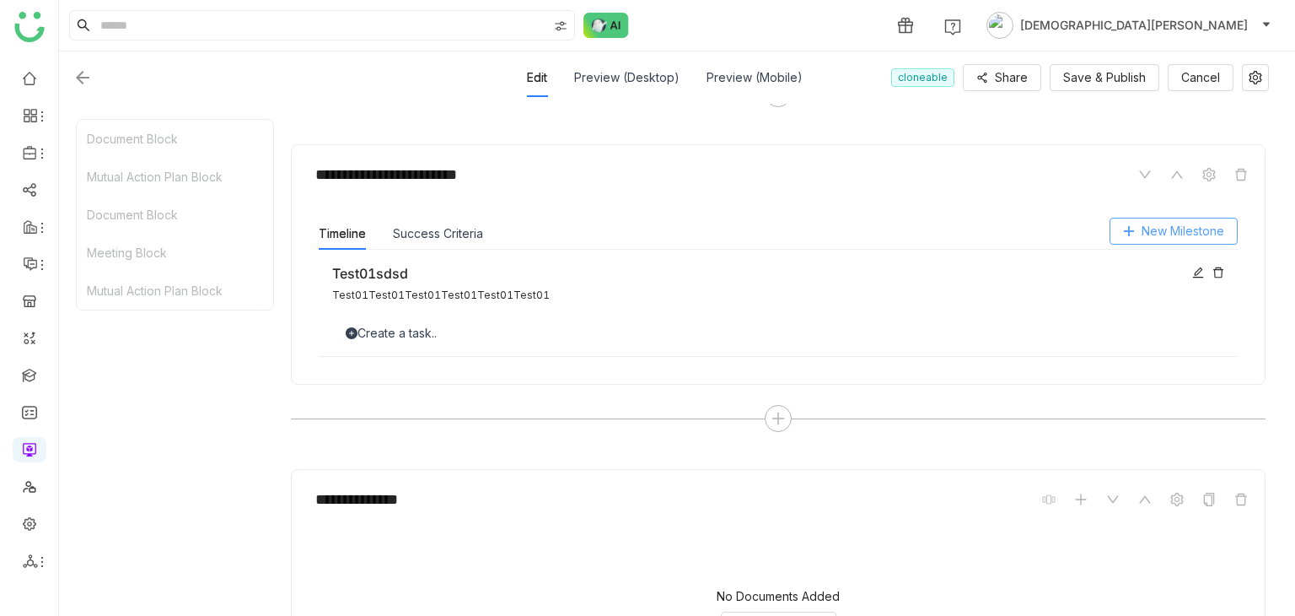
click at [1151, 231] on span "New Milestone" at bounding box center [1183, 231] width 83 height 19
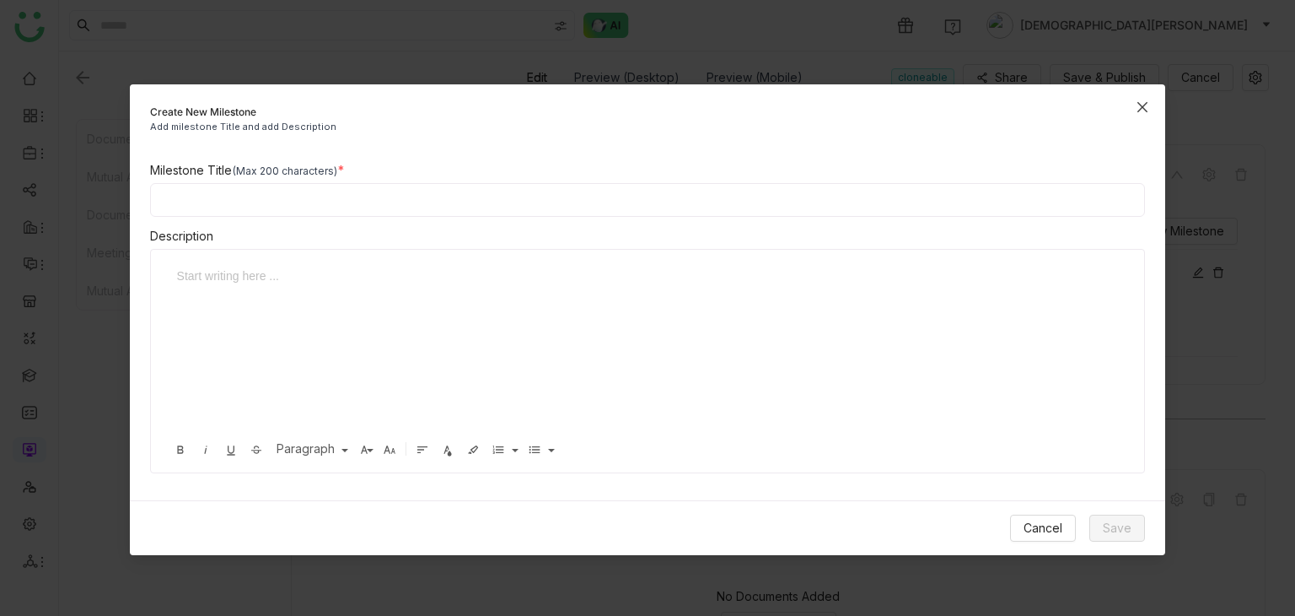
click at [1137, 107] on icon "Close" at bounding box center [1142, 106] width 13 height 13
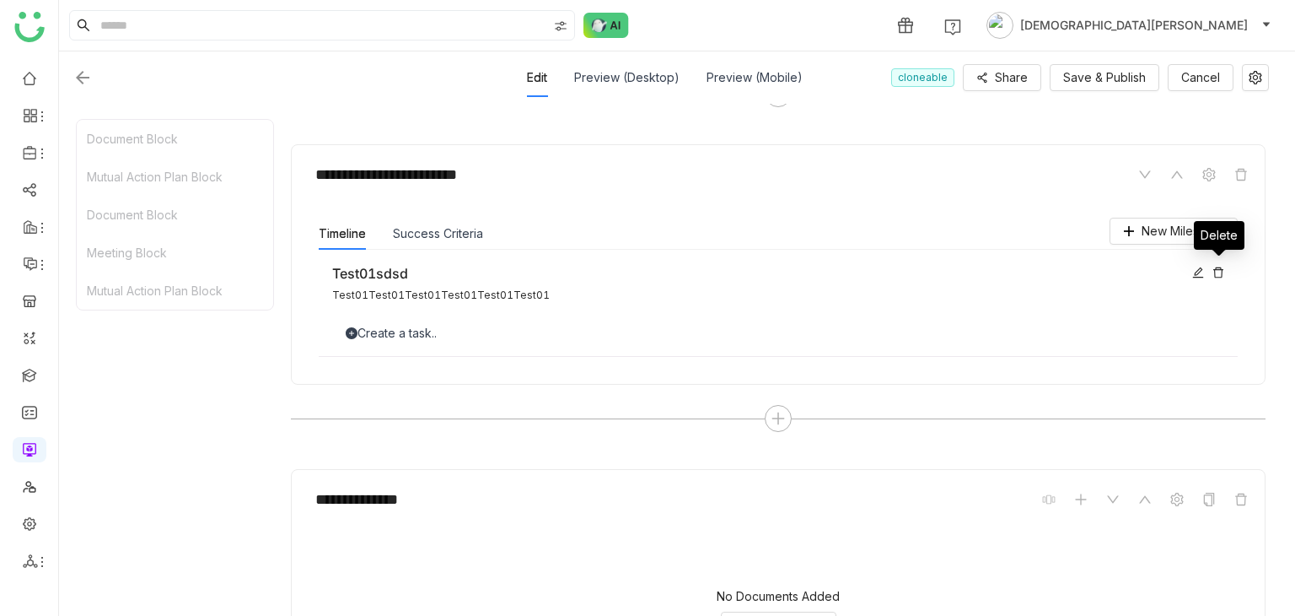
click at [1221, 267] on icon at bounding box center [1218, 272] width 10 height 11
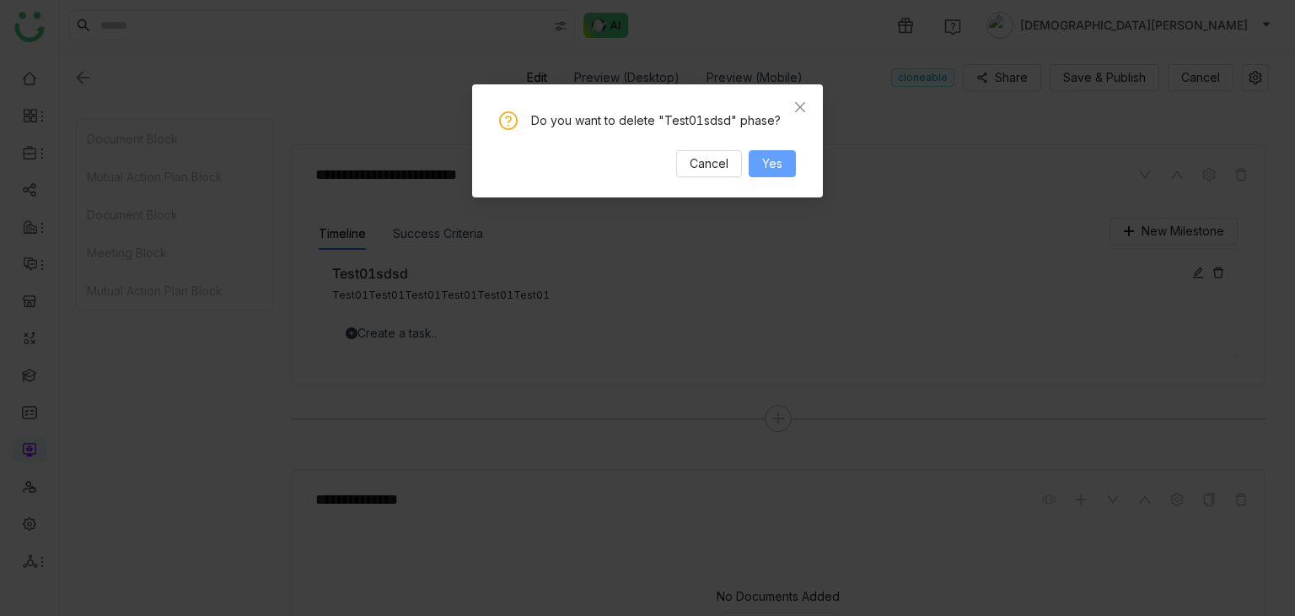
click at [779, 154] on span "Yes" at bounding box center [772, 163] width 20 height 19
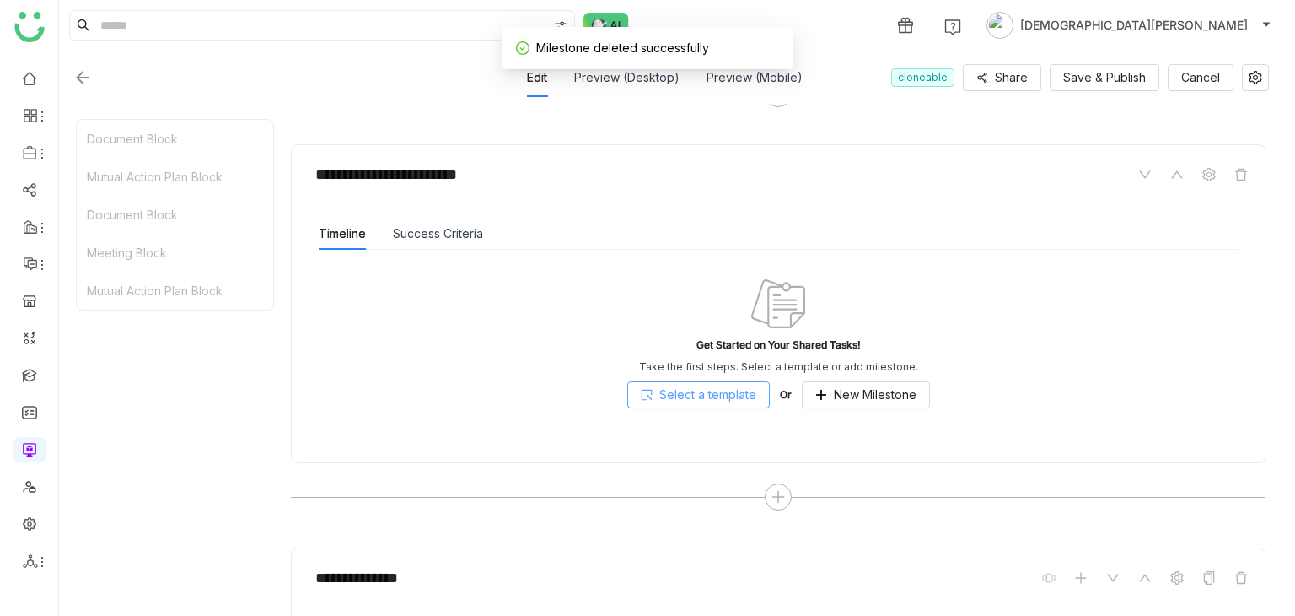
click at [702, 391] on span "Select a template" at bounding box center [707, 394] width 97 height 19
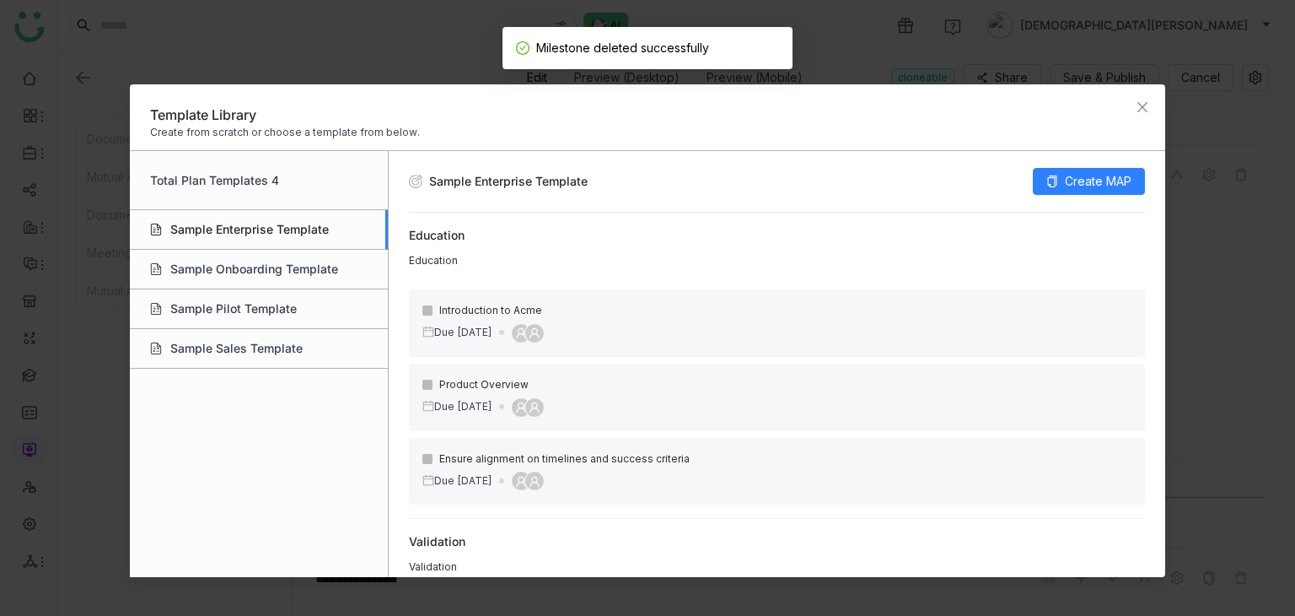
click at [283, 190] on div "Total Plan Templates 4" at bounding box center [259, 180] width 258 height 59
click at [273, 215] on div "Sample Enterprise Template" at bounding box center [259, 230] width 258 height 40
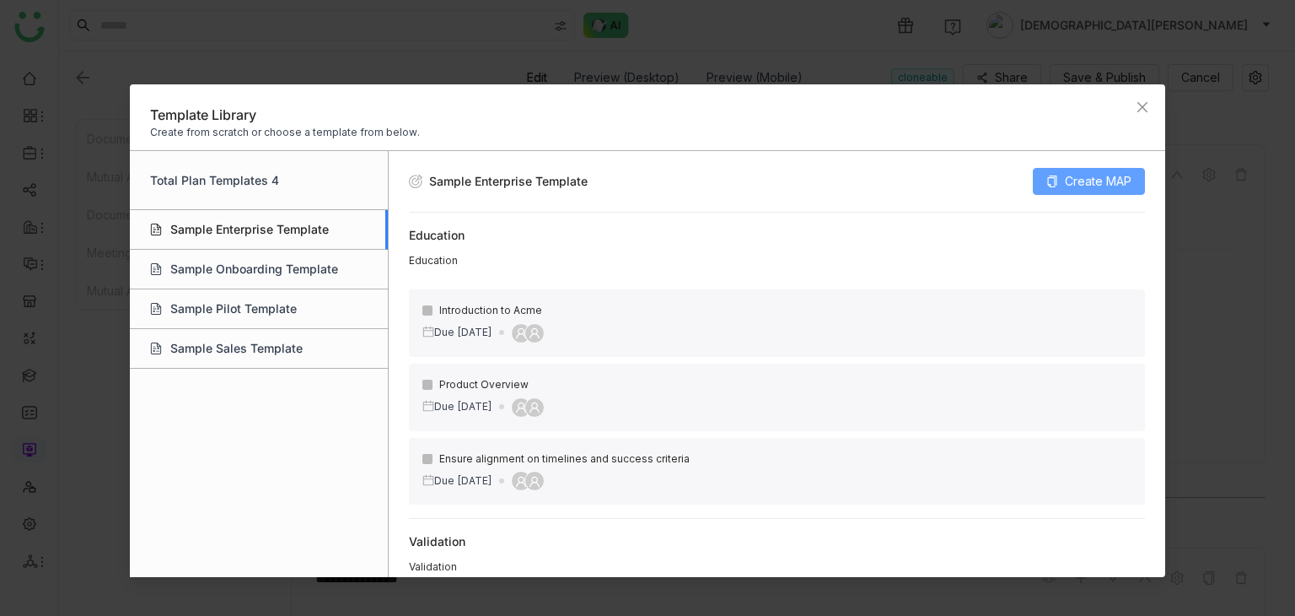
click at [1106, 176] on span "Create MAP" at bounding box center [1098, 181] width 67 height 19
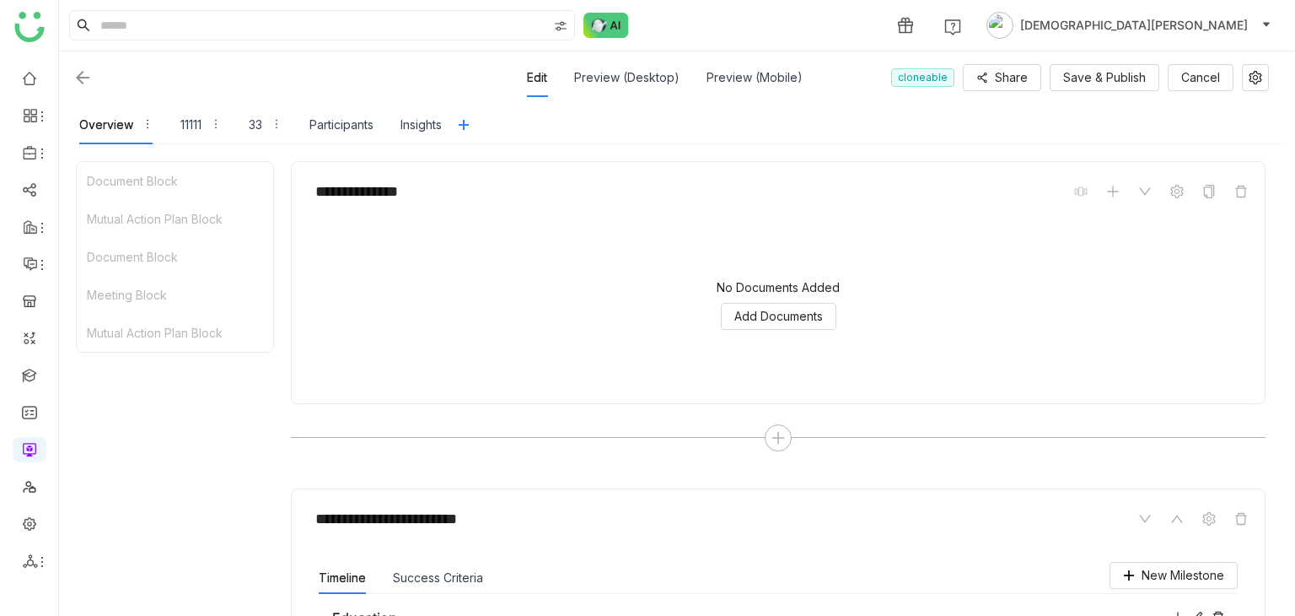
scroll to position [0, 0]
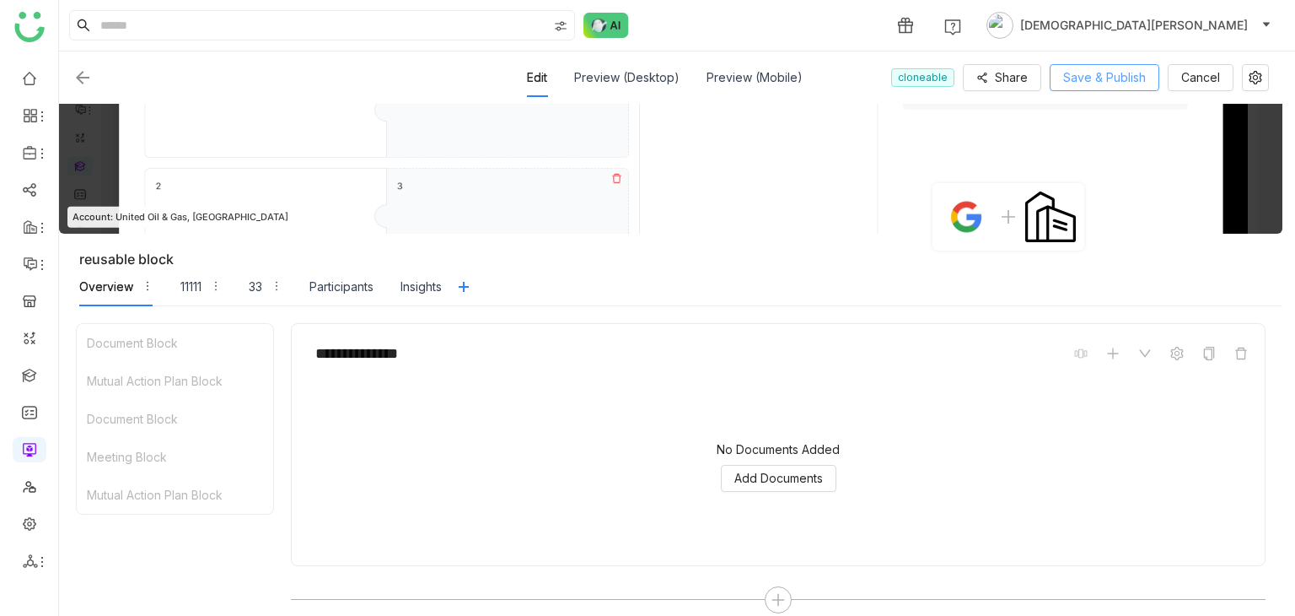
click at [1124, 75] on span "Save & Publish" at bounding box center [1104, 77] width 83 height 19
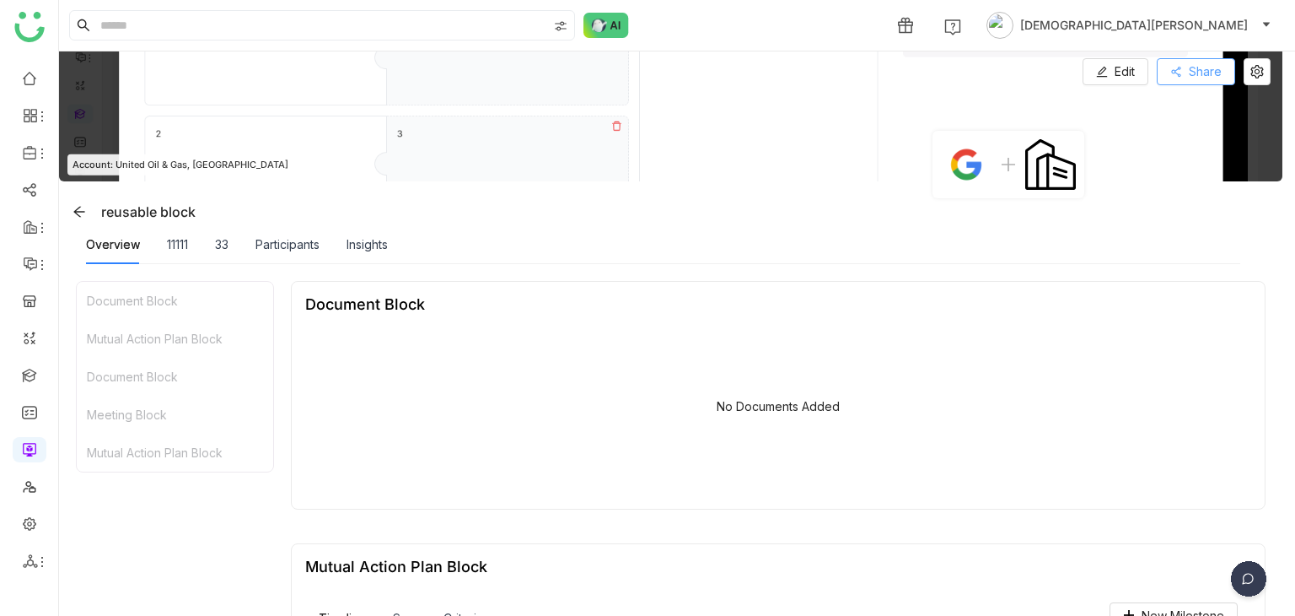
click at [1214, 67] on span "Share" at bounding box center [1205, 71] width 33 height 19
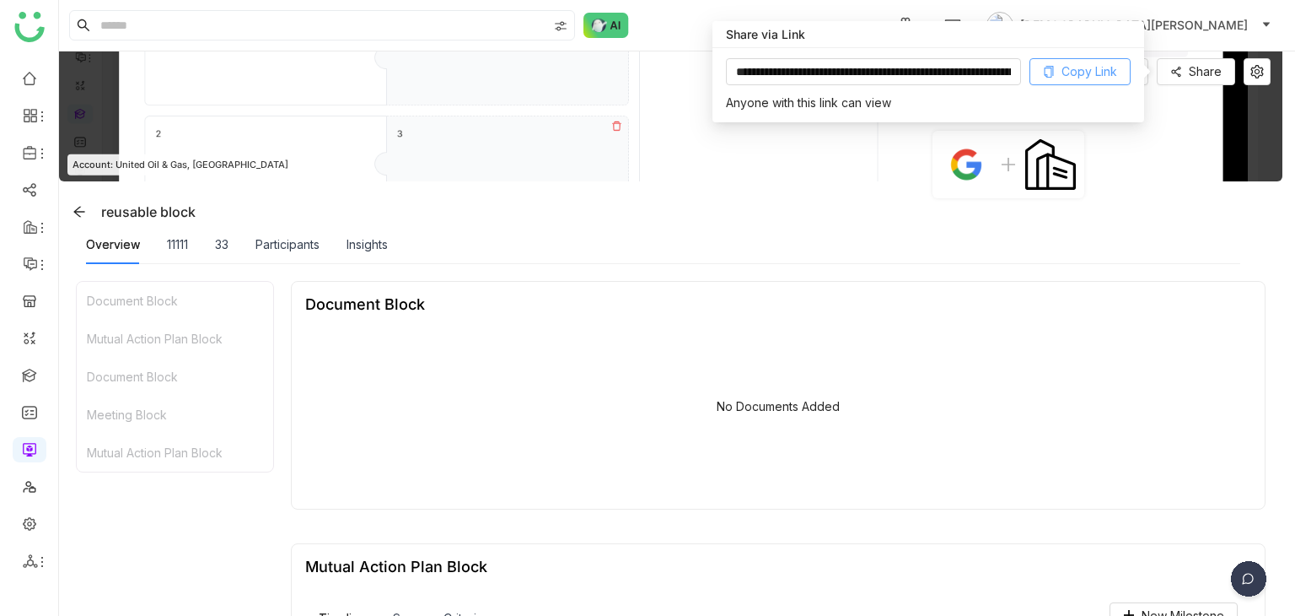
click at [1100, 68] on span "Copy Link" at bounding box center [1090, 71] width 56 height 19
click at [917, 420] on div "No Documents Added" at bounding box center [778, 410] width 946 height 169
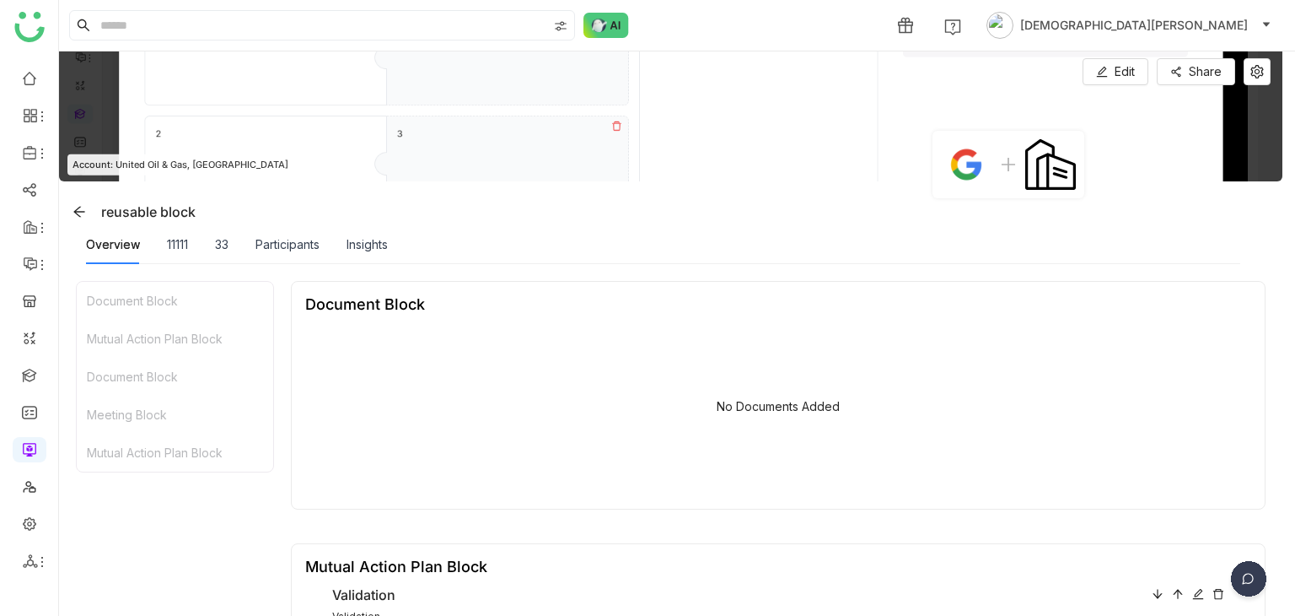
click at [383, 223] on div "reusable block" at bounding box center [674, 211] width 1217 height 27
click at [383, 236] on div "Insights" at bounding box center [367, 244] width 41 height 19
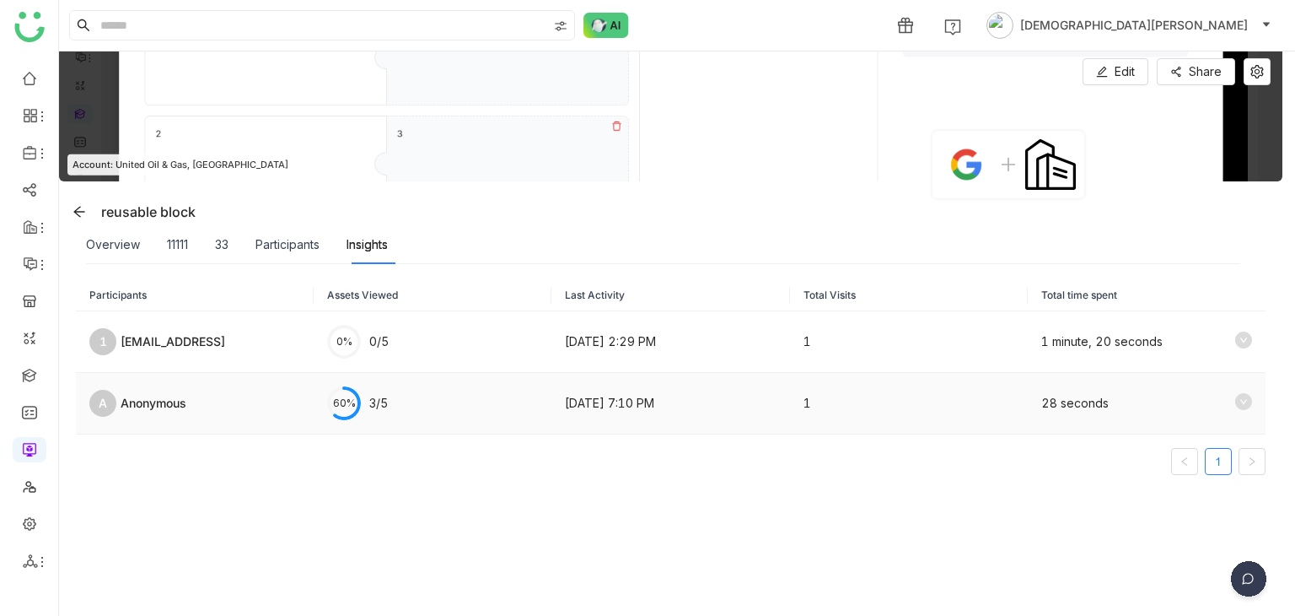
click at [1236, 402] on icon at bounding box center [1243, 401] width 17 height 17
click at [1235, 402] on icon at bounding box center [1243, 401] width 17 height 17
click at [1221, 396] on div "28 seconds" at bounding box center [1146, 403] width 211 height 20
click at [1238, 400] on icon at bounding box center [1243, 401] width 17 height 17
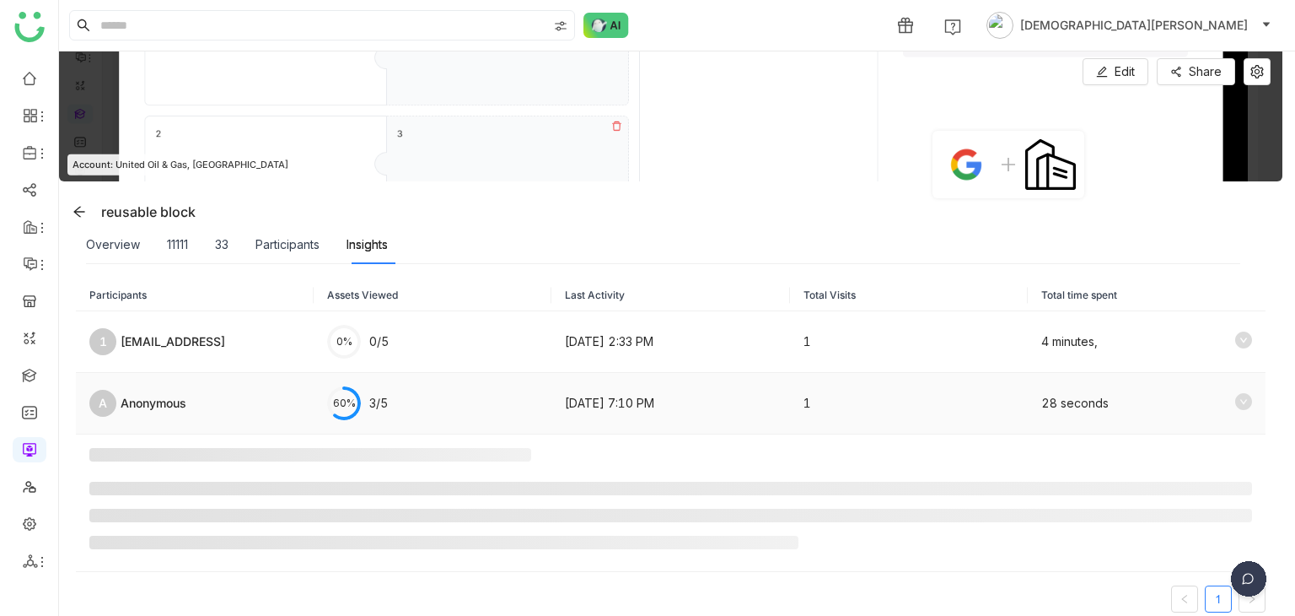
click at [1235, 405] on icon at bounding box center [1243, 401] width 17 height 17
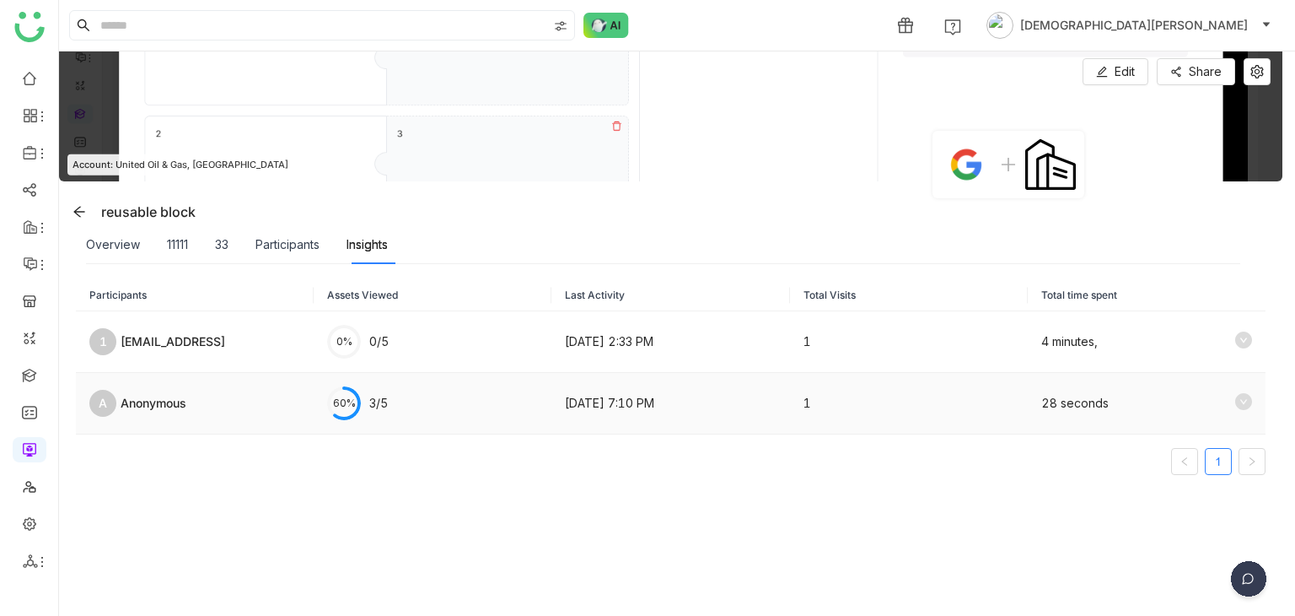
click at [1235, 404] on icon at bounding box center [1243, 401] width 17 height 17
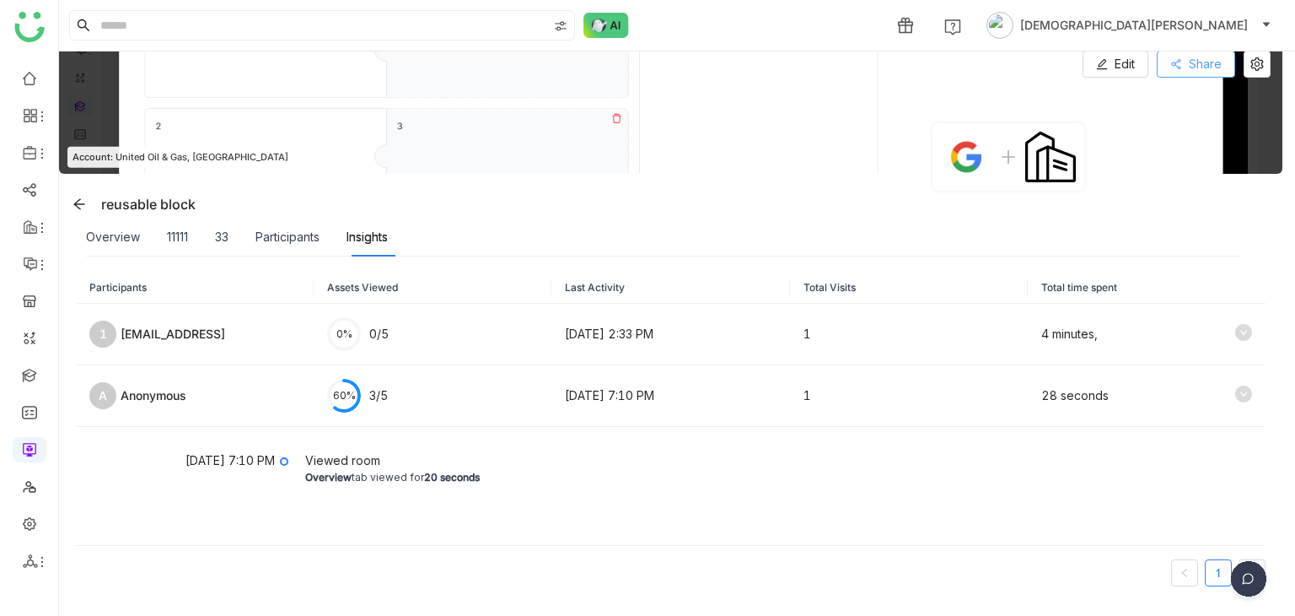
click at [1214, 63] on span "Share" at bounding box center [1205, 64] width 33 height 19
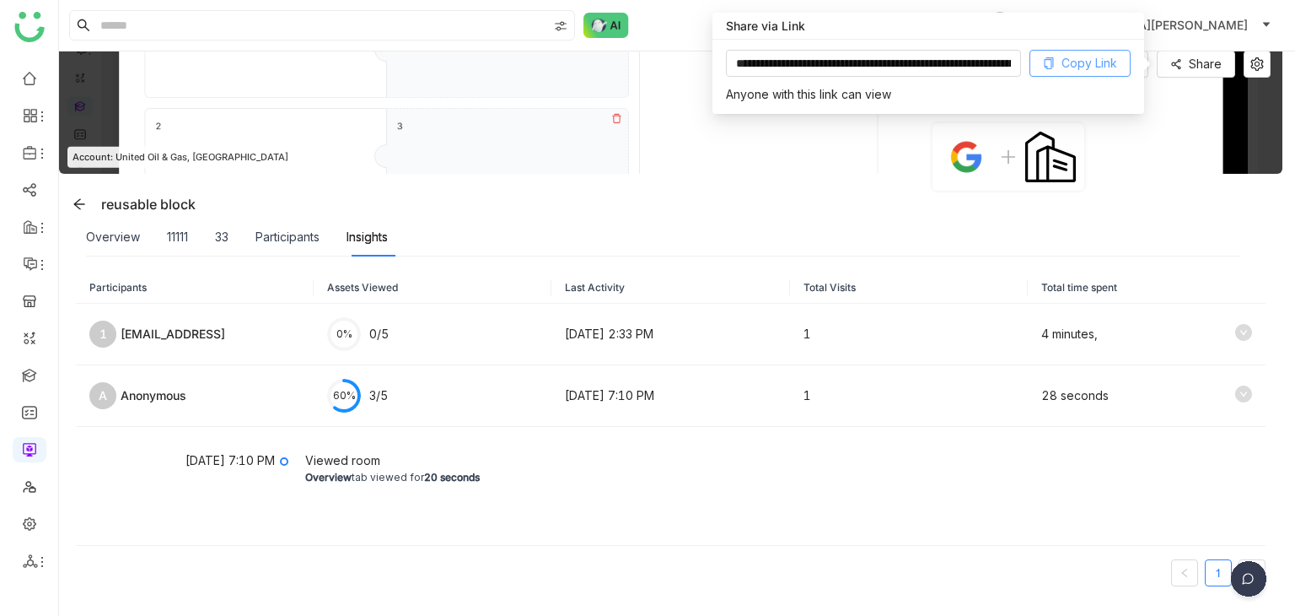
click at [1106, 50] on button "Copy Link" at bounding box center [1080, 63] width 101 height 27
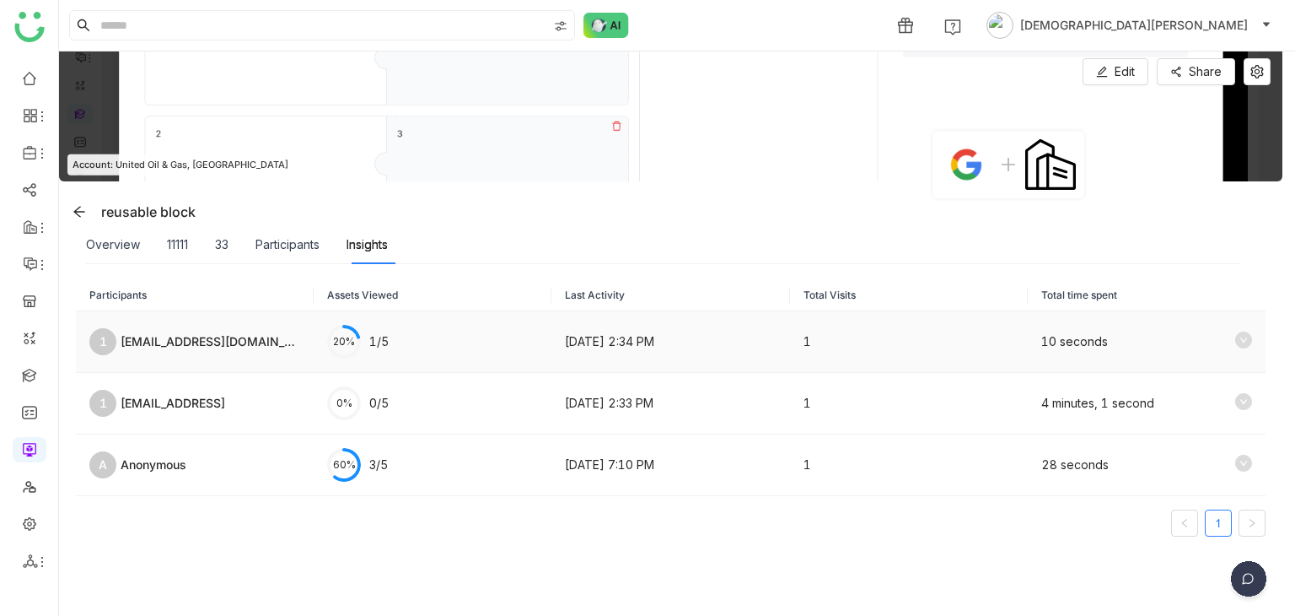
click at [397, 344] on td "20% 1/5" at bounding box center [433, 342] width 238 height 62
click at [1236, 334] on icon at bounding box center [1243, 339] width 17 height 17
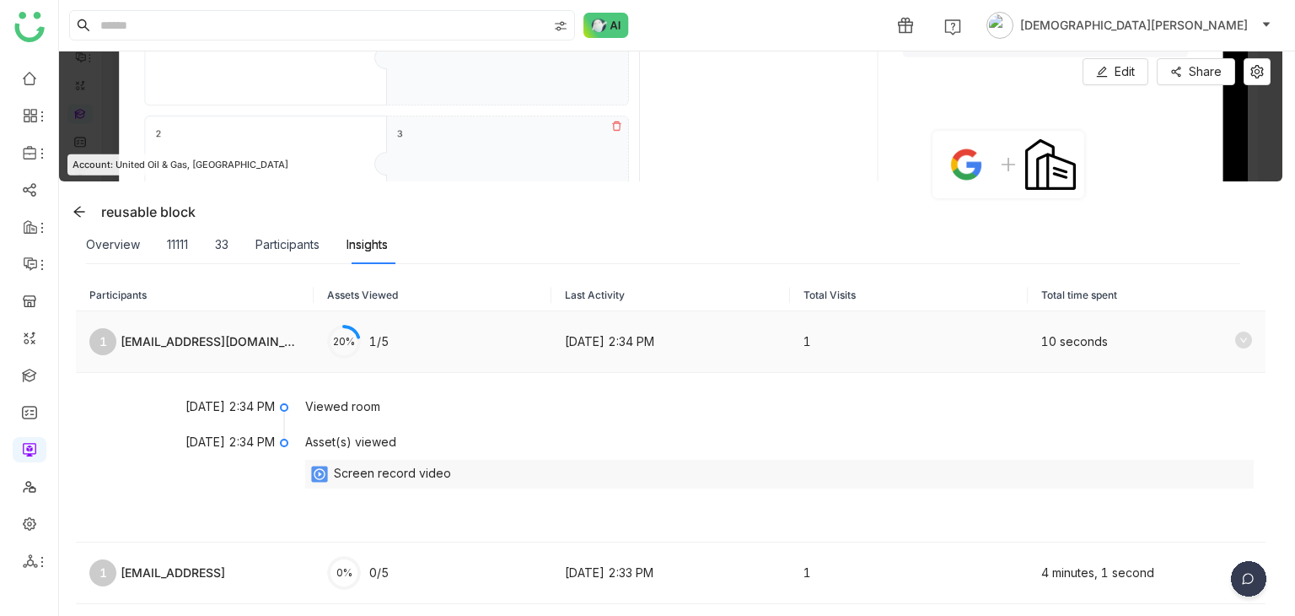
click at [1236, 335] on icon at bounding box center [1243, 339] width 17 height 17
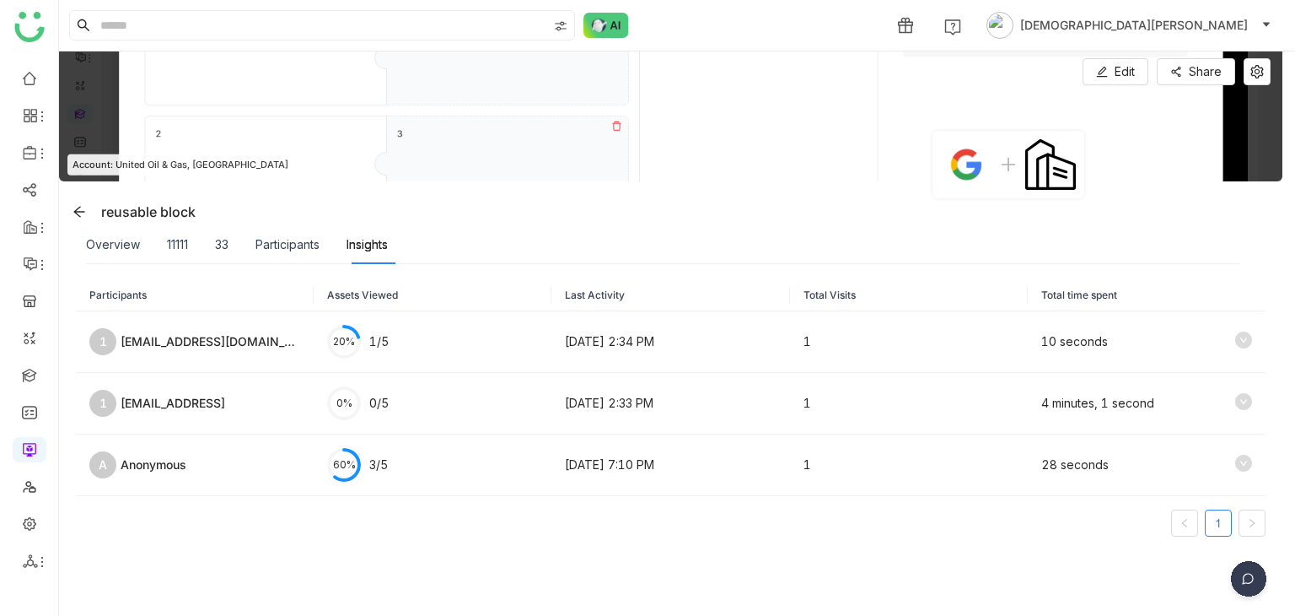
click at [616, 129] on img at bounding box center [671, 116] width 1224 height 130
click at [1236, 460] on icon at bounding box center [1243, 463] width 17 height 17
click at [301, 230] on div "Participants" at bounding box center [288, 244] width 64 height 39
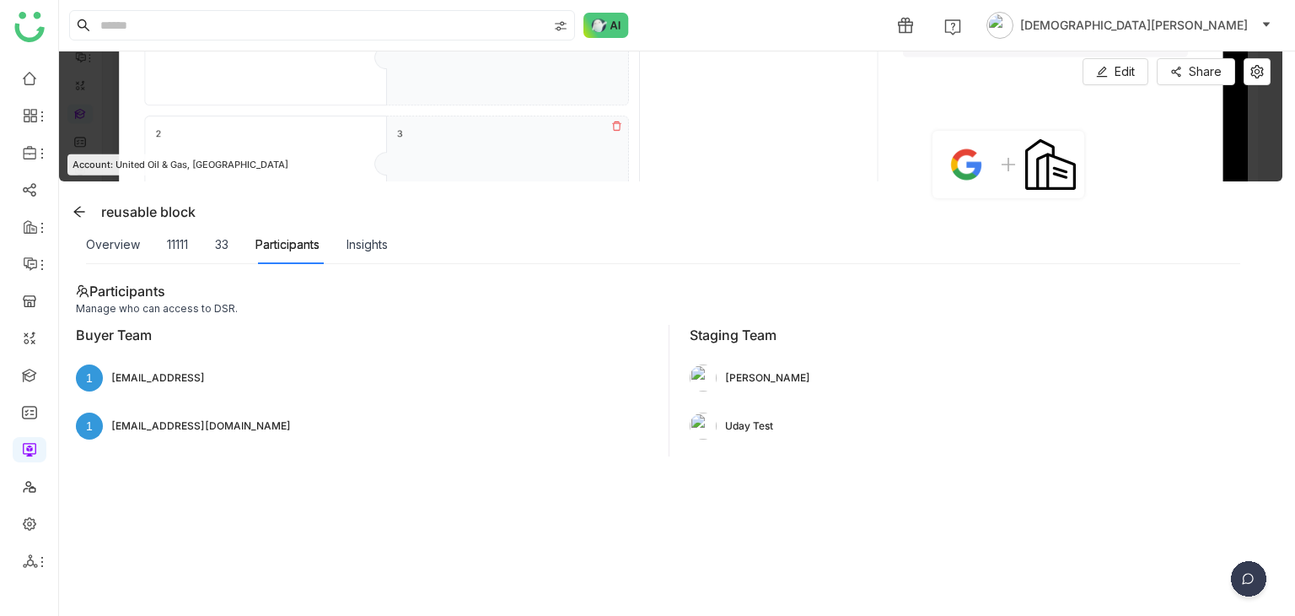
click at [211, 246] on div "Overview 11111 33 Participants Insights" at bounding box center [237, 244] width 302 height 39
click at [218, 243] on div "33" at bounding box center [221, 244] width 13 height 19
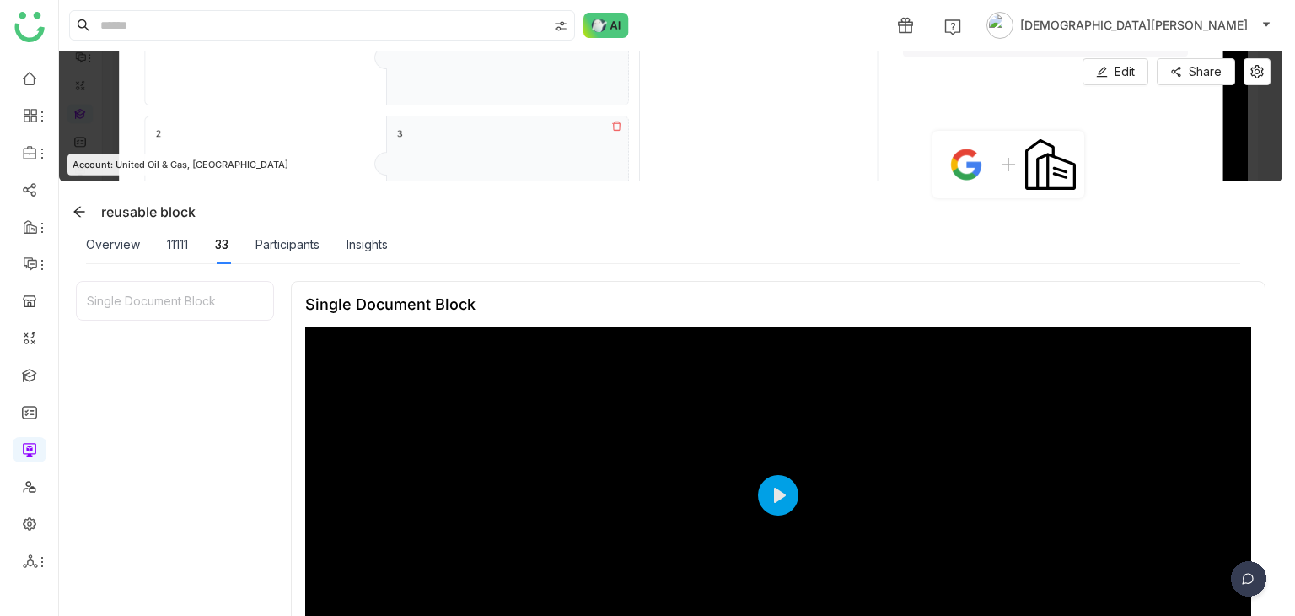
click at [190, 249] on div "Overview 11111 33 Participants Insights" at bounding box center [237, 244] width 302 height 39
click at [183, 250] on div "11111" at bounding box center [177, 244] width 21 height 19
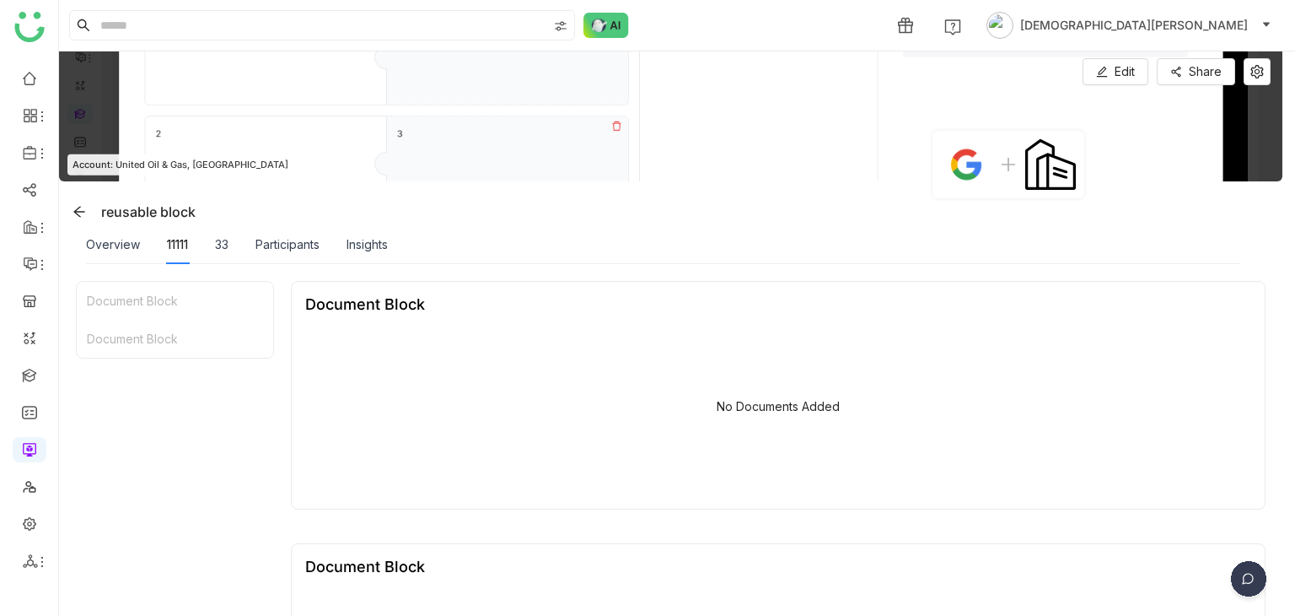
click at [234, 247] on div "Overview 11111 33 Participants Insights" at bounding box center [237, 244] width 302 height 39
click at [224, 245] on div "33" at bounding box center [221, 244] width 13 height 19
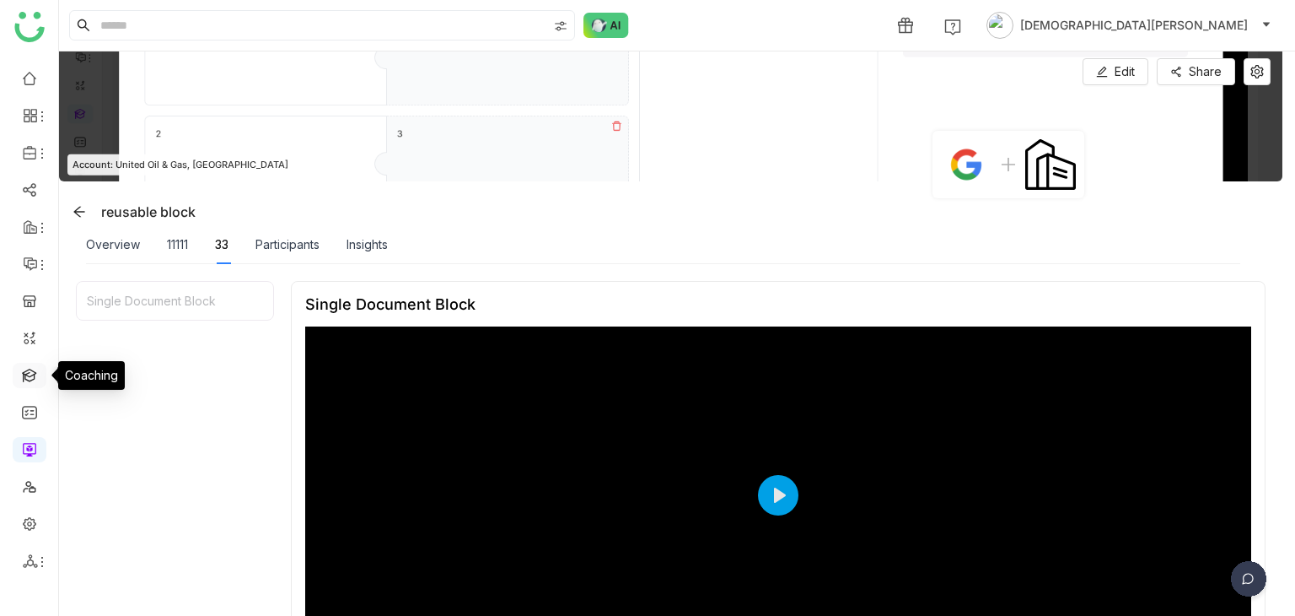
click at [27, 379] on link at bounding box center [29, 374] width 15 height 14
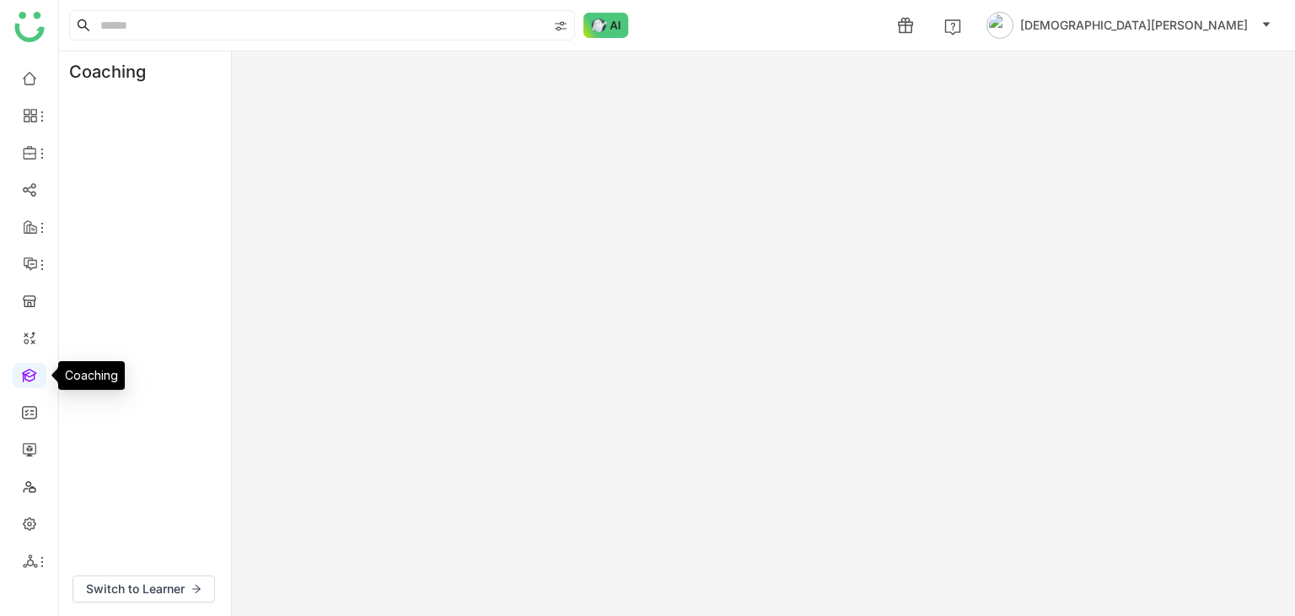
click at [28, 373] on link at bounding box center [29, 374] width 15 height 14
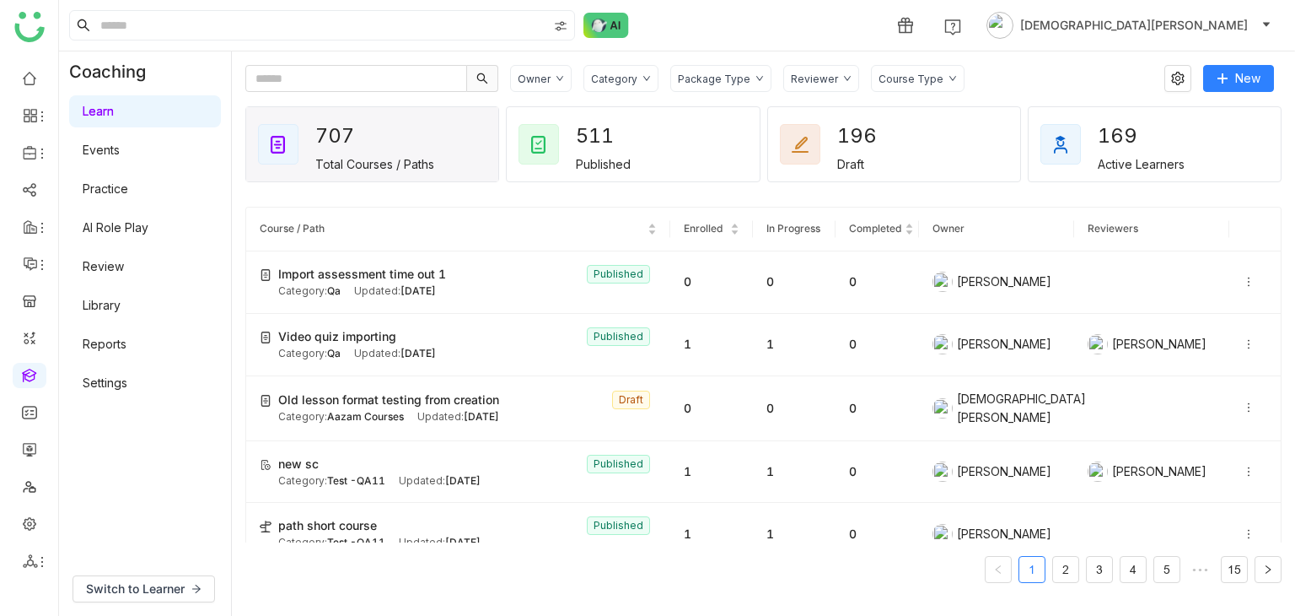
click at [121, 312] on link "Library" at bounding box center [102, 305] width 38 height 14
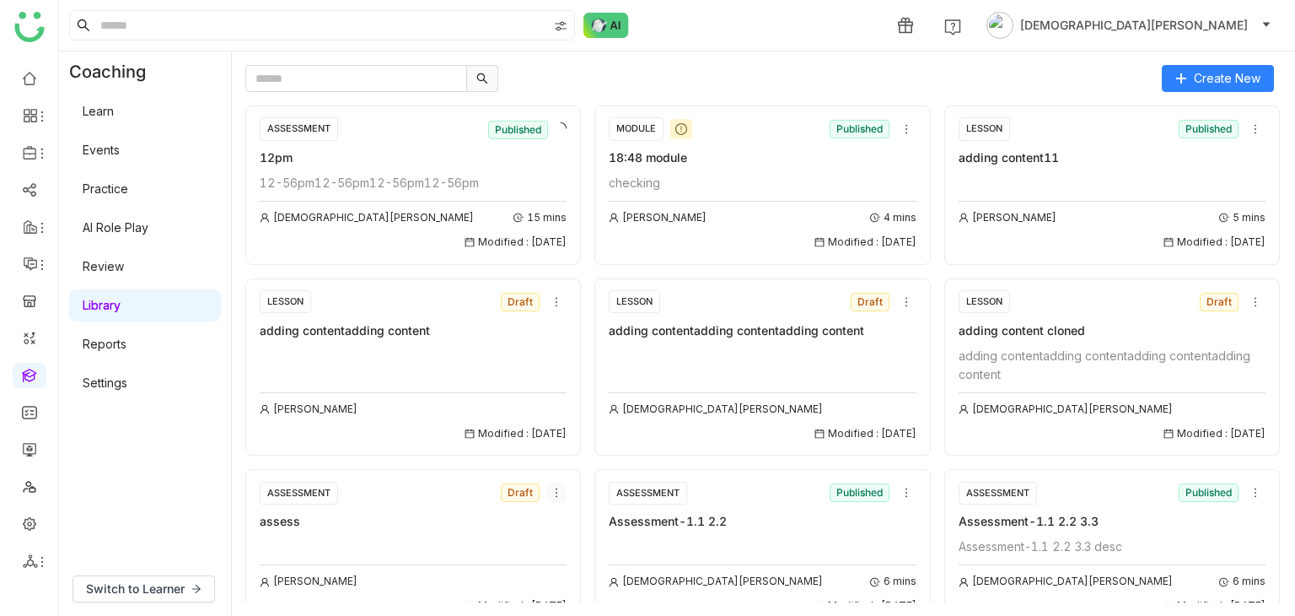
click at [556, 494] on icon at bounding box center [557, 492] width 2 height 9
click at [551, 491] on icon at bounding box center [557, 493] width 12 height 12
click at [552, 492] on icon at bounding box center [557, 493] width 12 height 12
click at [563, 525] on span "Edit" at bounding box center [562, 523] width 20 height 19
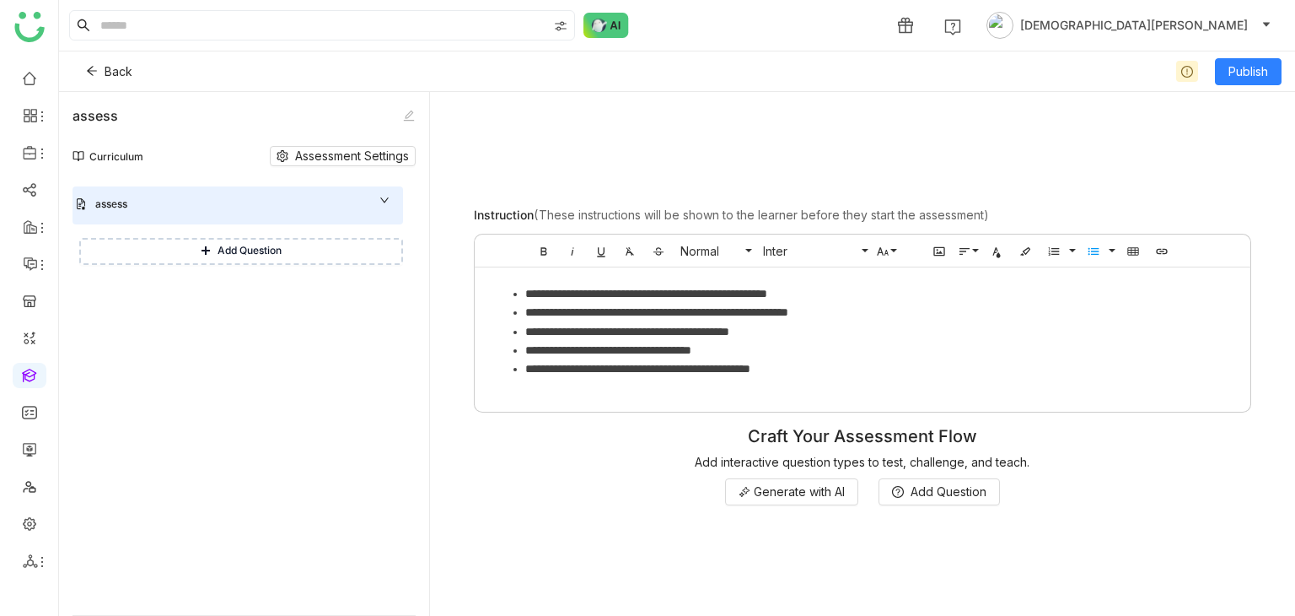
click at [180, 198] on div "assess" at bounding box center [225, 204] width 261 height 16
click at [693, 314] on li "**********" at bounding box center [879, 312] width 709 height 19
click at [525, 293] on li "**********" at bounding box center [879, 293] width 709 height 19
click at [27, 375] on link at bounding box center [29, 374] width 15 height 14
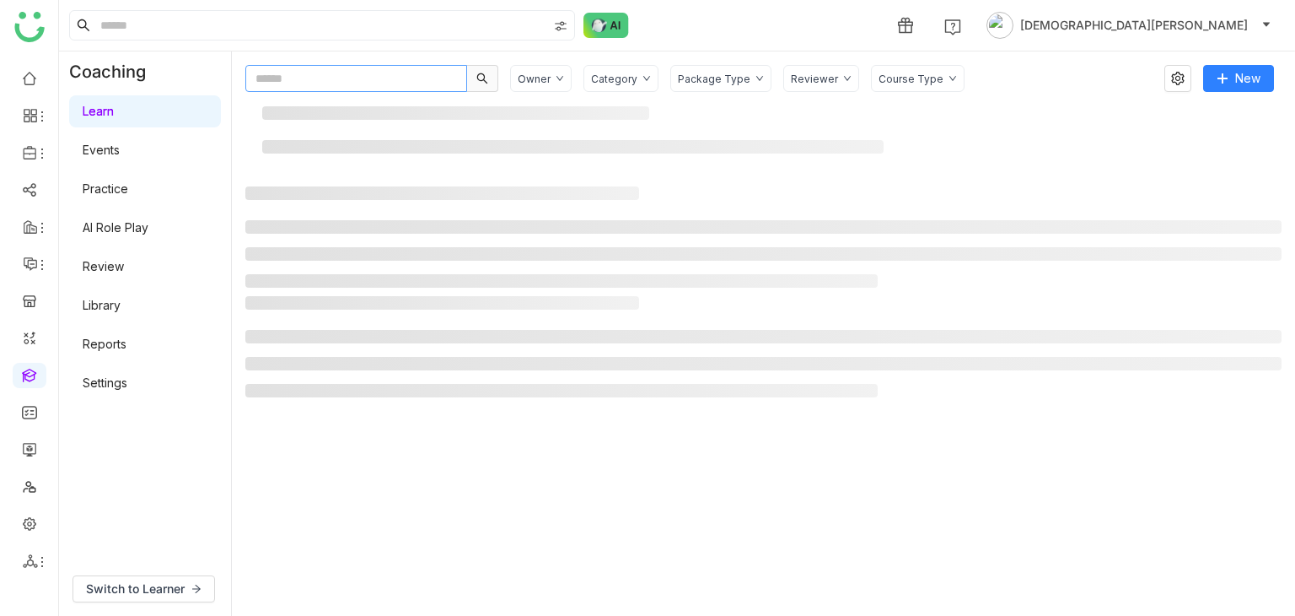
click at [361, 81] on input "text" at bounding box center [356, 78] width 222 height 27
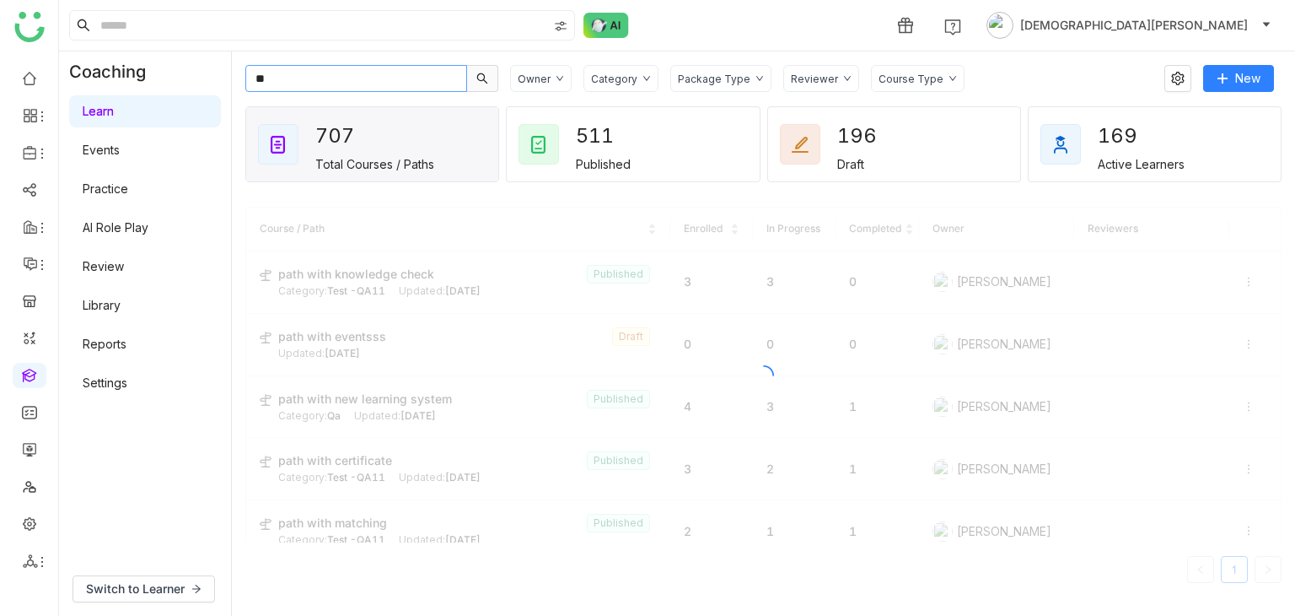
type input "*"
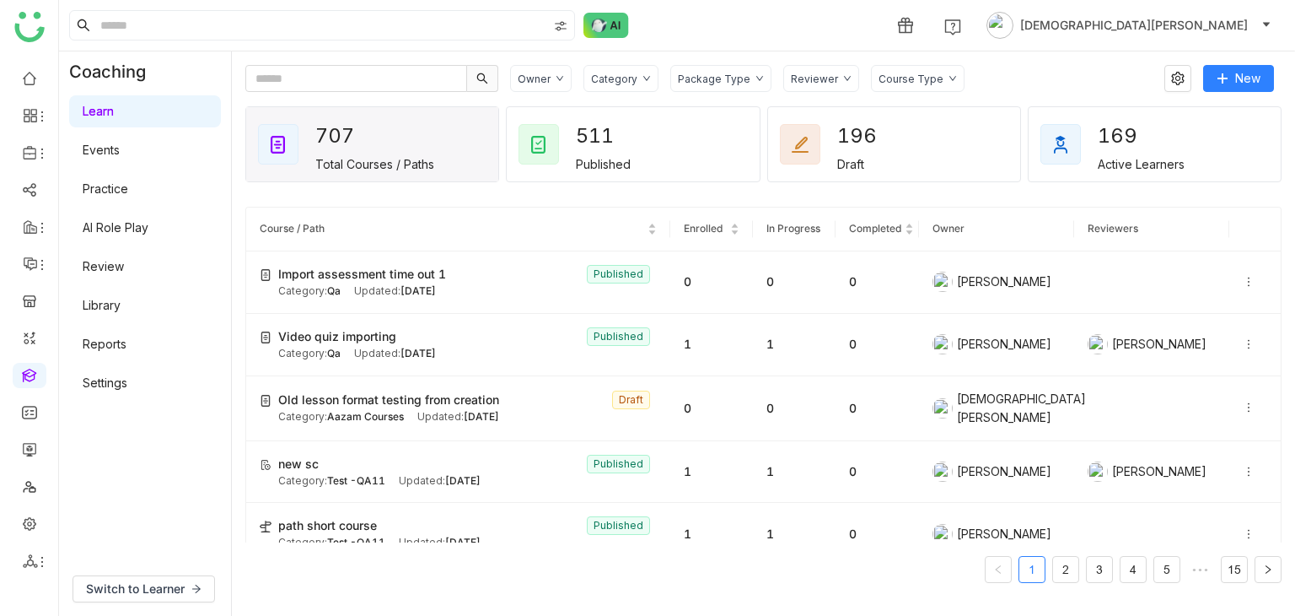
click at [638, 84] on div "Category" at bounding box center [621, 78] width 75 height 27
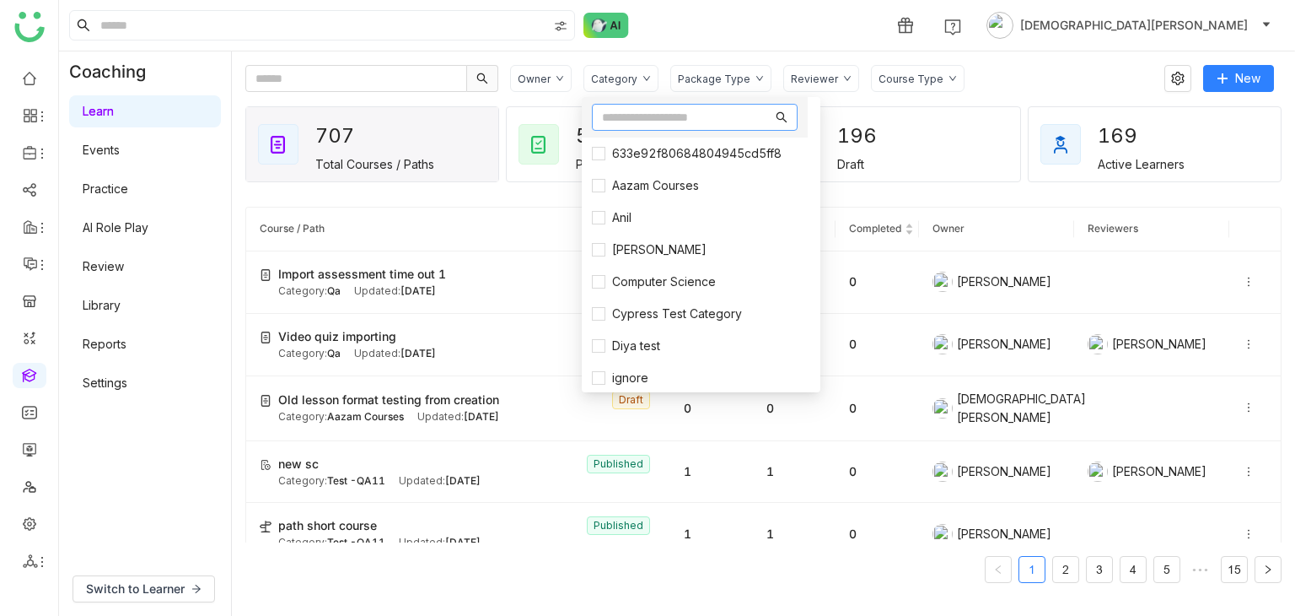
click at [648, 119] on input "text" at bounding box center [687, 117] width 170 height 19
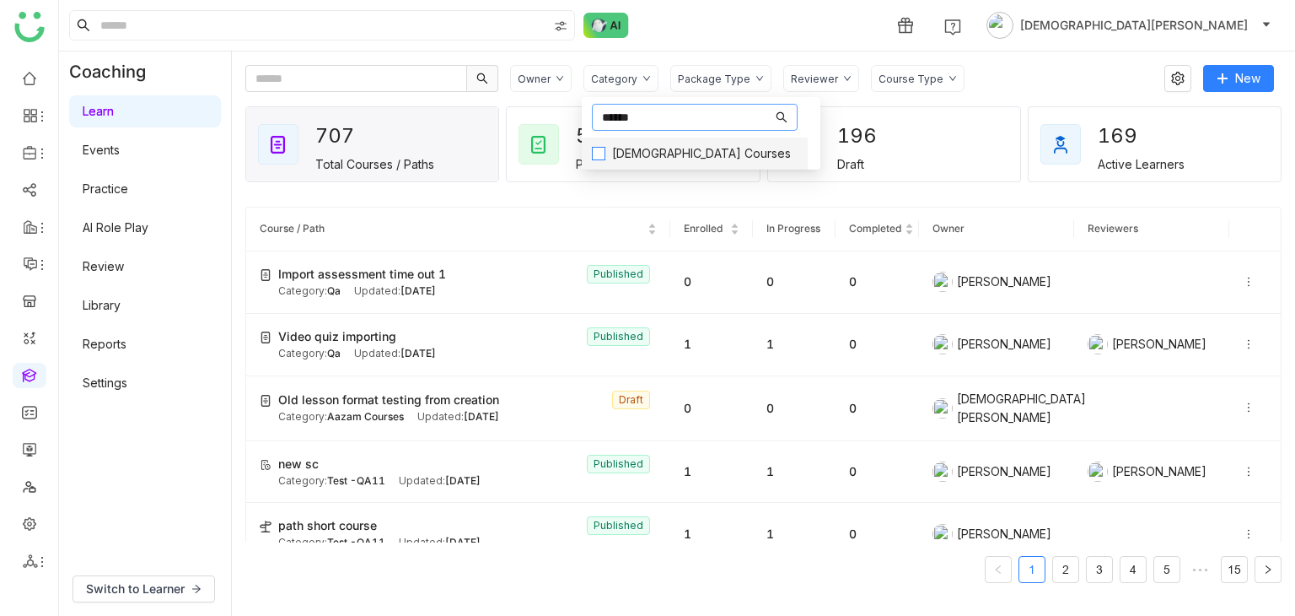
type input "******"
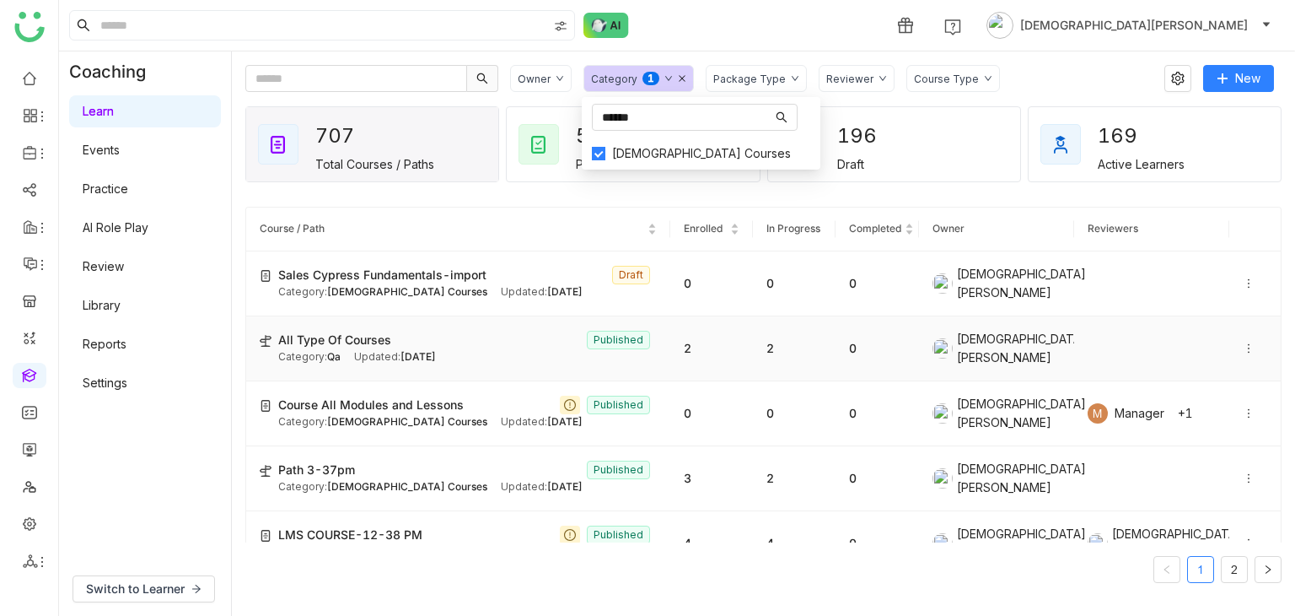
click at [1243, 344] on icon at bounding box center [1249, 348] width 12 height 12
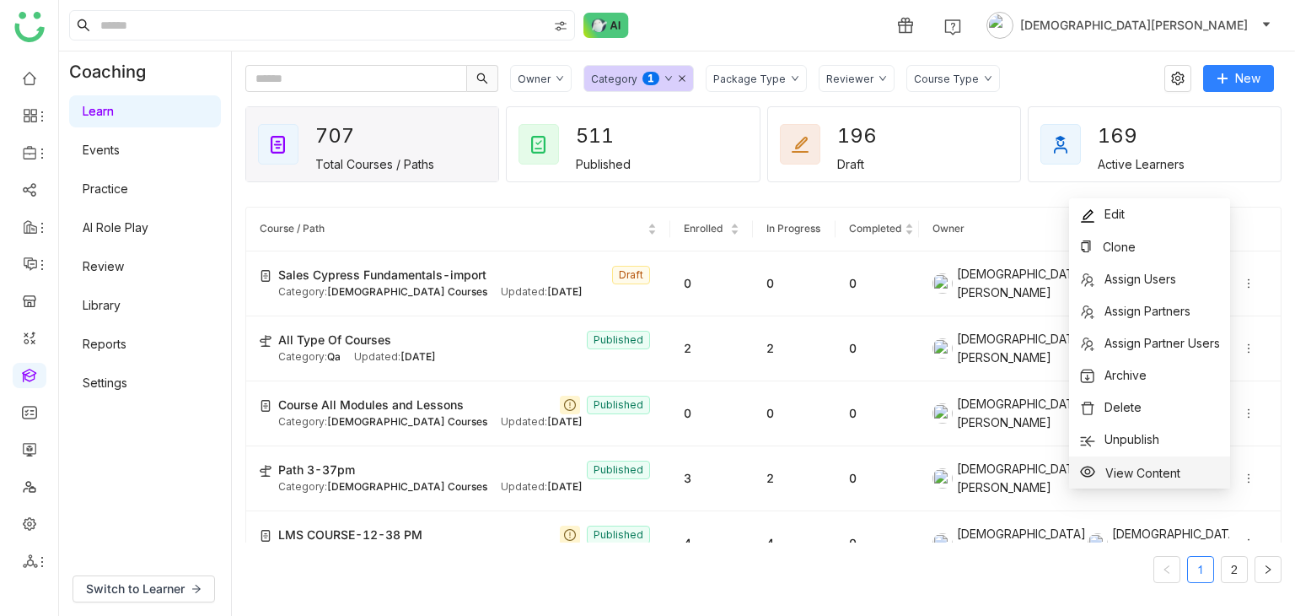
click at [1149, 471] on span "View Content" at bounding box center [1143, 472] width 75 height 14
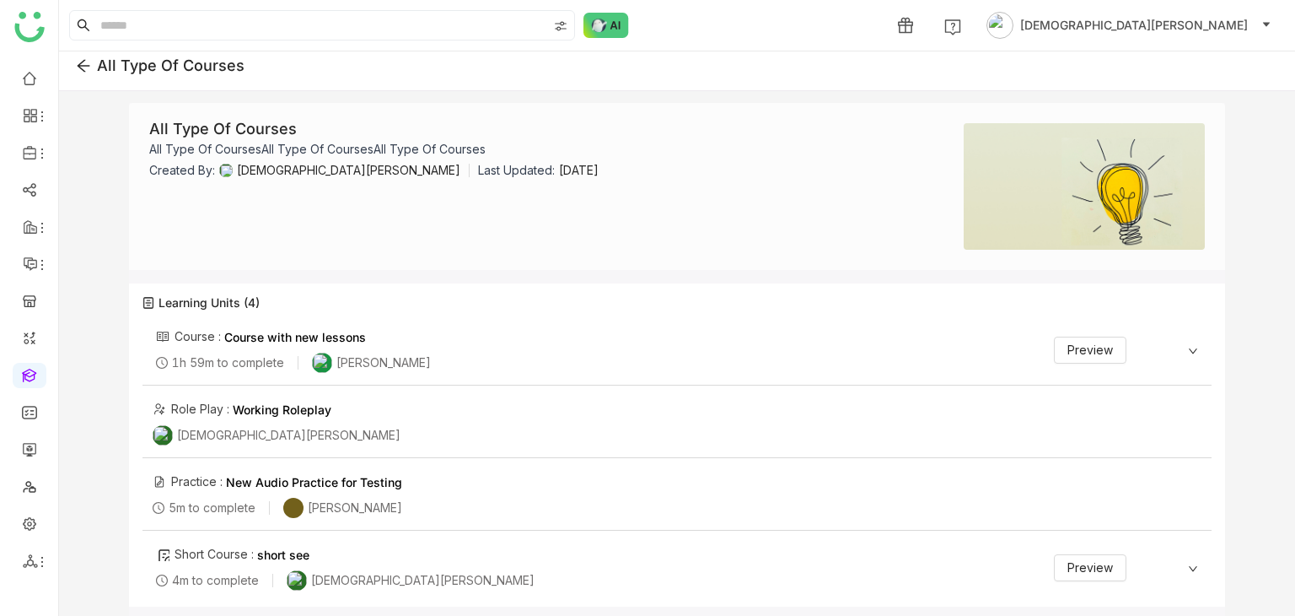
scroll to position [13, 0]
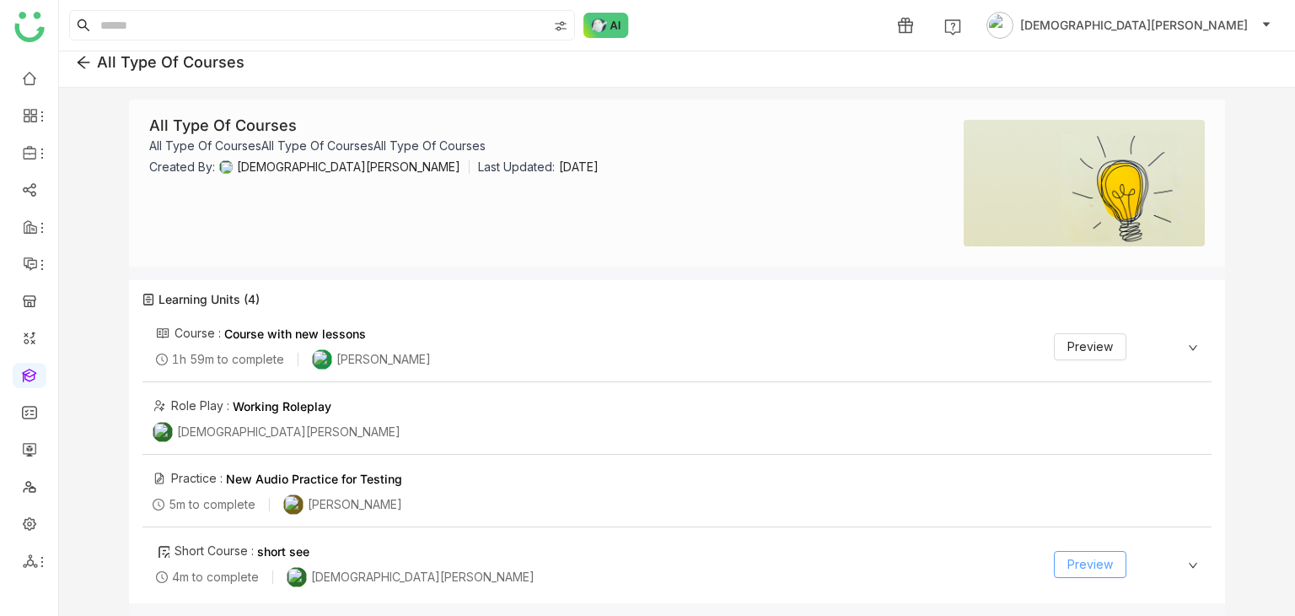
click at [1110, 566] on button "Preview" at bounding box center [1090, 564] width 73 height 27
click at [1091, 352] on span "Preview" at bounding box center [1091, 346] width 46 height 19
click at [37, 379] on link at bounding box center [29, 374] width 15 height 14
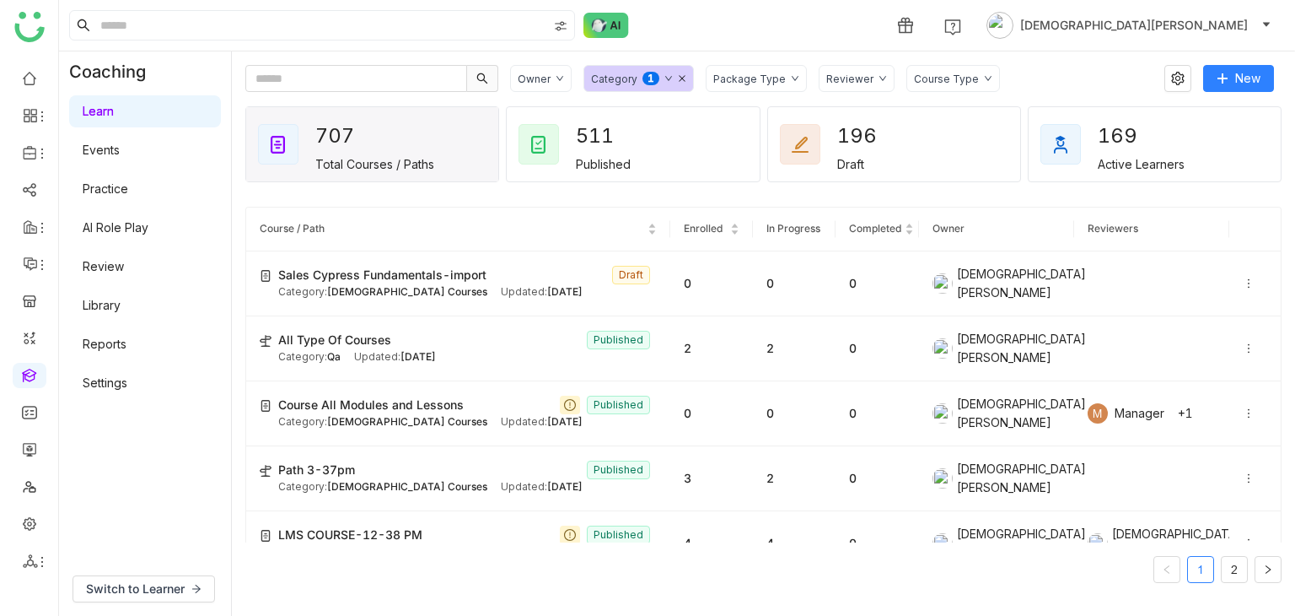
click at [121, 312] on link "Library" at bounding box center [102, 305] width 38 height 14
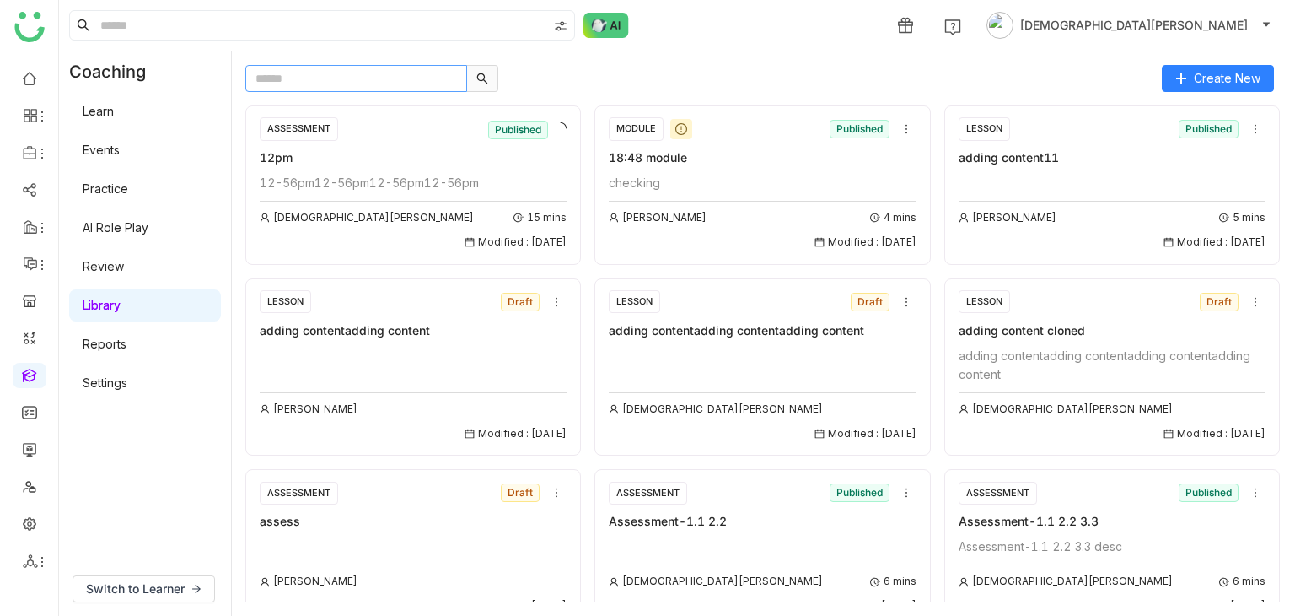
click at [376, 67] on input "text" at bounding box center [356, 78] width 222 height 27
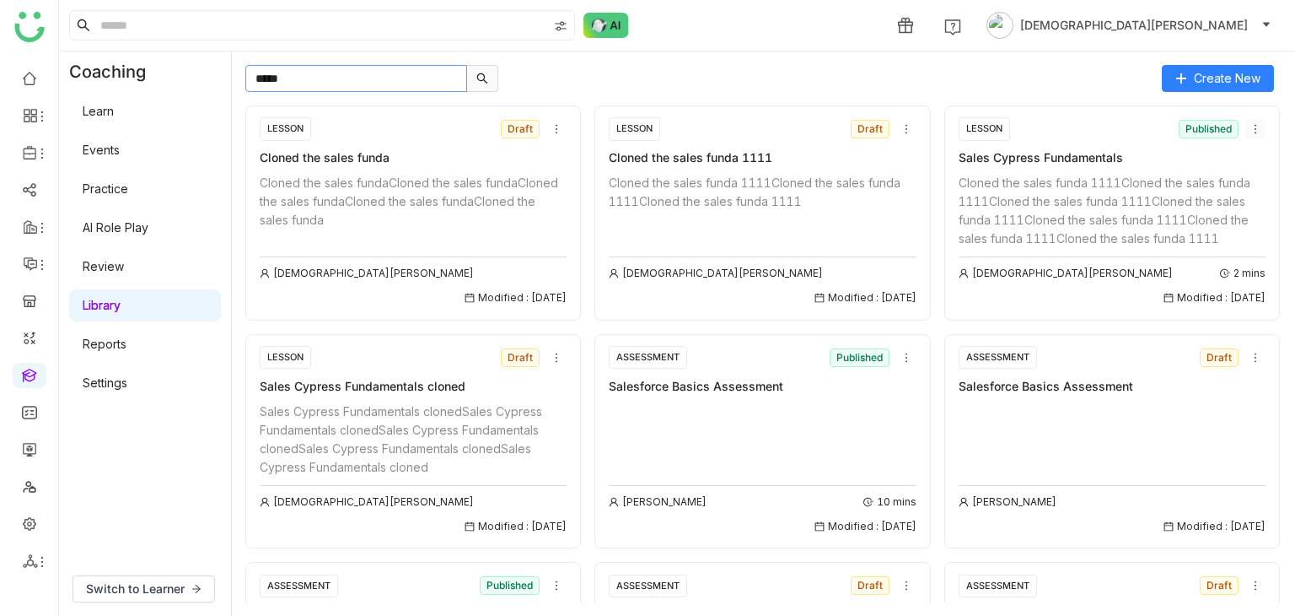
type input "*****"
click at [1250, 130] on icon at bounding box center [1256, 129] width 12 height 12
click at [1187, 186] on span "Clone" at bounding box center [1178, 192] width 33 height 19
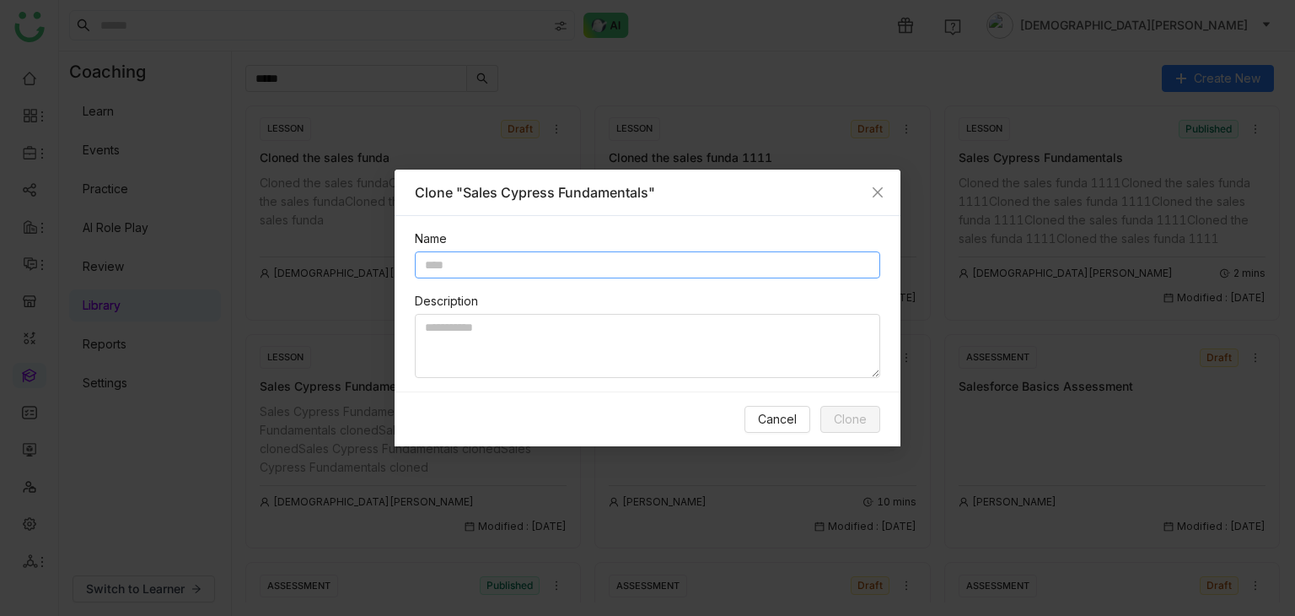
click at [577, 256] on input "text" at bounding box center [647, 264] width 465 height 27
type input "**********"
click at [526, 334] on textarea at bounding box center [647, 346] width 465 height 64
paste textarea "**********"
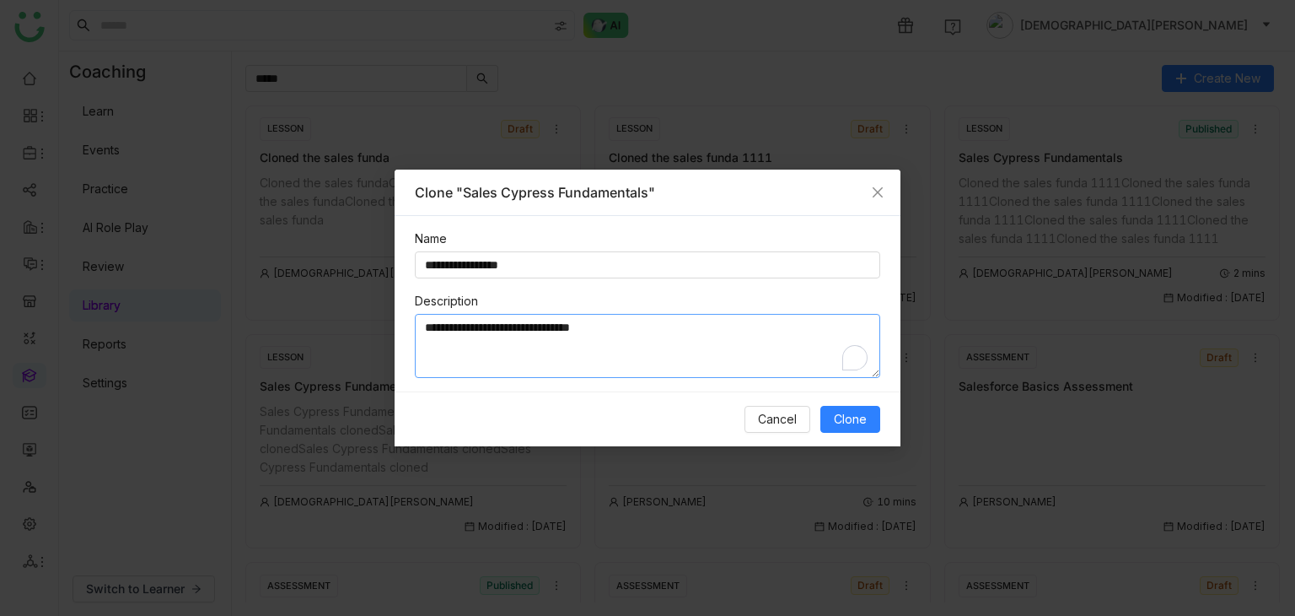
paste textarea "**********"
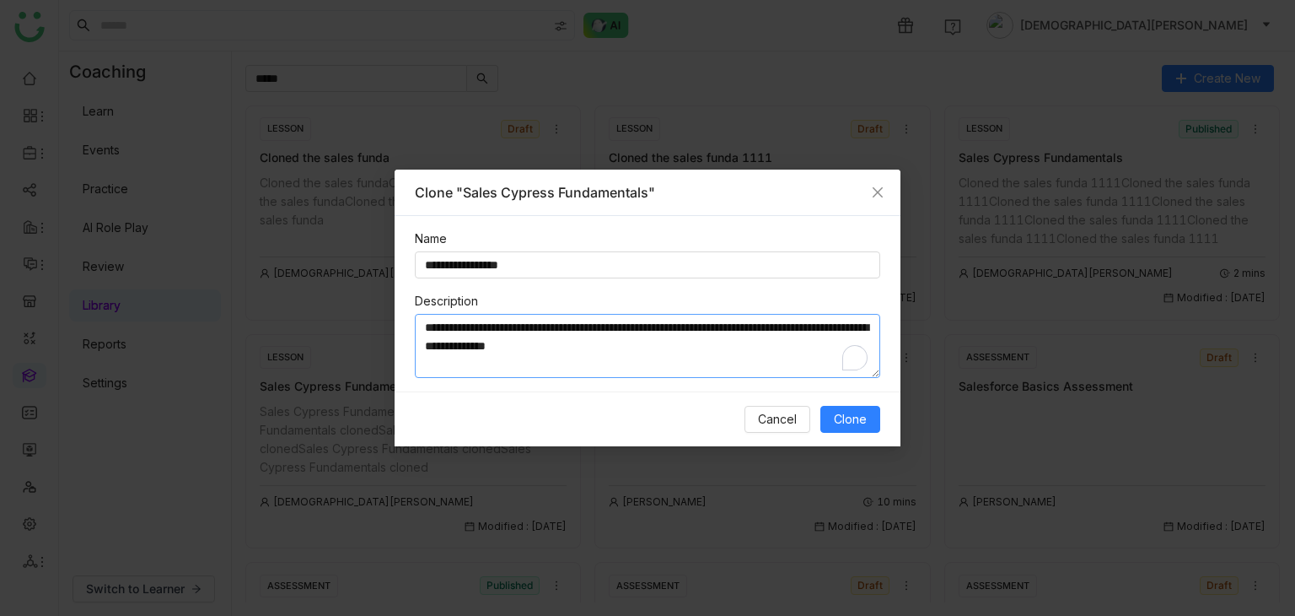
paste textarea "**********"
paste
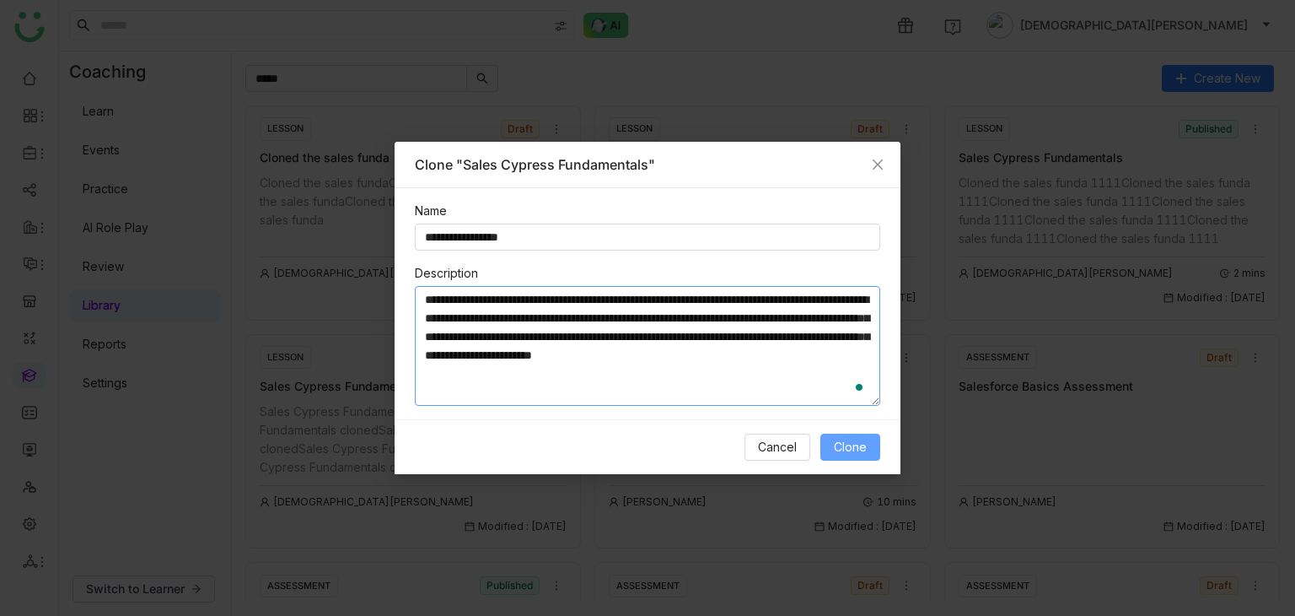
type textarea "**********"
click at [854, 450] on span "Clone" at bounding box center [850, 447] width 33 height 19
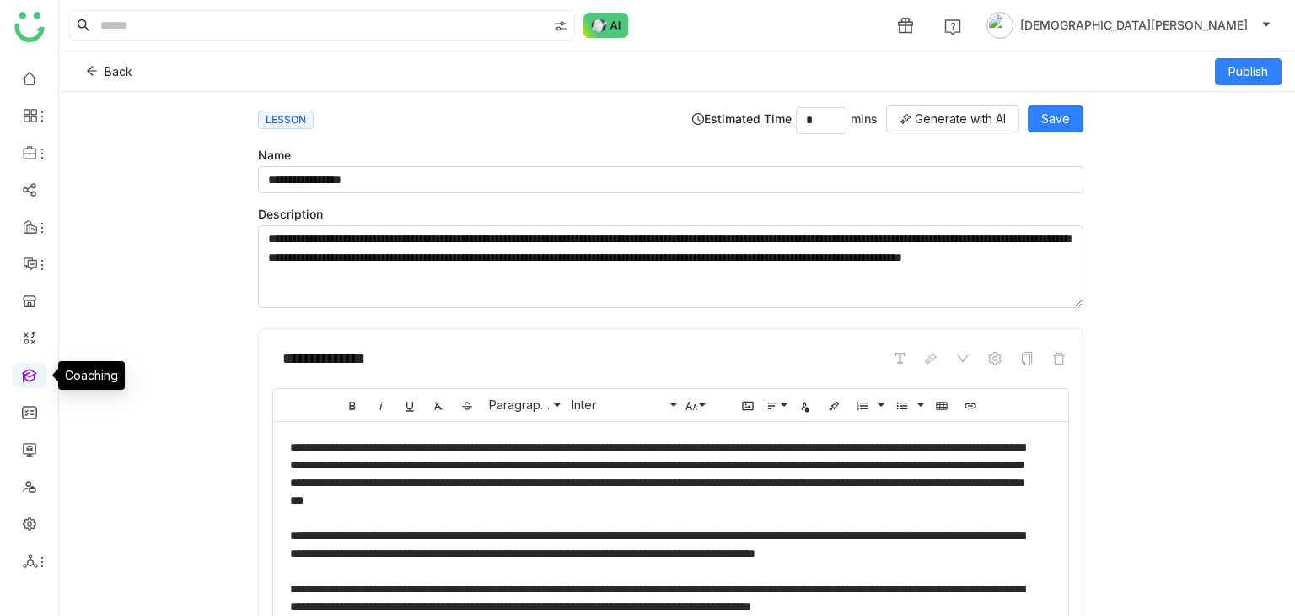
click at [32, 377] on link at bounding box center [29, 374] width 15 height 14
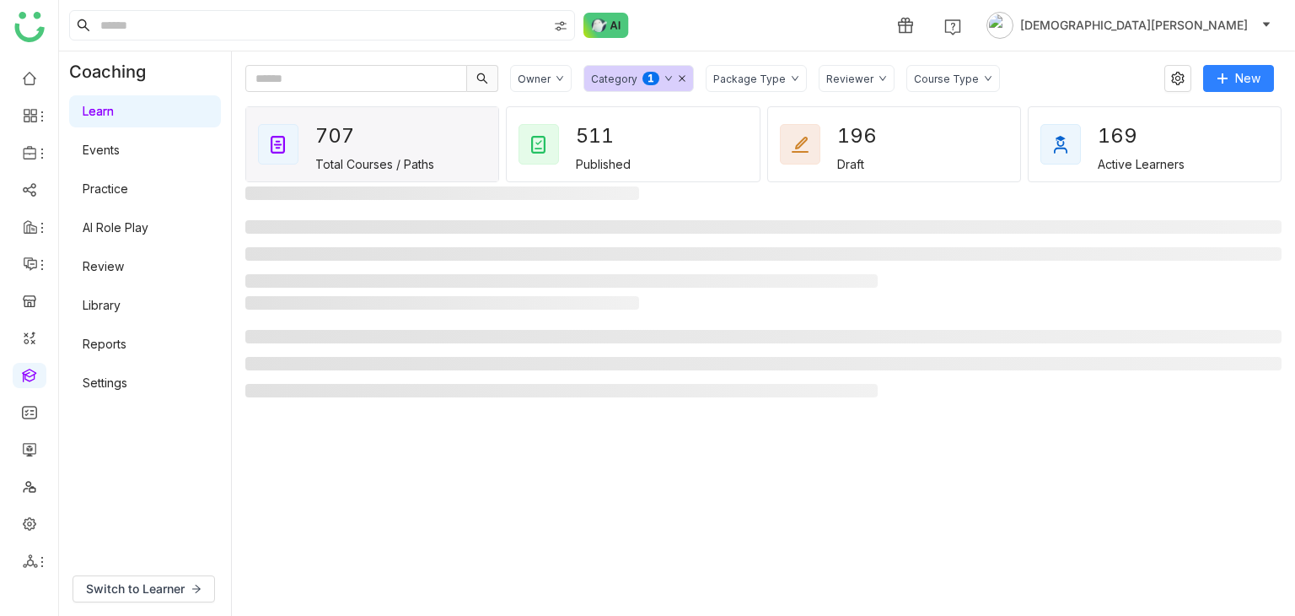
click at [114, 104] on link "Learn" at bounding box center [98, 111] width 31 height 14
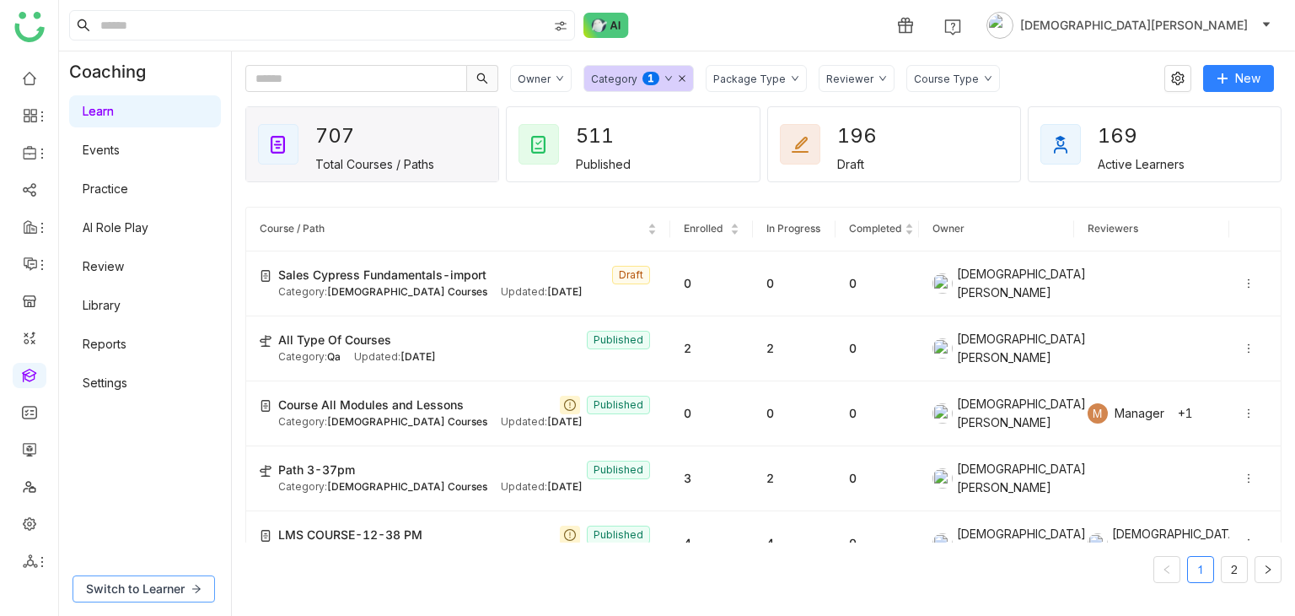
click at [143, 591] on span "Switch to Learner" at bounding box center [135, 588] width 99 height 19
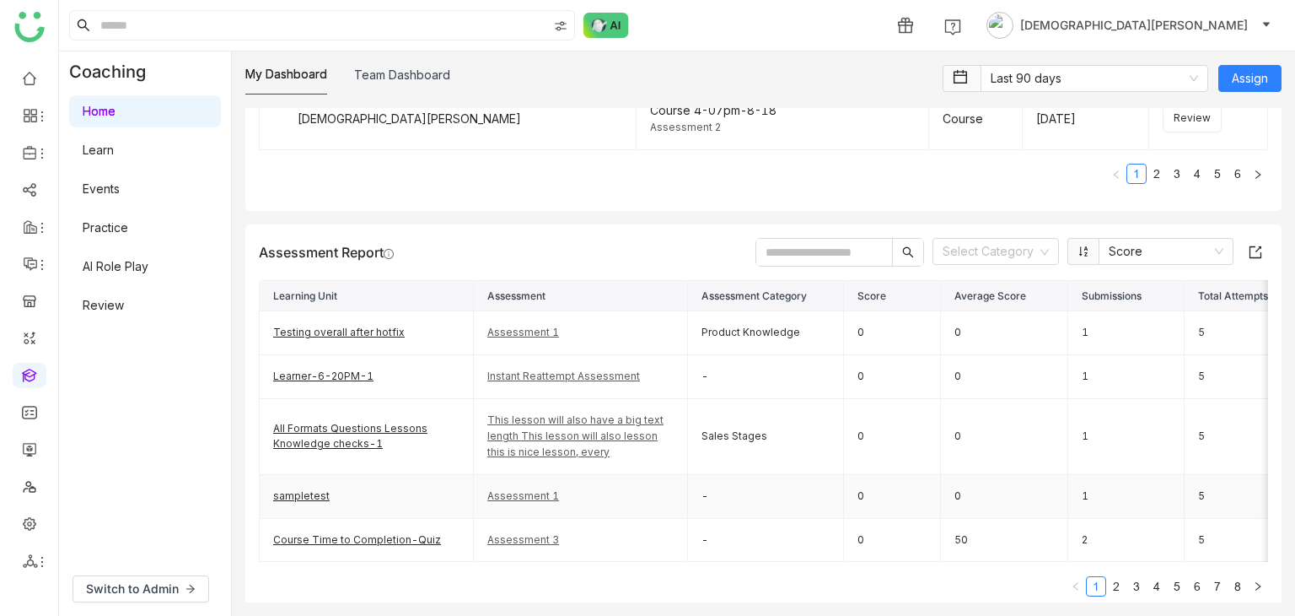
scroll to position [2321, 0]
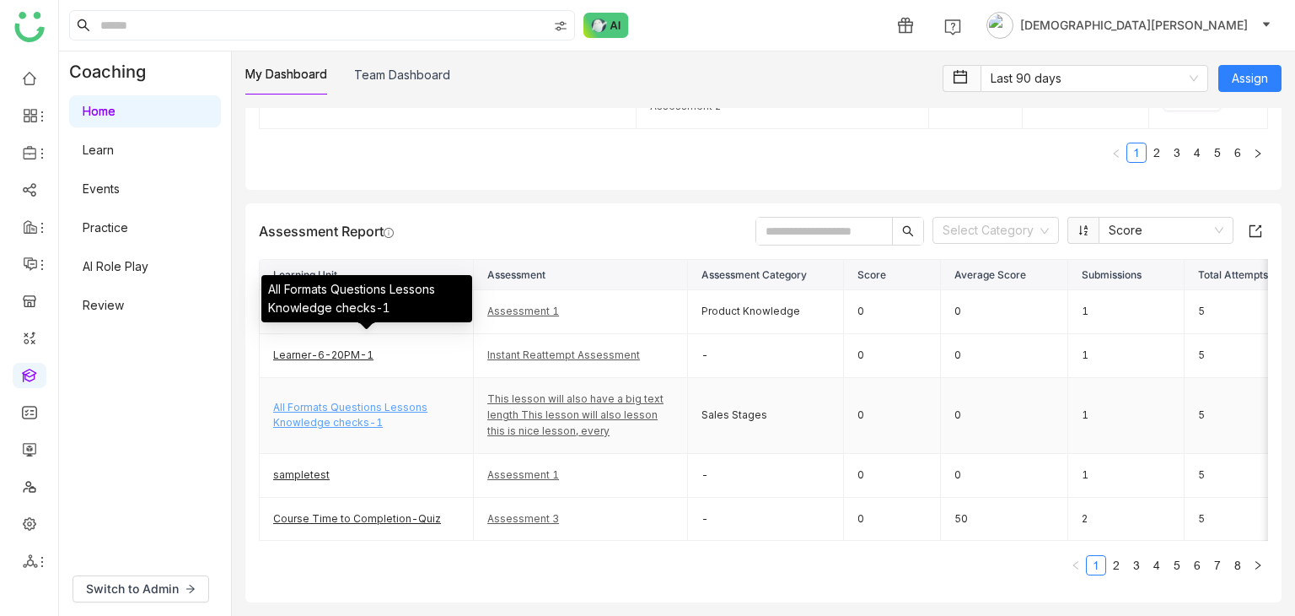
click at [324, 401] on link "All Formats Questions Lessons Knowledge checks-1" at bounding box center [350, 415] width 154 height 29
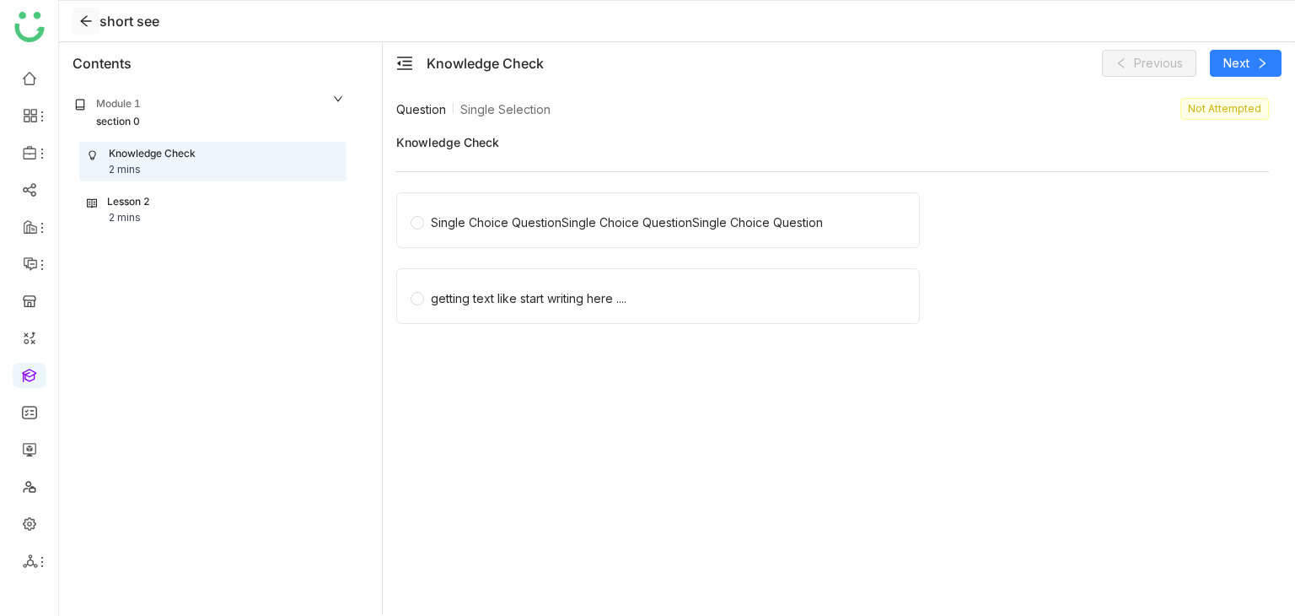
click at [89, 27] on icon at bounding box center [85, 20] width 13 height 13
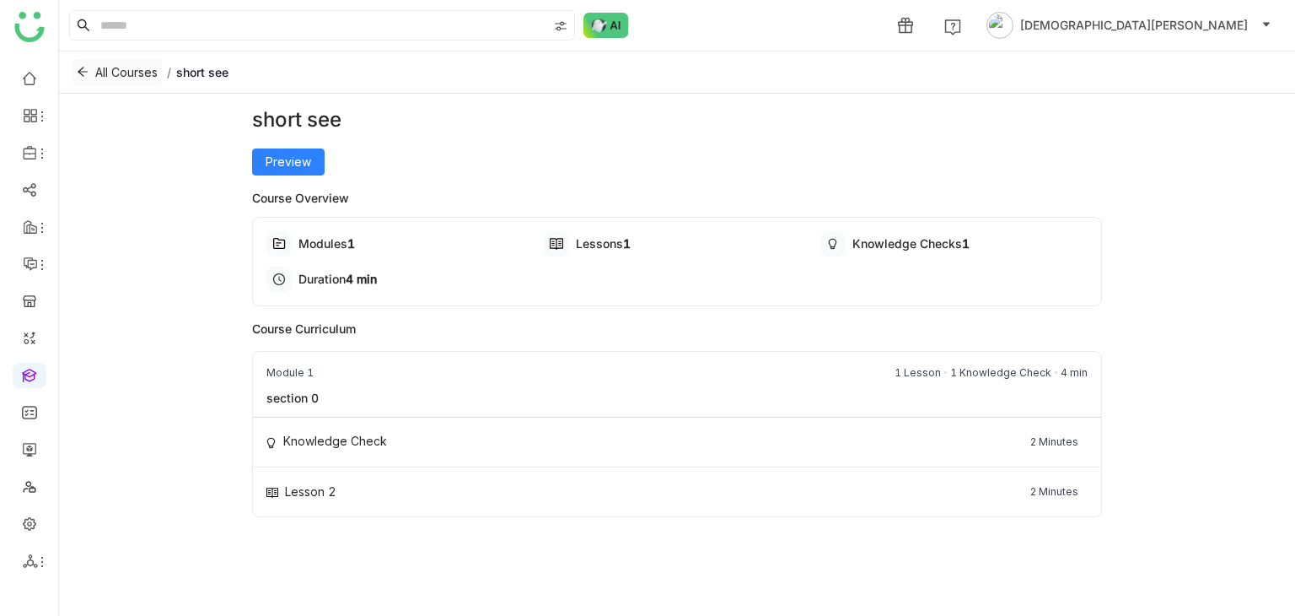
click at [116, 71] on span "All Courses" at bounding box center [126, 72] width 62 height 19
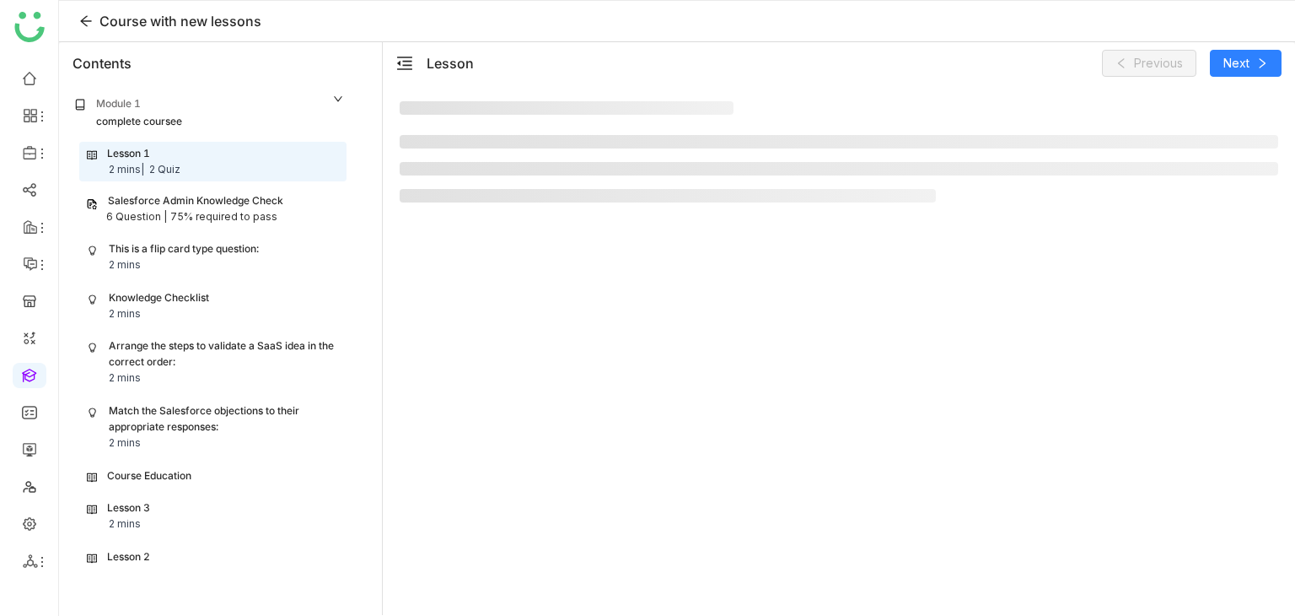
scroll to position [57, 0]
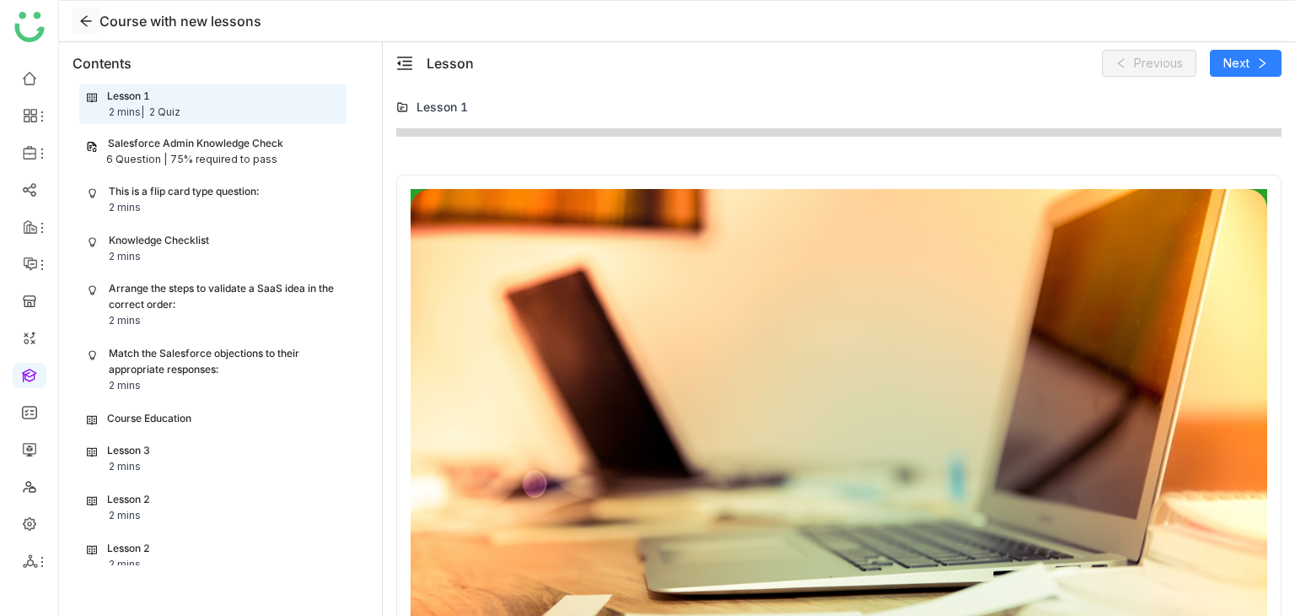
click at [87, 23] on icon at bounding box center [85, 20] width 13 height 13
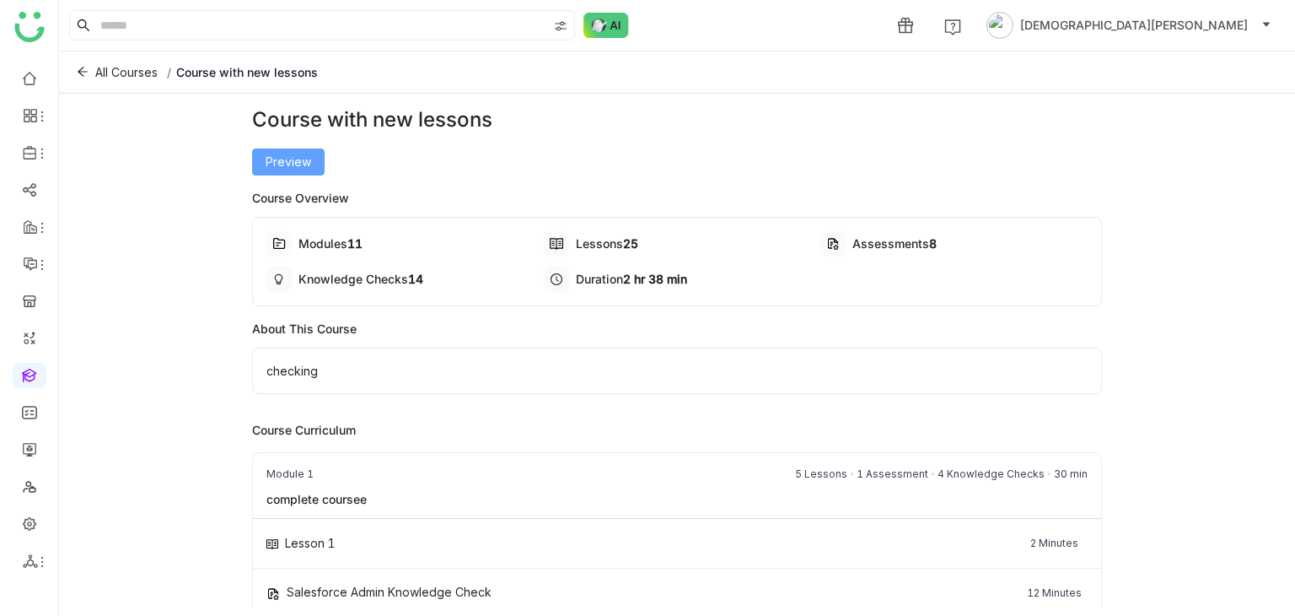
click at [277, 172] on button "Preview" at bounding box center [288, 161] width 73 height 27
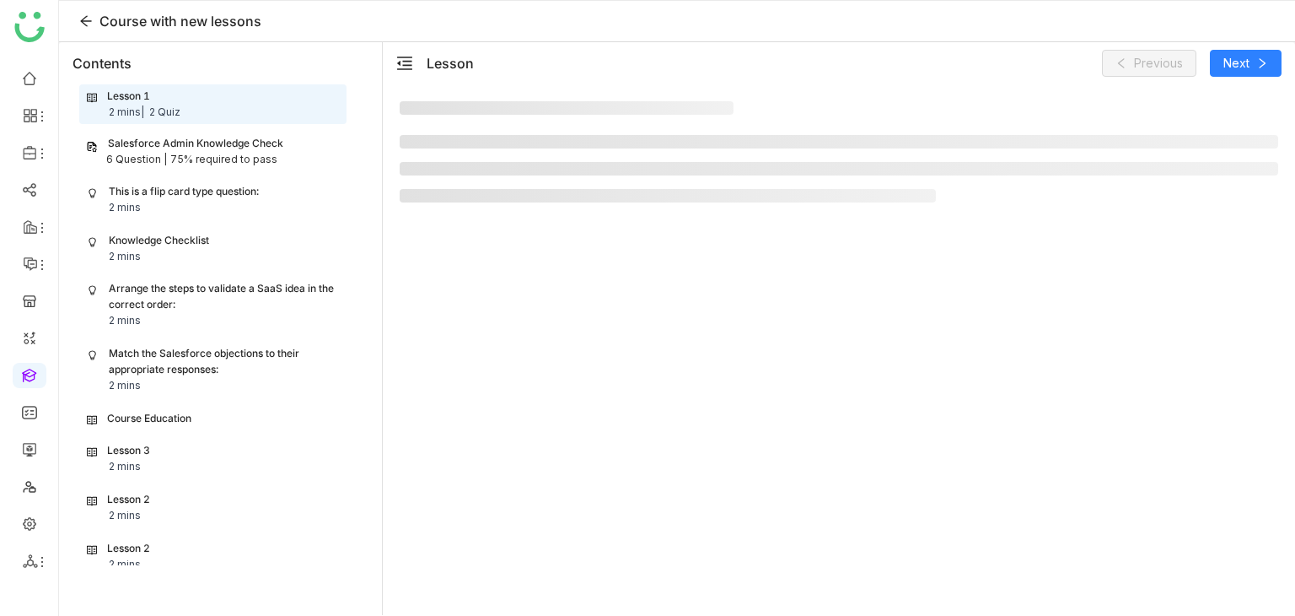
scroll to position [57, 0]
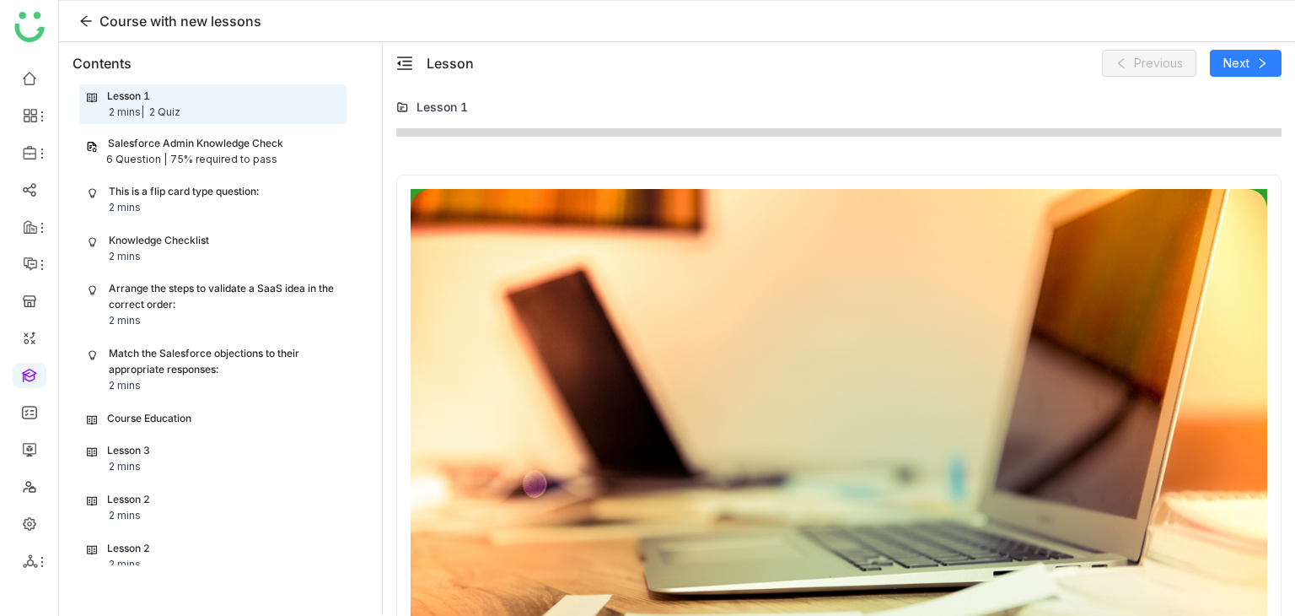
click at [215, 153] on div "75% required to pass" at bounding box center [223, 160] width 107 height 16
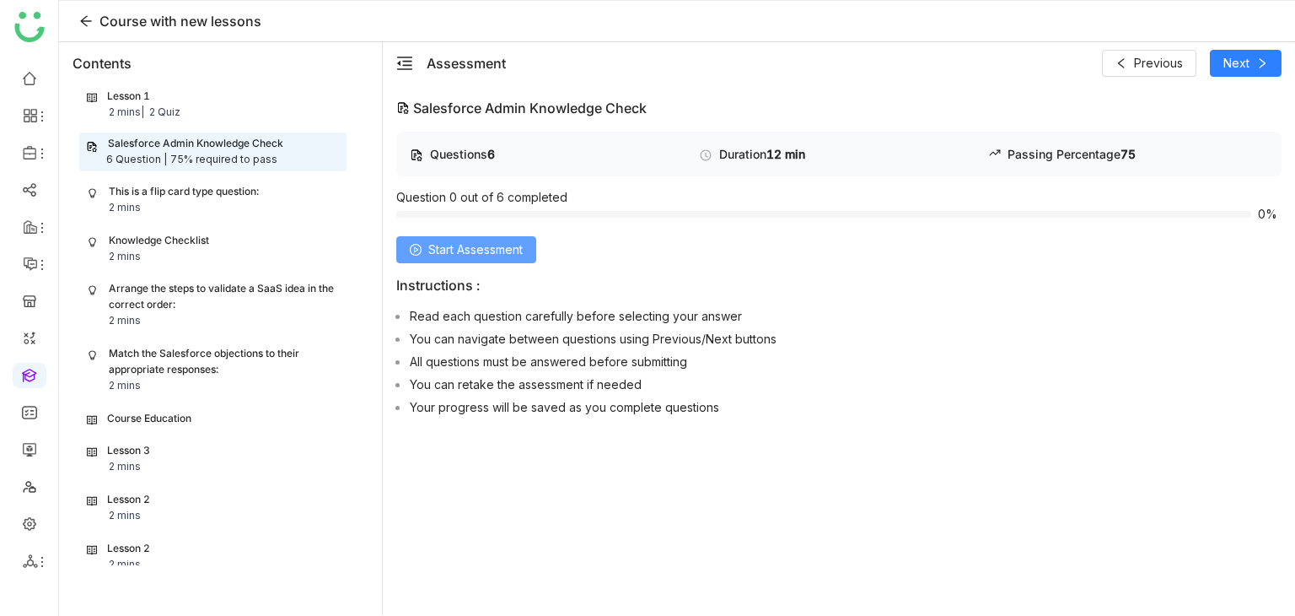
click at [459, 240] on span "Start Assessment" at bounding box center [475, 249] width 94 height 19
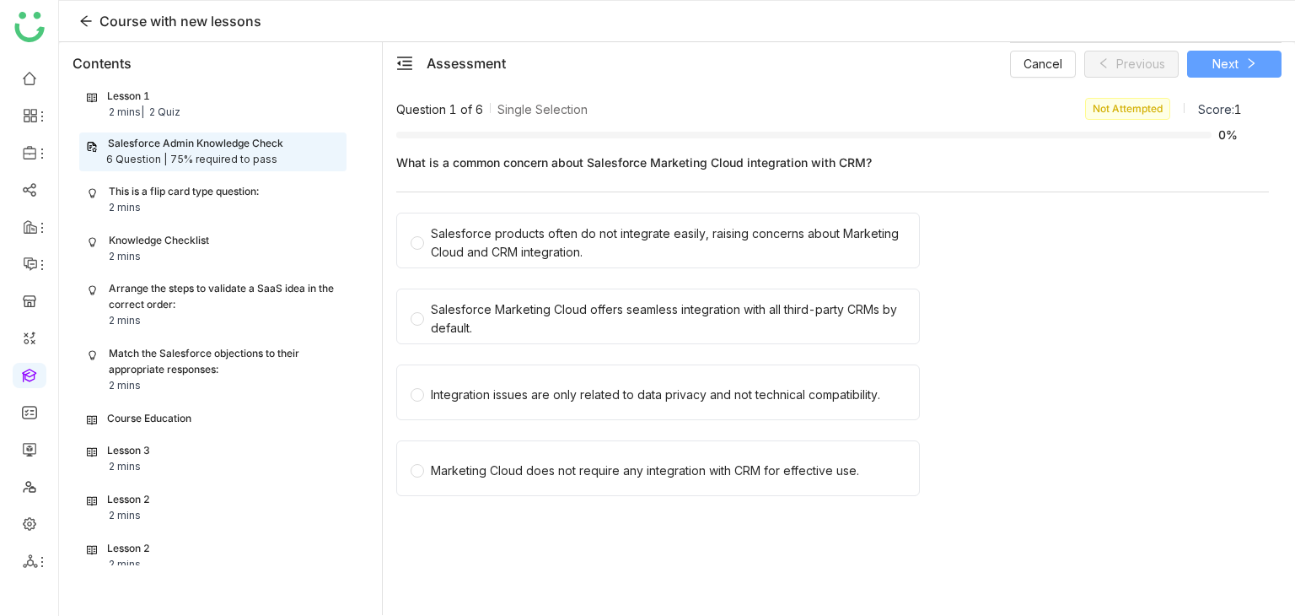
click at [1221, 58] on span "Next" at bounding box center [1226, 64] width 26 height 19
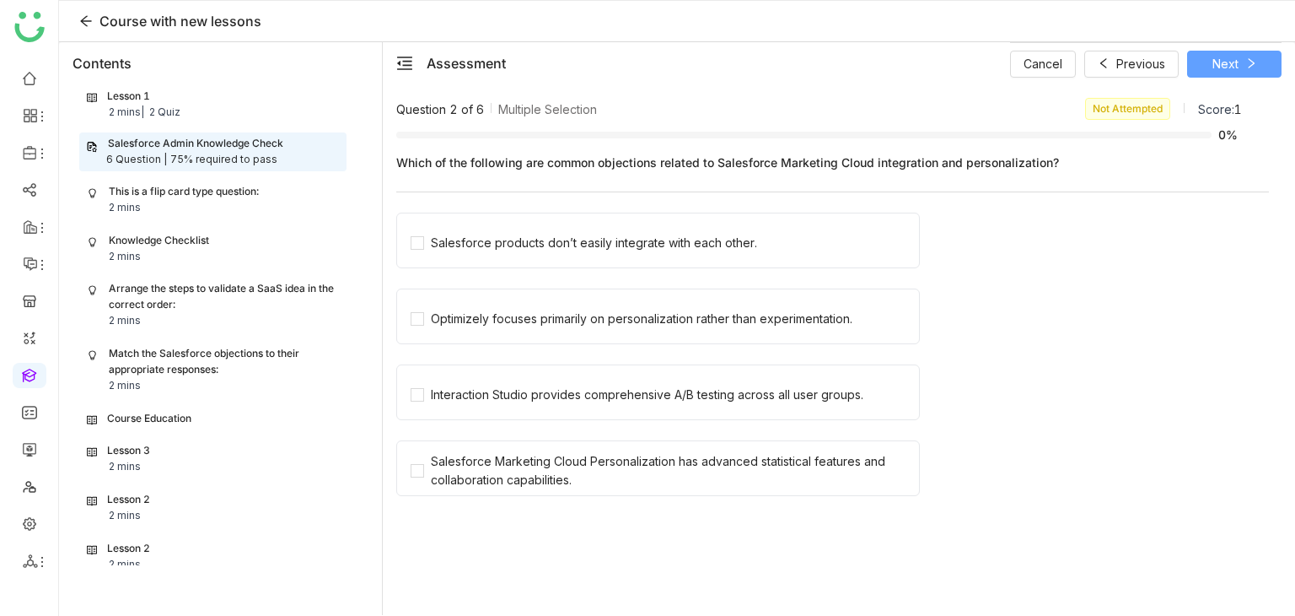
click at [1224, 64] on span "Next" at bounding box center [1226, 64] width 26 height 19
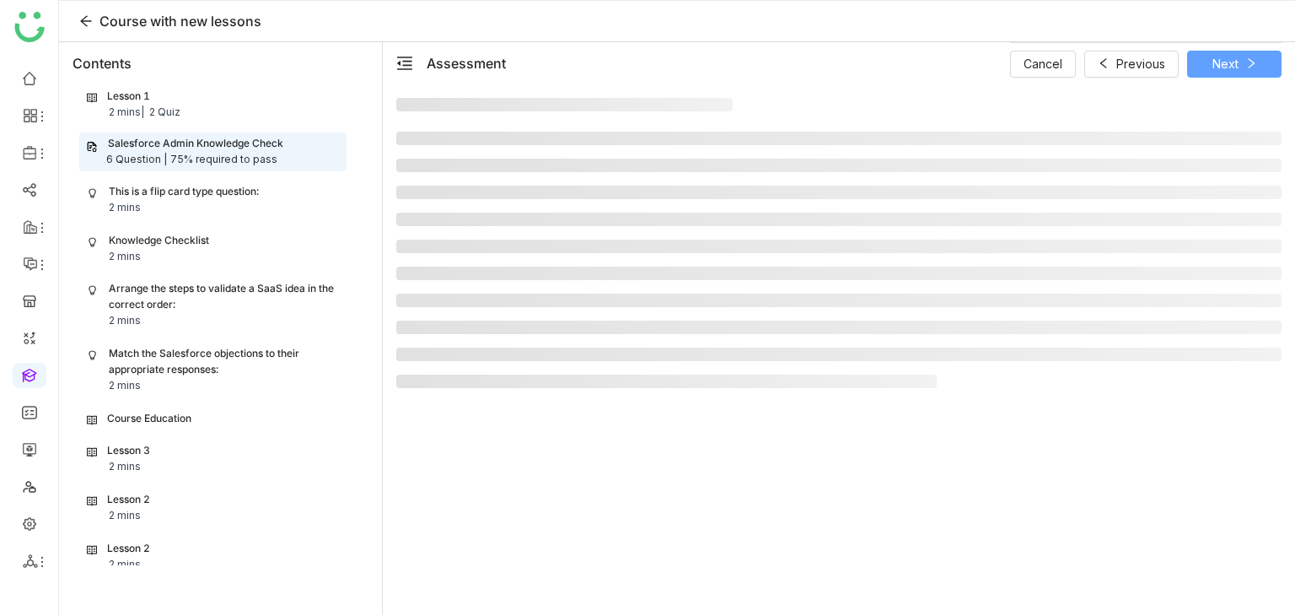
click at [1224, 64] on span "Next" at bounding box center [1226, 64] width 26 height 19
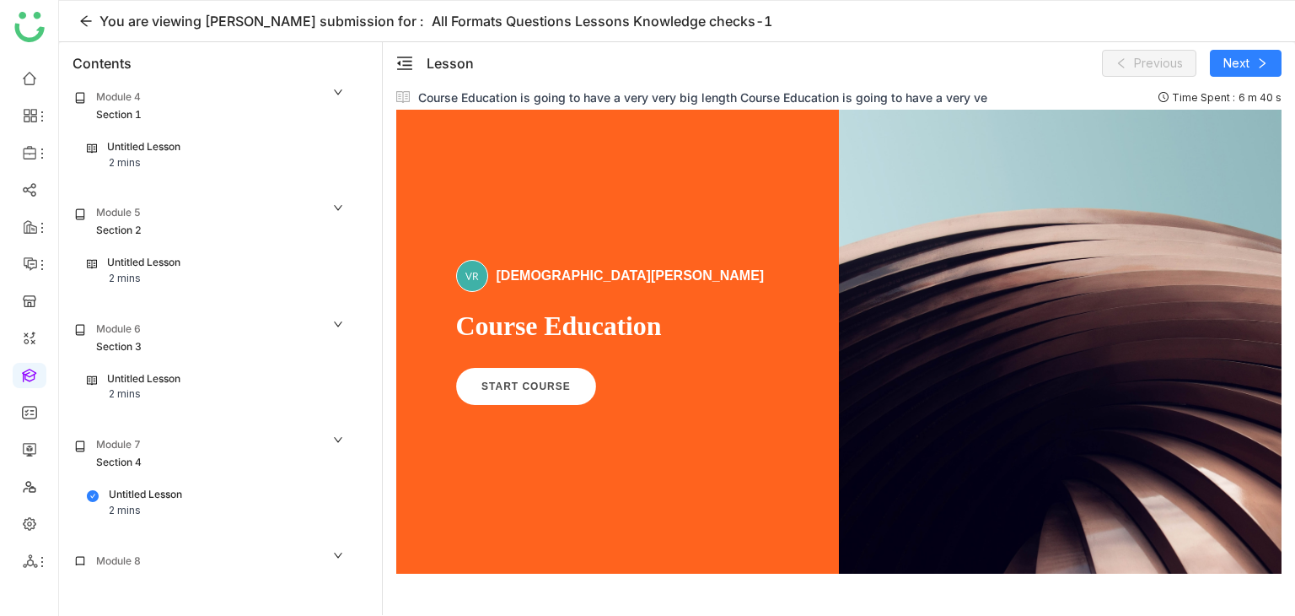
scroll to position [928, 0]
